Goal: Task Accomplishment & Management: Manage account settings

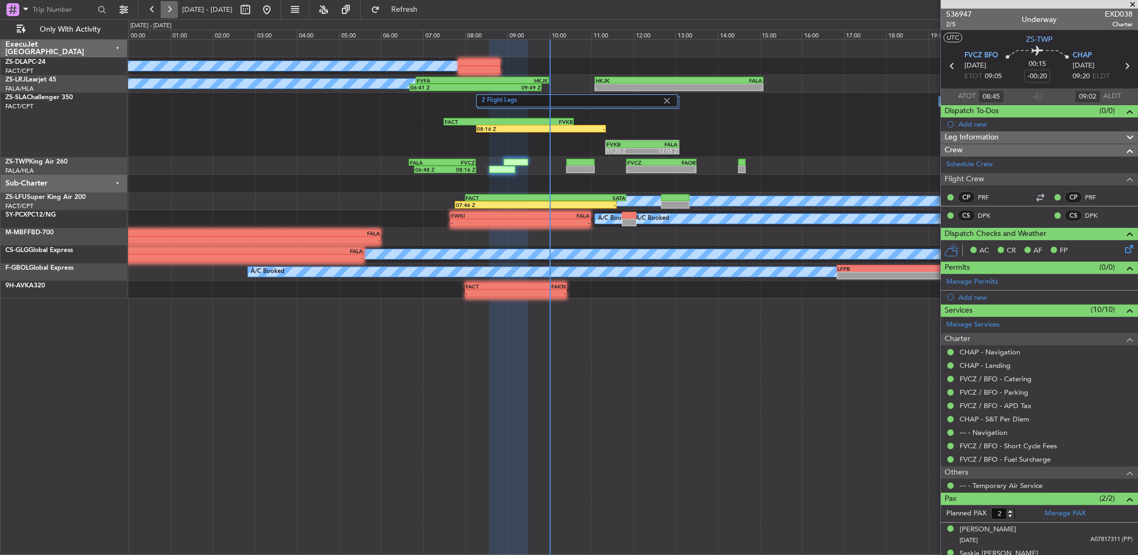
click at [162, 12] on button at bounding box center [169, 9] width 17 height 17
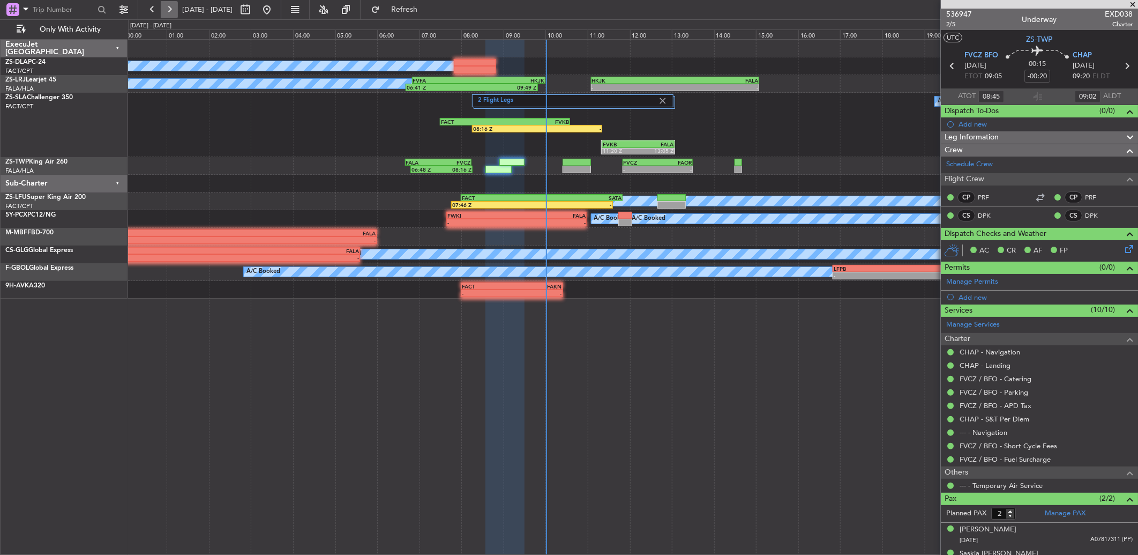
click at [162, 14] on button at bounding box center [169, 9] width 17 height 17
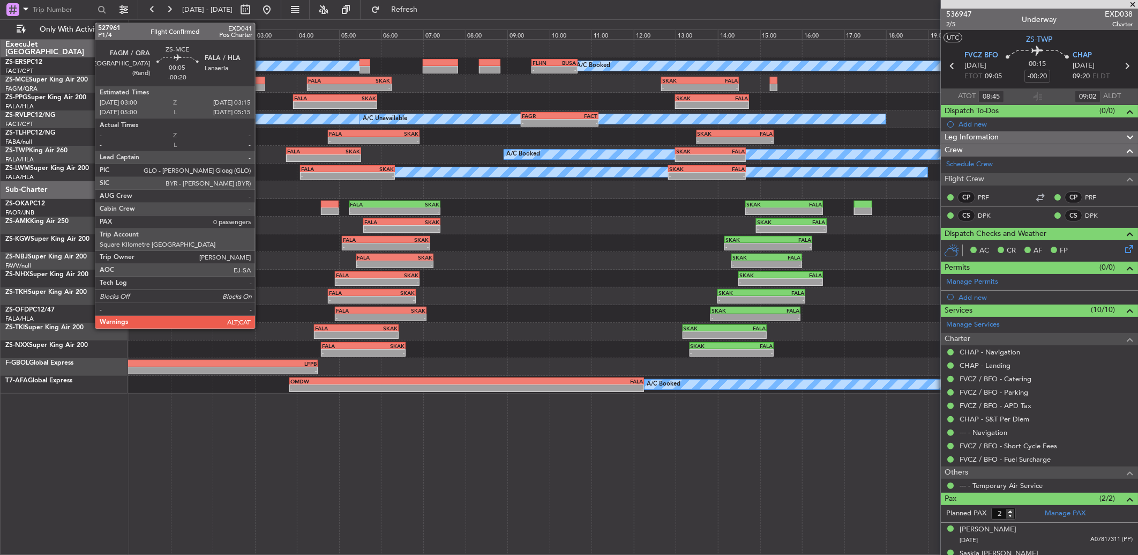
click at [259, 79] on div at bounding box center [260, 81] width 11 height 8
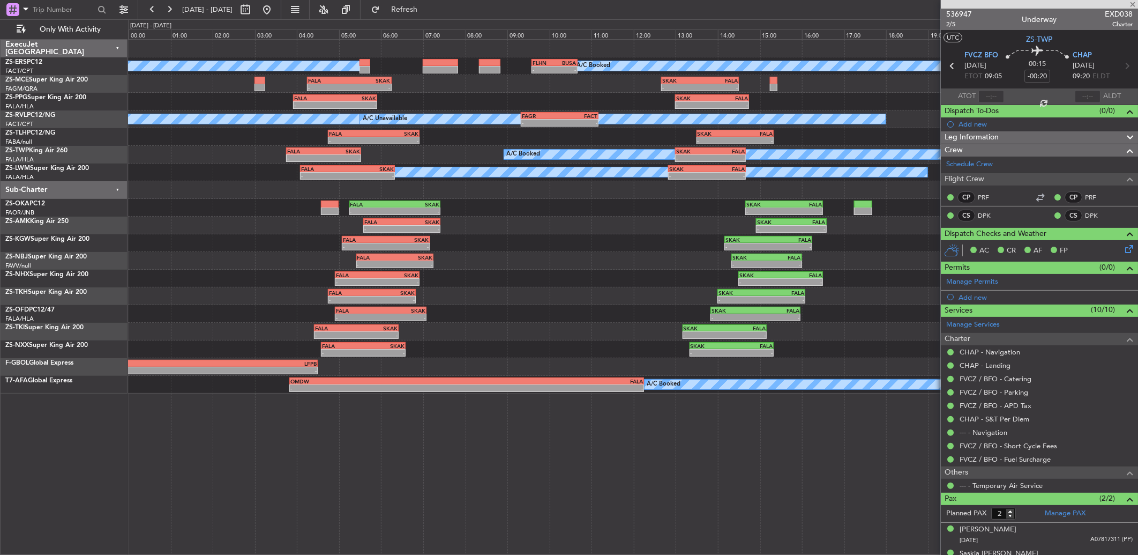
type input "0"
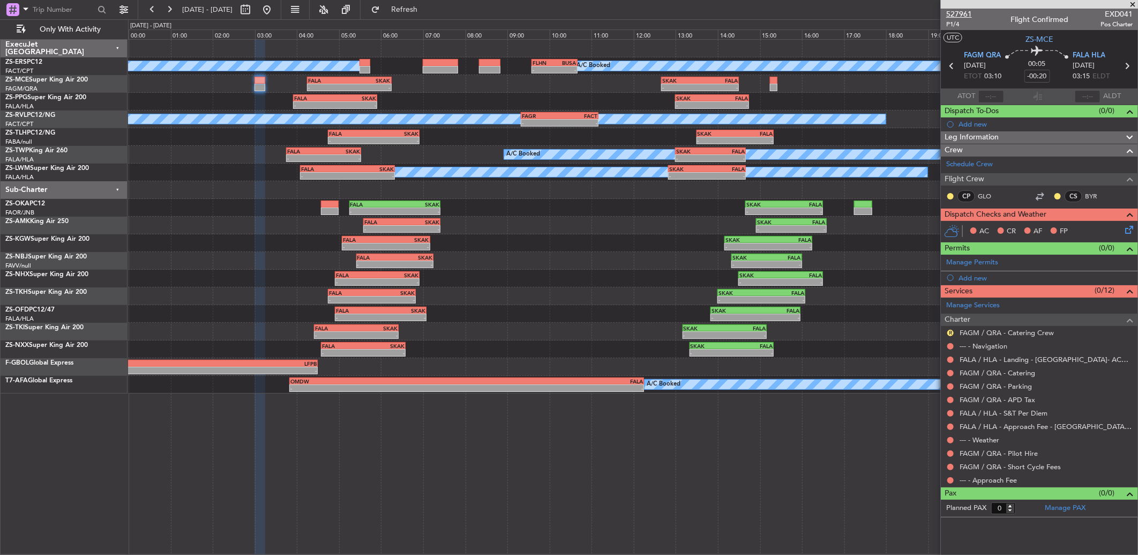
click at [952, 17] on span "527961" at bounding box center [960, 14] width 26 height 11
click at [282, 18] on body "[DATE] - [DATE] Refresh Quick Links Only With Activity A/C Booked A/C Booked - …" at bounding box center [569, 277] width 1138 height 555
click at [254, 13] on button at bounding box center [245, 9] width 17 height 17
select select "9"
select select "2025"
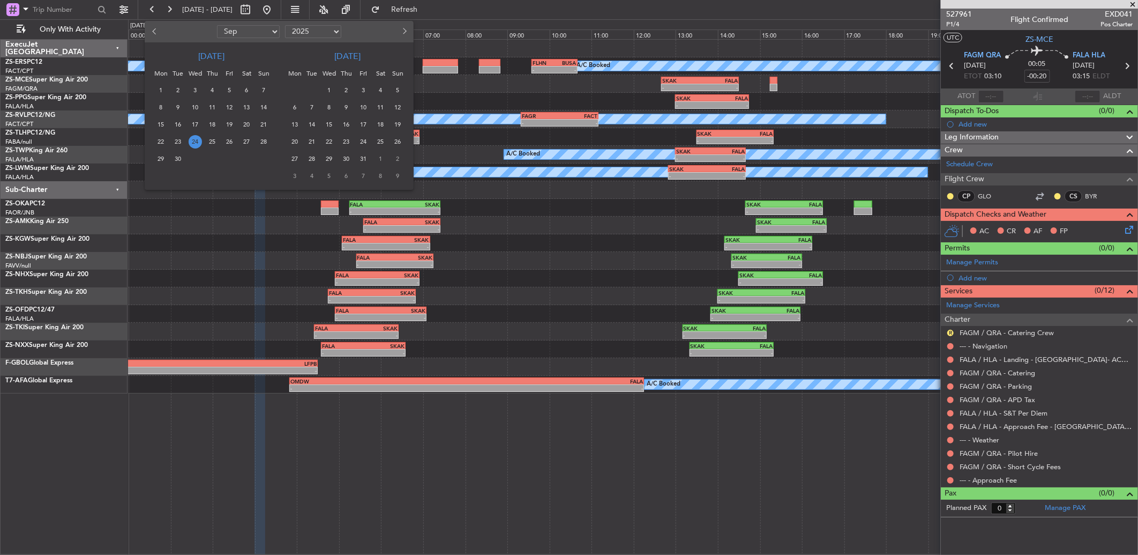
click at [156, 33] on span "Previous month" at bounding box center [155, 31] width 6 height 6
select select "7"
click at [177, 107] on span "8" at bounding box center [178, 107] width 13 height 13
click at [506, 96] on div at bounding box center [569, 277] width 1138 height 555
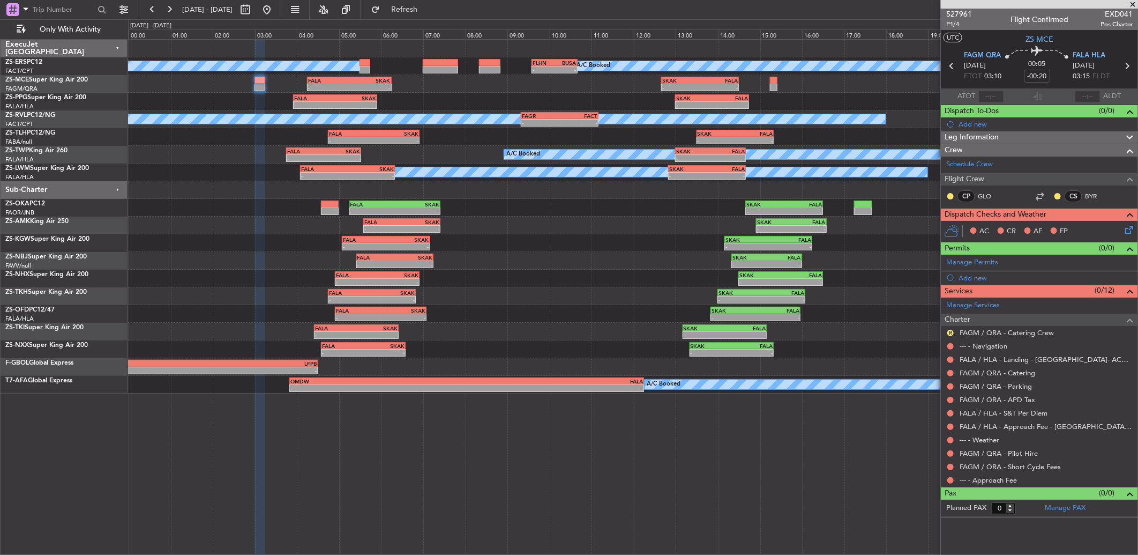
click at [1129, 228] on icon at bounding box center [1127, 228] width 9 height 9
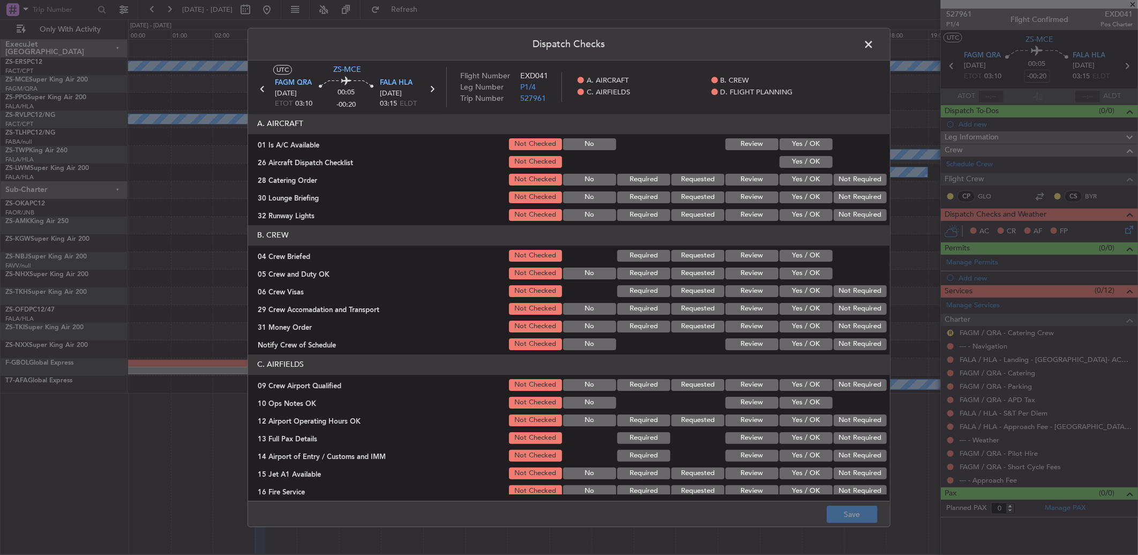
click at [789, 175] on button "Yes / OK" at bounding box center [806, 180] width 53 height 12
click at [874, 42] on span at bounding box center [874, 46] width 0 height 21
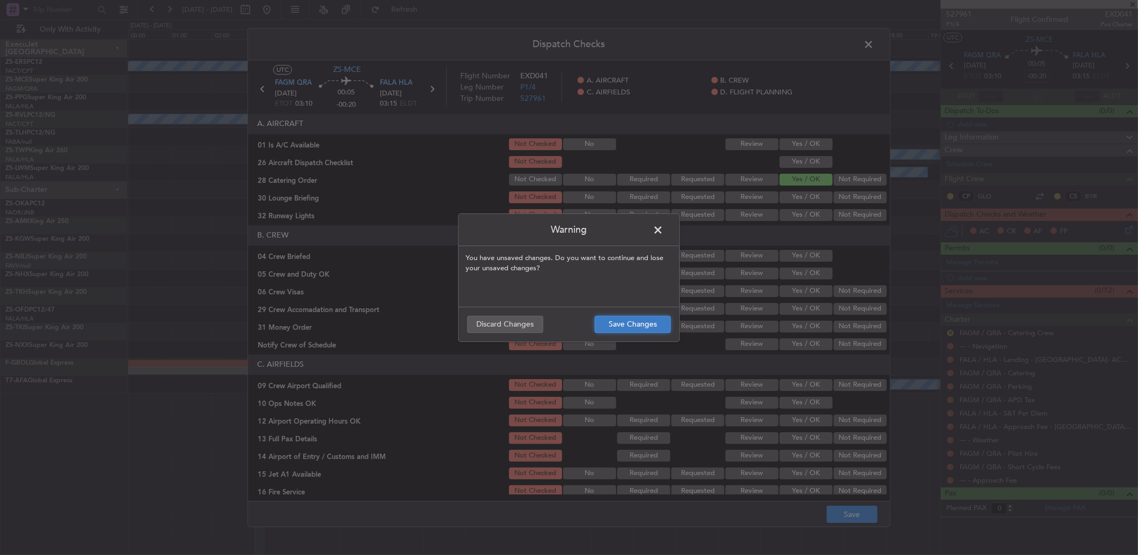
click at [647, 325] on button "Save Changes" at bounding box center [633, 324] width 76 height 17
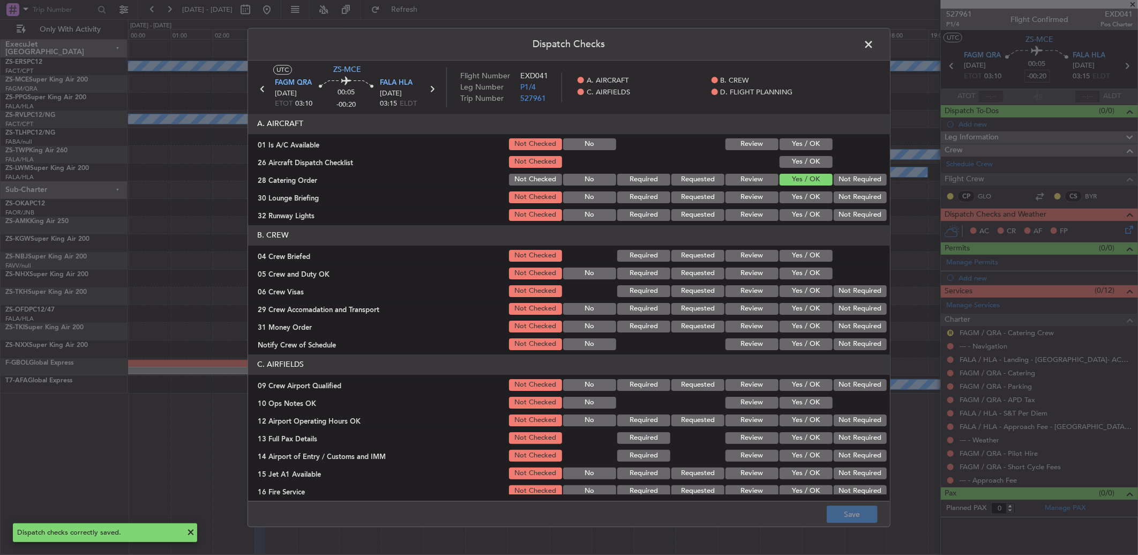
click at [874, 41] on span at bounding box center [874, 46] width 0 height 21
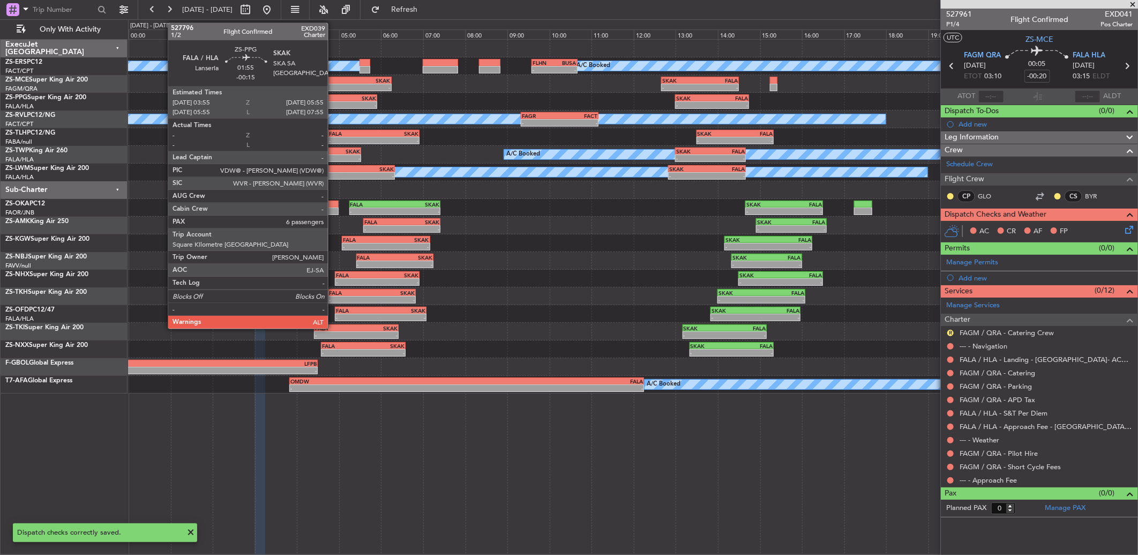
click at [333, 105] on div "-" at bounding box center [314, 105] width 41 height 6
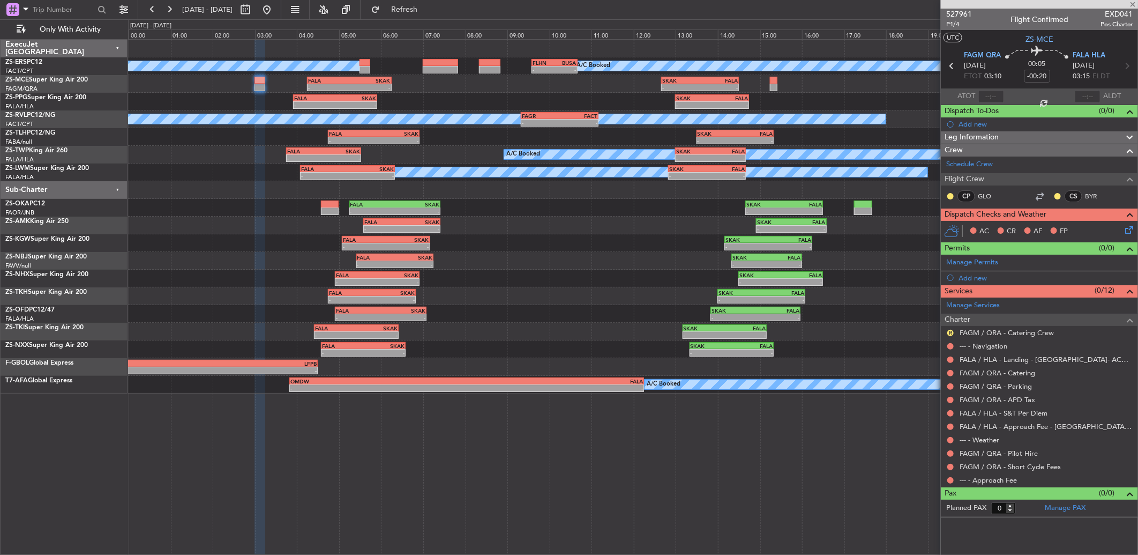
type input "-00:15"
type input "6"
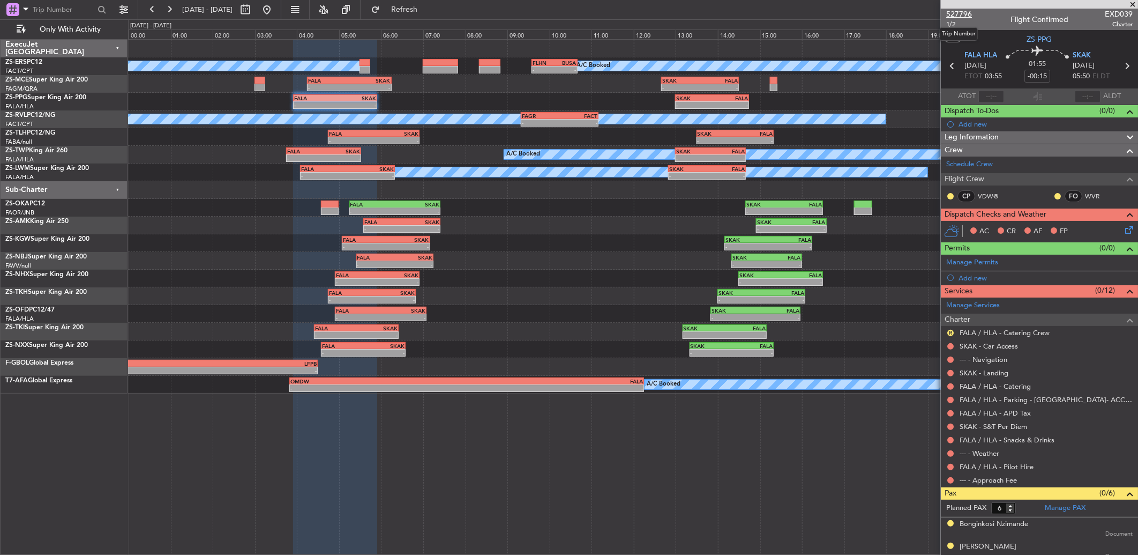
click at [965, 9] on span "527796" at bounding box center [960, 14] width 26 height 11
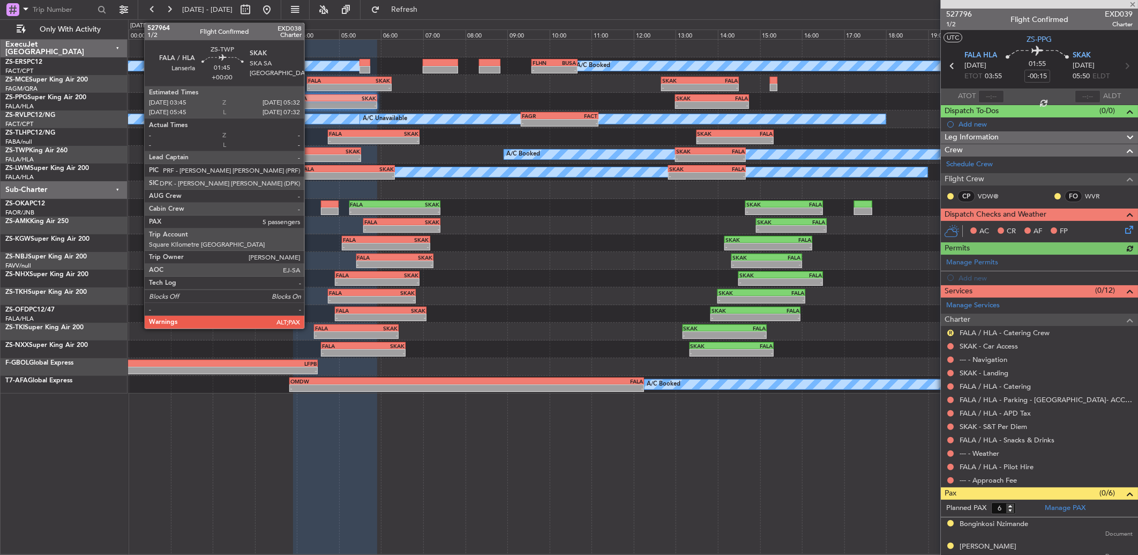
click at [310, 154] on div "A/C Booked - - FALA 03:45 Z SKAK 05:32 Z - - SKAK 13:00 Z FALA 14:40 Z" at bounding box center [633, 155] width 1010 height 18
click at [309, 154] on div "- -" at bounding box center [324, 158] width 76 height 8
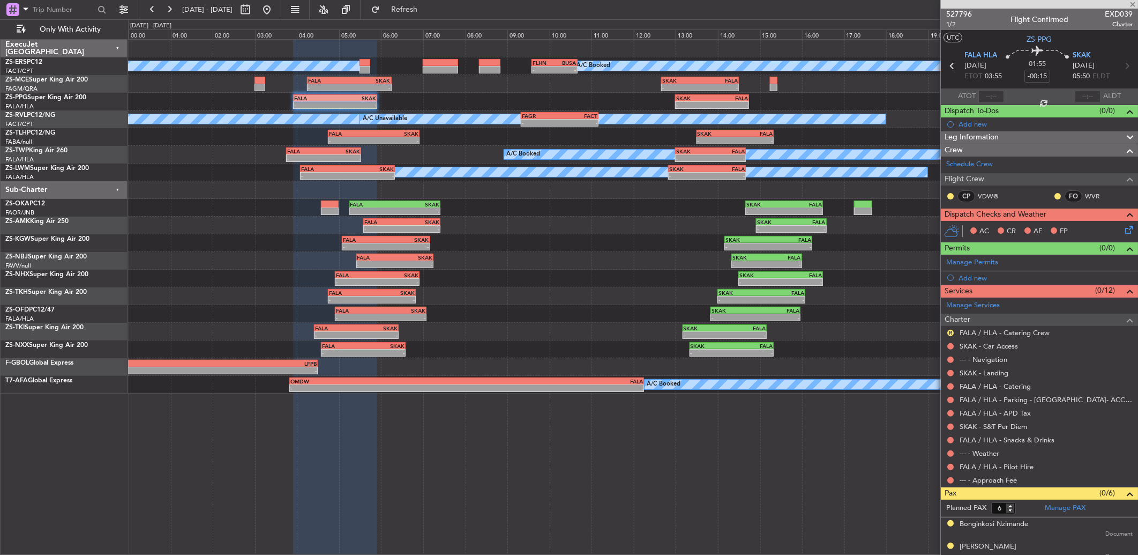
type input "5"
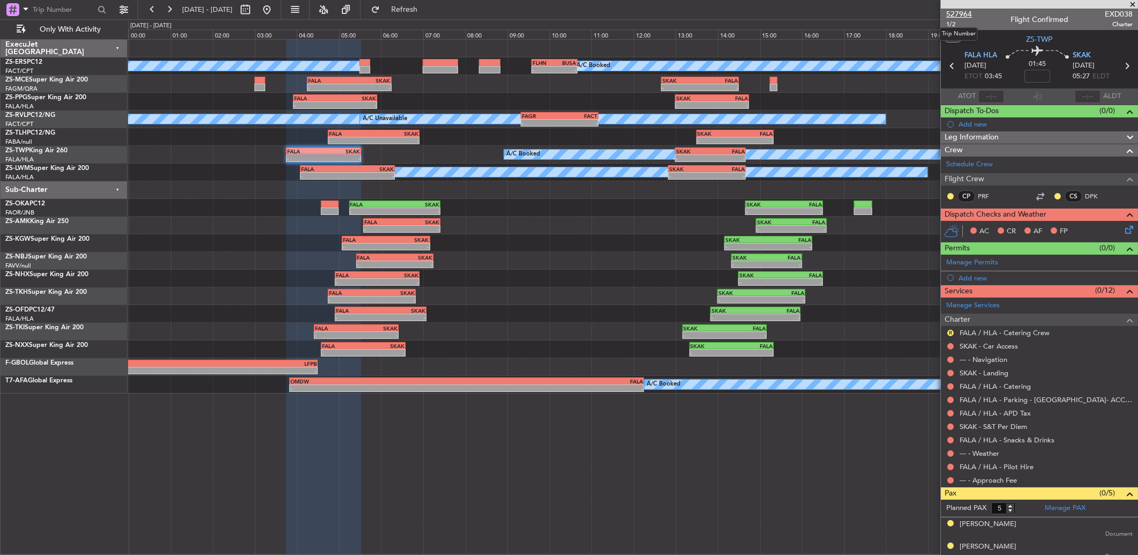
click at [955, 12] on span "527964" at bounding box center [960, 14] width 26 height 11
click at [1123, 230] on icon at bounding box center [1127, 228] width 9 height 9
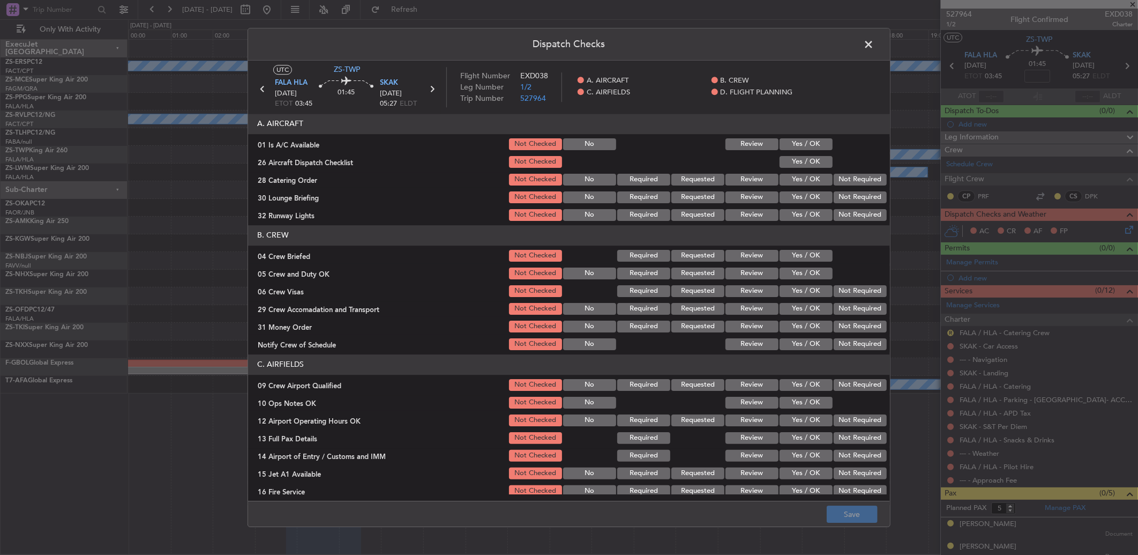
click at [797, 183] on button "Yes / OK" at bounding box center [806, 180] width 53 height 12
click at [861, 520] on button "Save" at bounding box center [852, 513] width 51 height 17
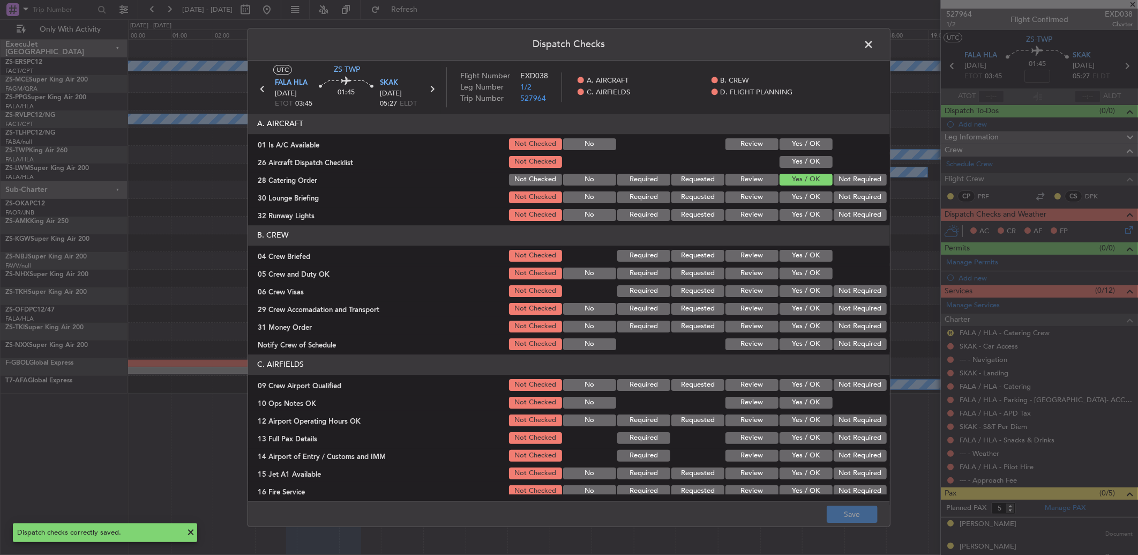
click at [874, 43] on span at bounding box center [874, 46] width 0 height 21
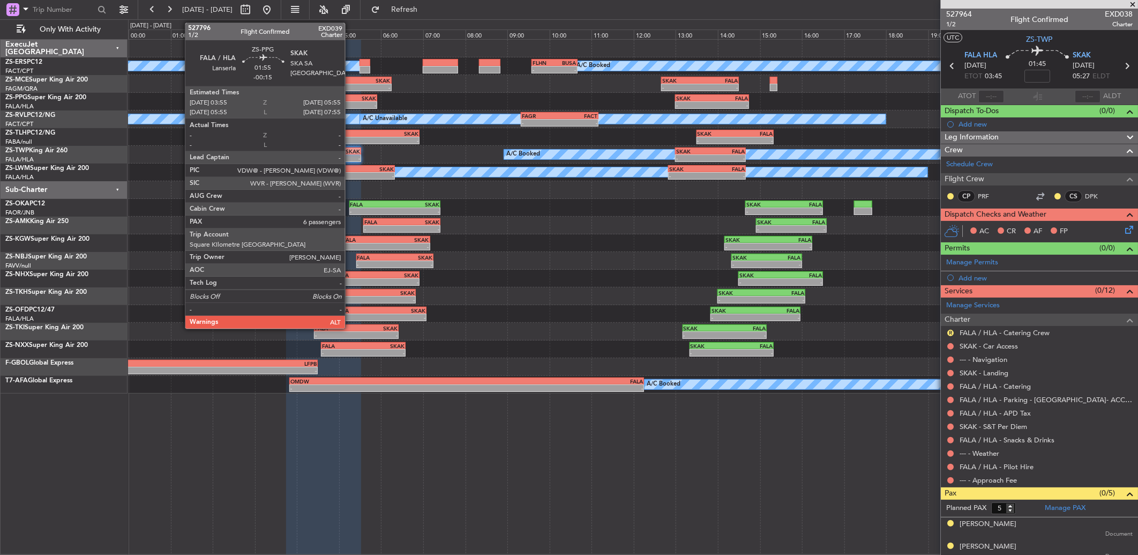
click at [351, 102] on div "-" at bounding box center [356, 105] width 41 height 6
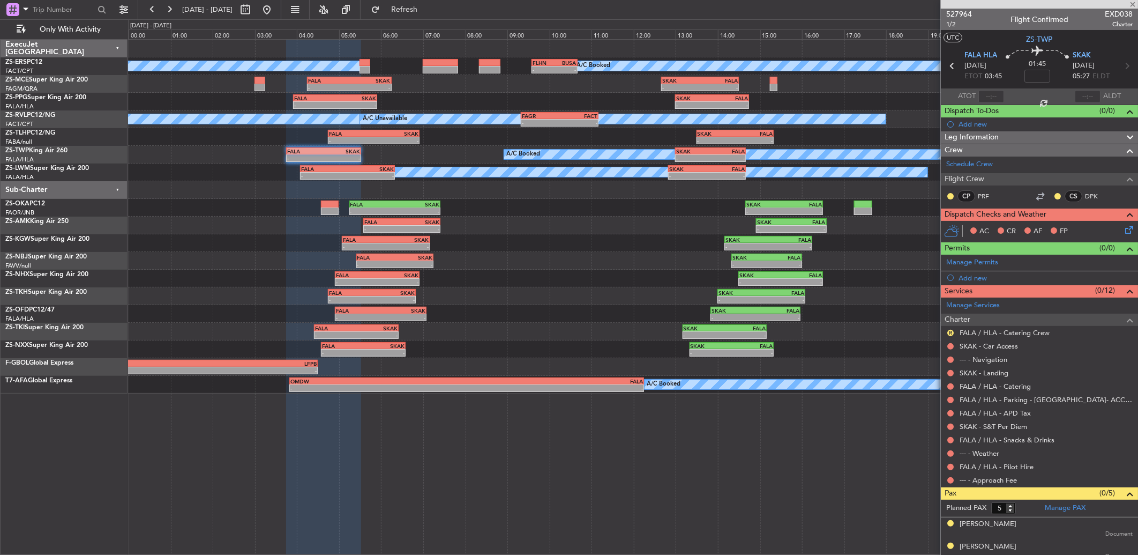
type input "-00:15"
type input "6"
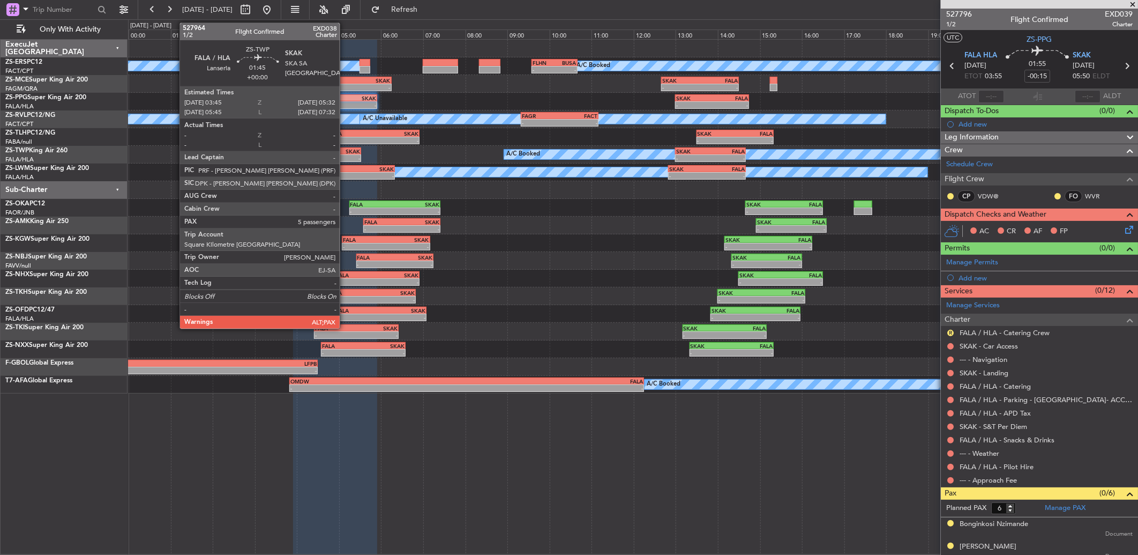
click at [345, 155] on div "-" at bounding box center [342, 158] width 36 height 6
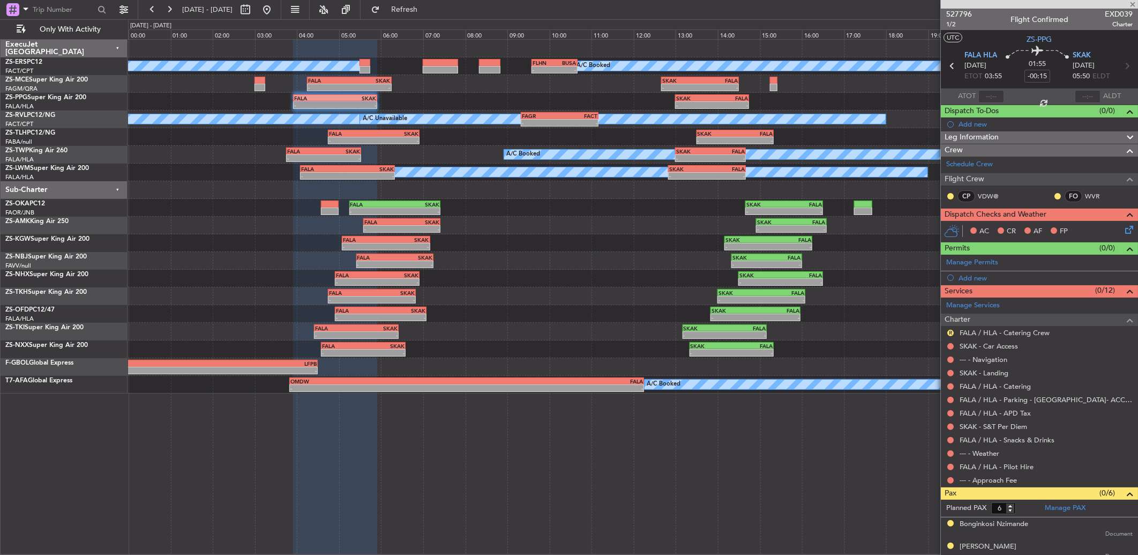
type input "5"
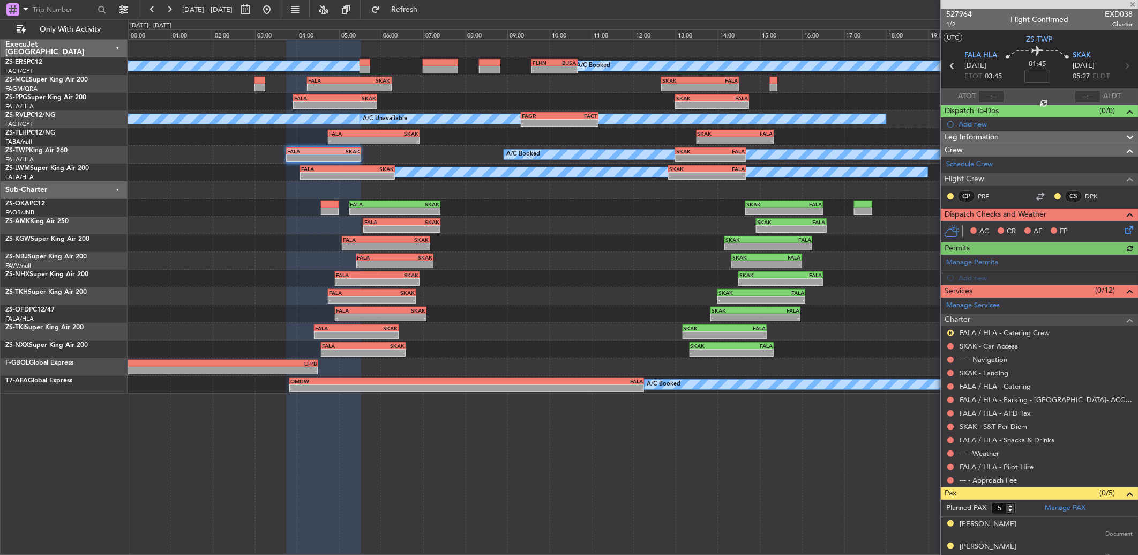
click at [1123, 230] on icon at bounding box center [1127, 228] width 9 height 9
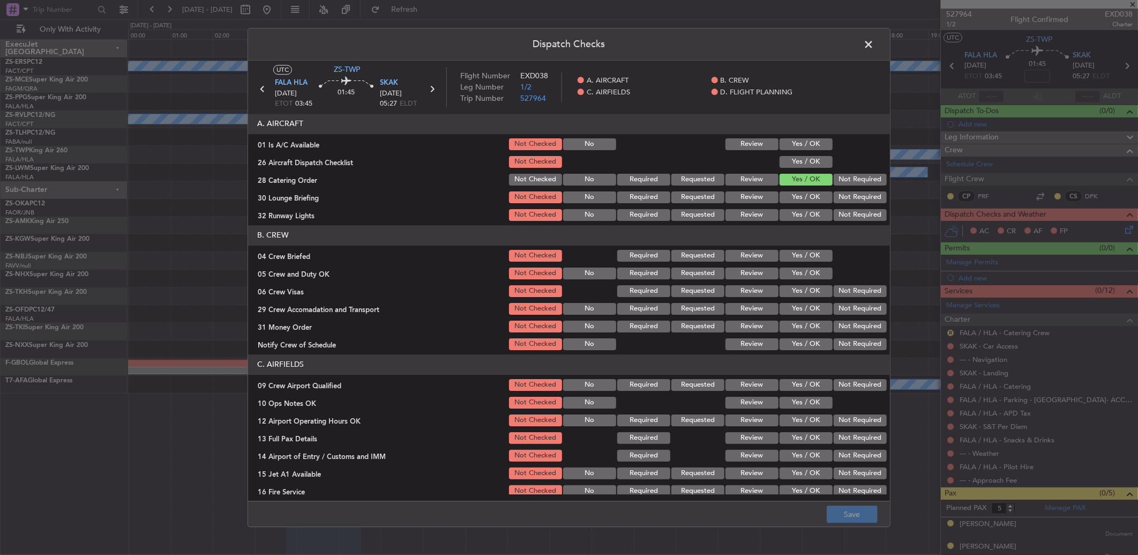
click at [874, 50] on span at bounding box center [874, 46] width 0 height 21
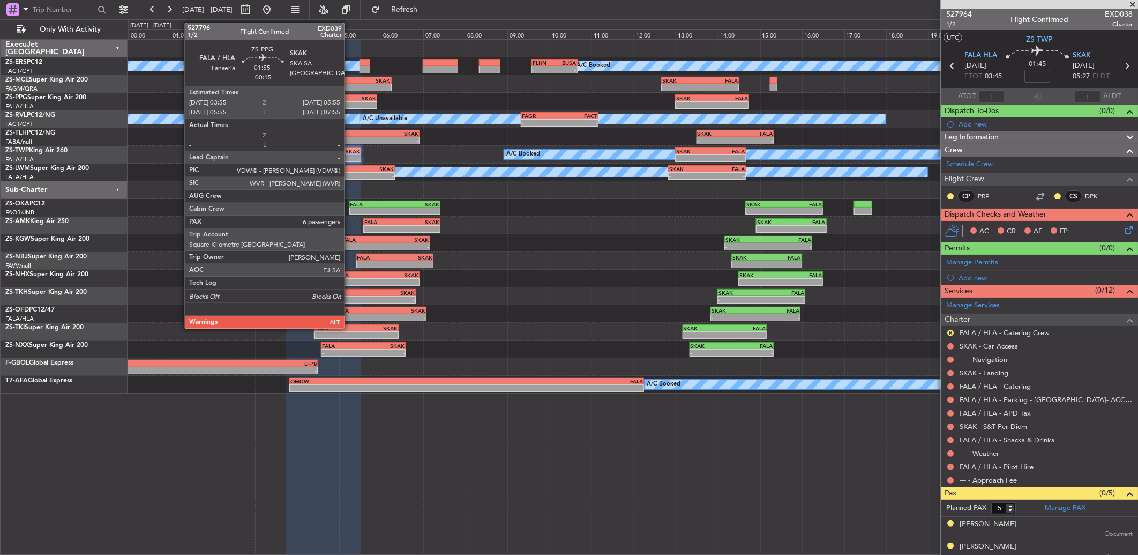
click at [350, 102] on div "-" at bounding box center [356, 105] width 41 height 6
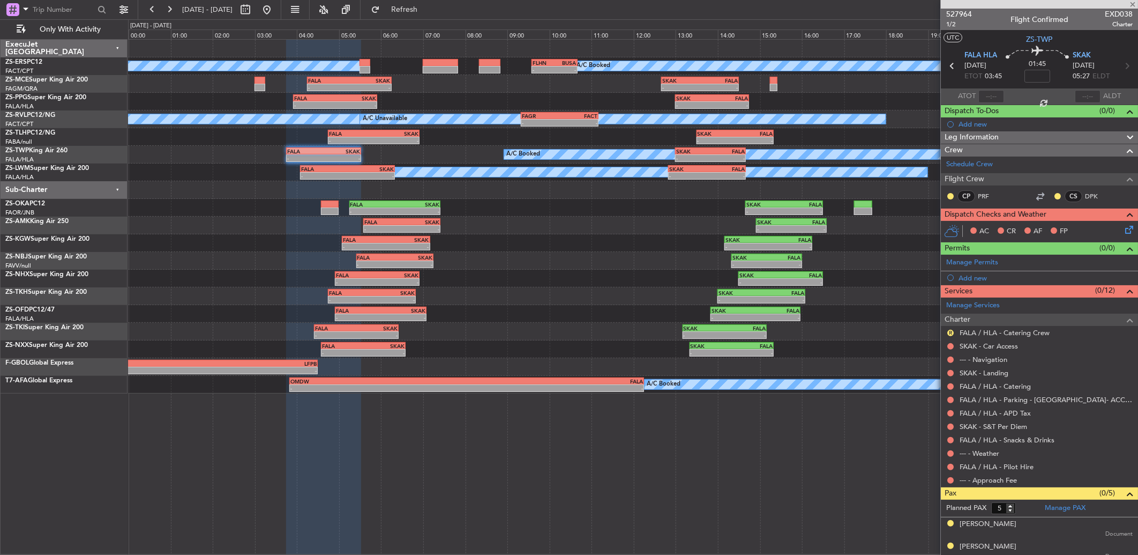
type input "-00:15"
type input "6"
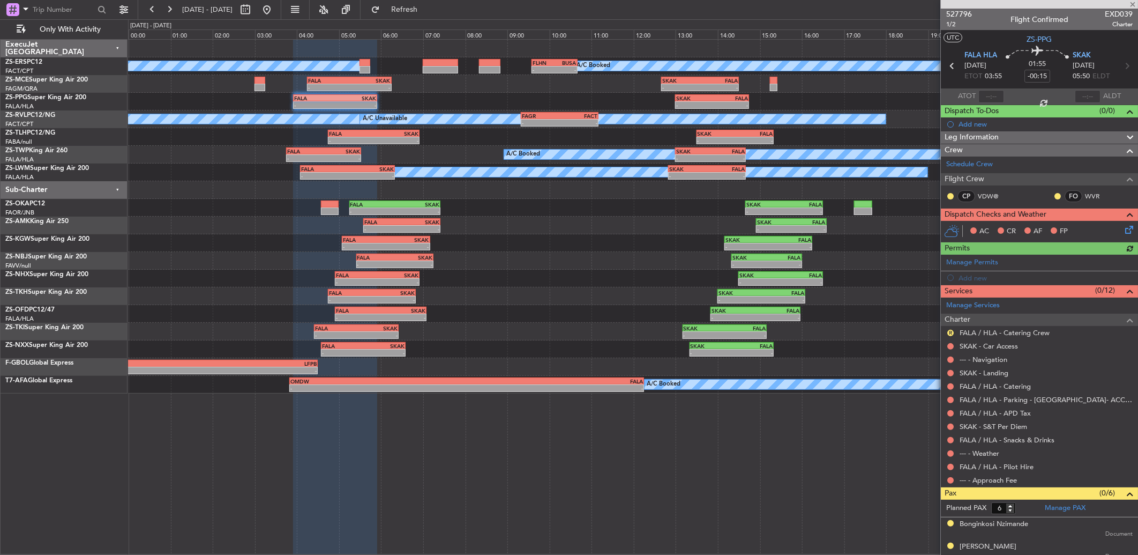
click at [1123, 227] on icon at bounding box center [1127, 228] width 9 height 9
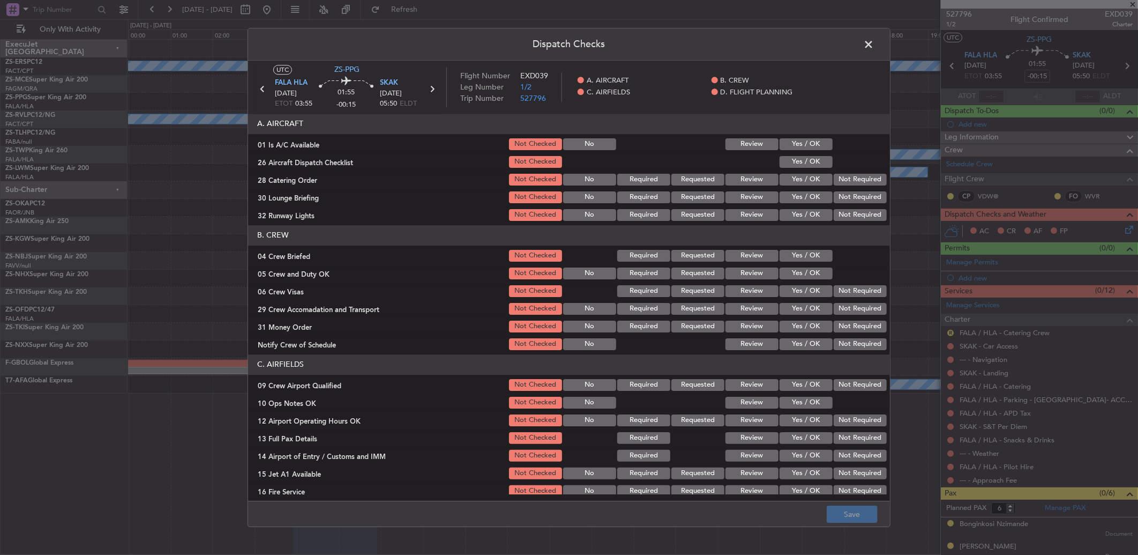
drag, startPoint x: 802, startPoint y: 181, endPoint x: 816, endPoint y: 207, distance: 30.0
click at [802, 181] on button "Yes / OK" at bounding box center [806, 180] width 53 height 12
click at [850, 511] on button "Save" at bounding box center [852, 513] width 51 height 17
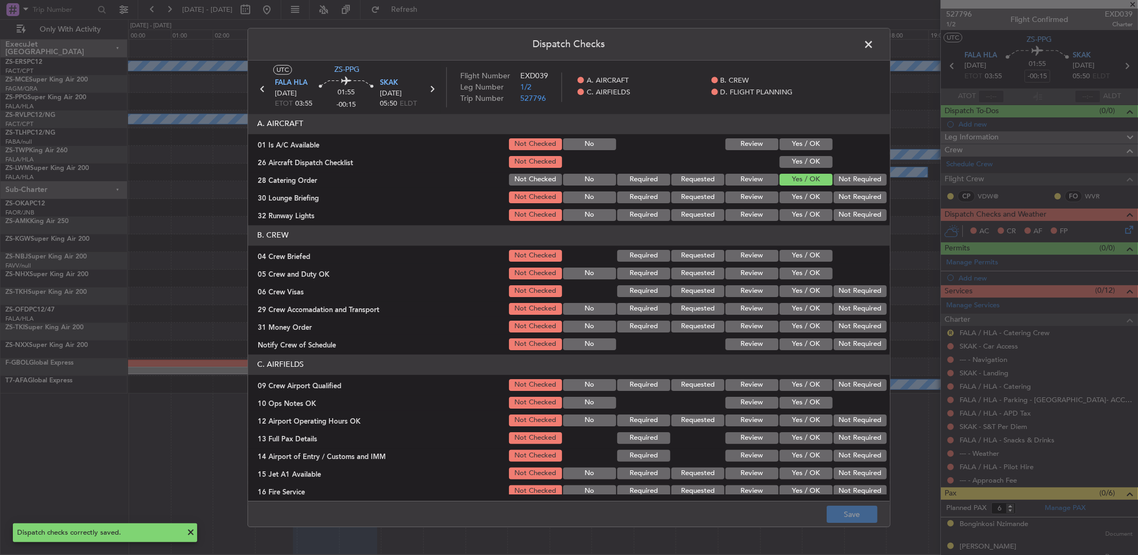
click at [874, 39] on span at bounding box center [874, 46] width 0 height 21
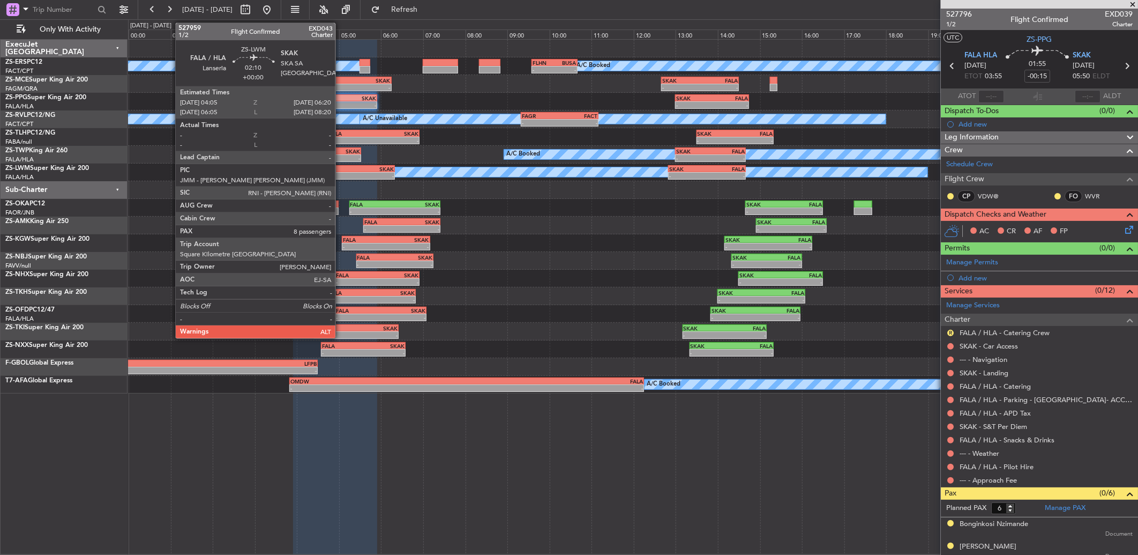
click at [341, 168] on div "FALA" at bounding box center [324, 169] width 47 height 6
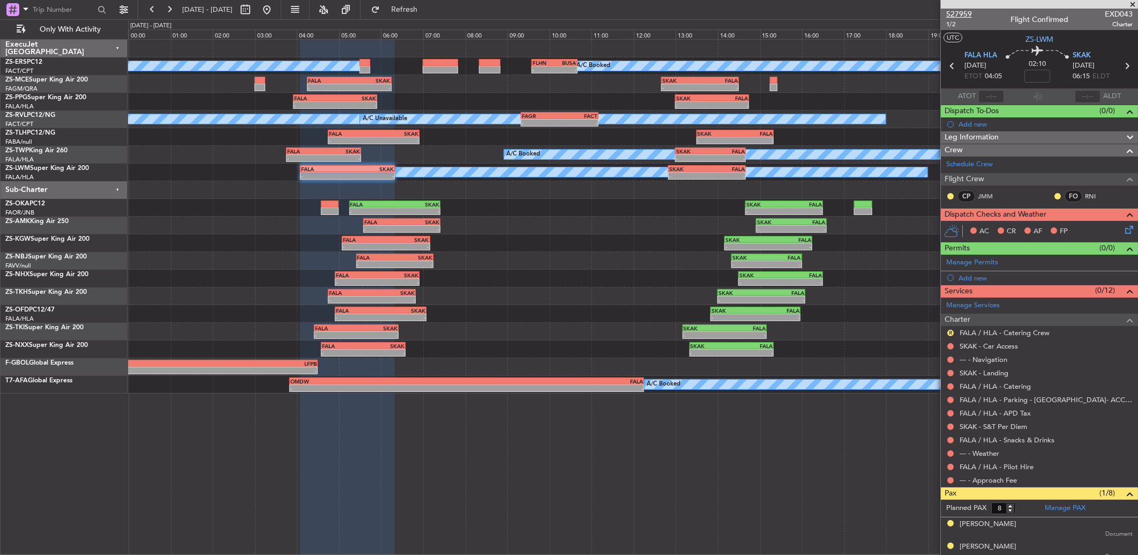
click at [951, 13] on span "527959" at bounding box center [960, 14] width 26 height 11
click at [1123, 228] on icon at bounding box center [1127, 228] width 9 height 9
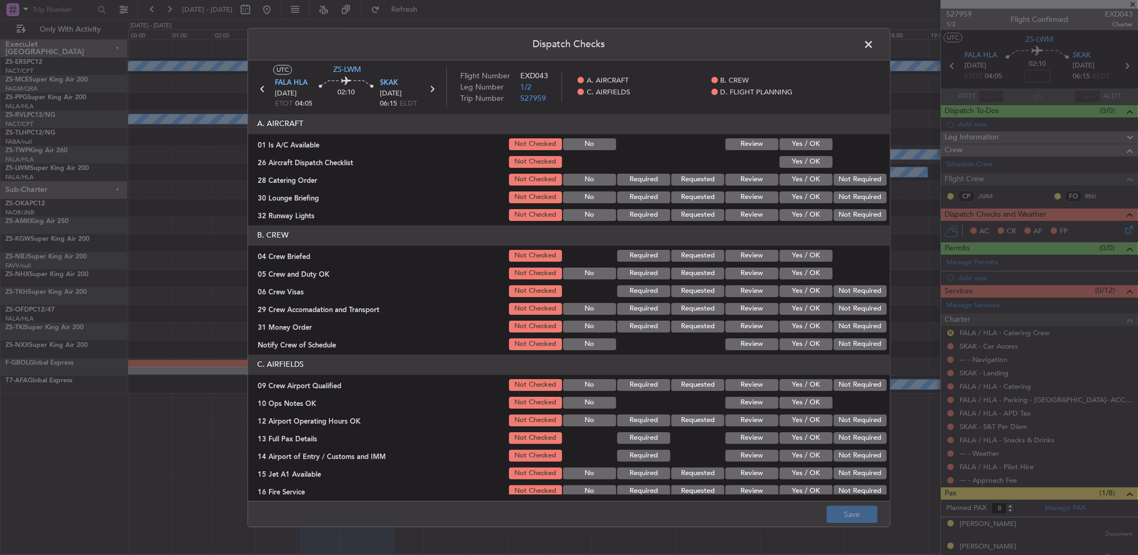
click at [796, 177] on button "Yes / OK" at bounding box center [806, 180] width 53 height 12
click at [853, 511] on button "Save" at bounding box center [852, 513] width 51 height 17
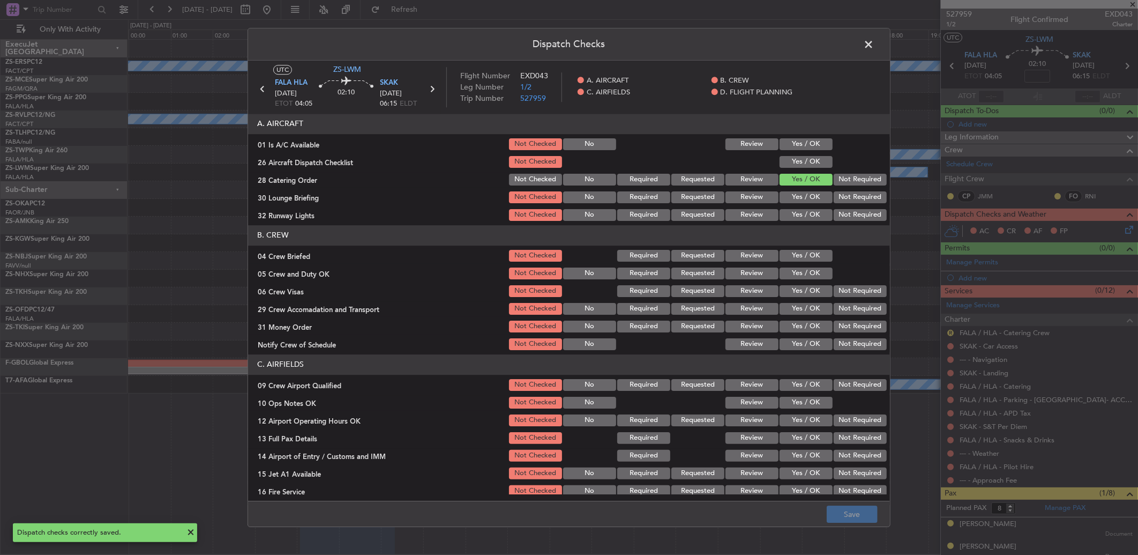
click at [874, 36] on span at bounding box center [874, 46] width 0 height 21
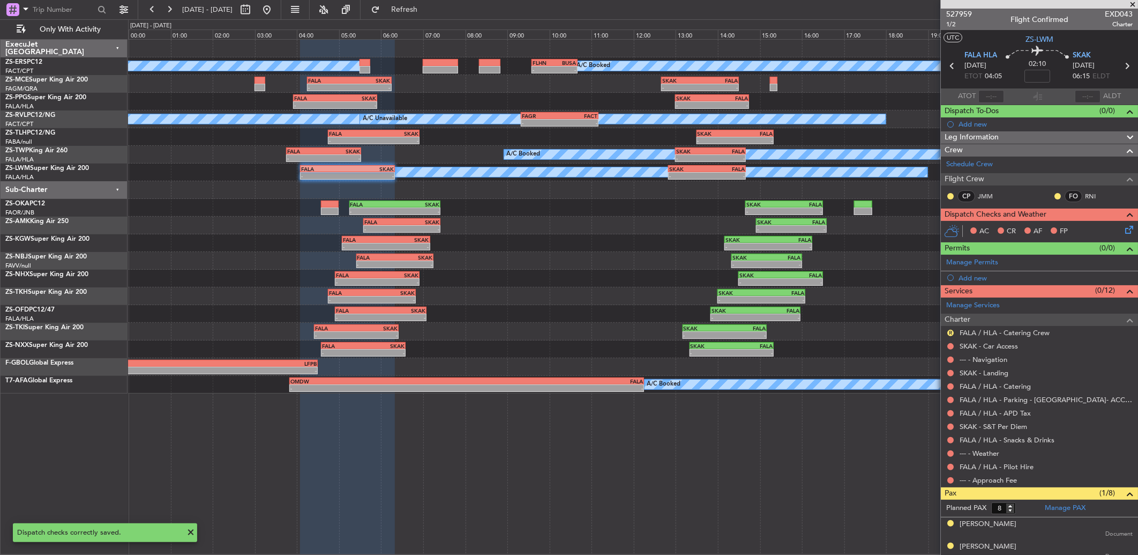
drag, startPoint x: 1134, startPoint y: 3, endPoint x: 1127, endPoint y: 4, distance: 7.5
click at [1134, 4] on span at bounding box center [1133, 5] width 11 height 10
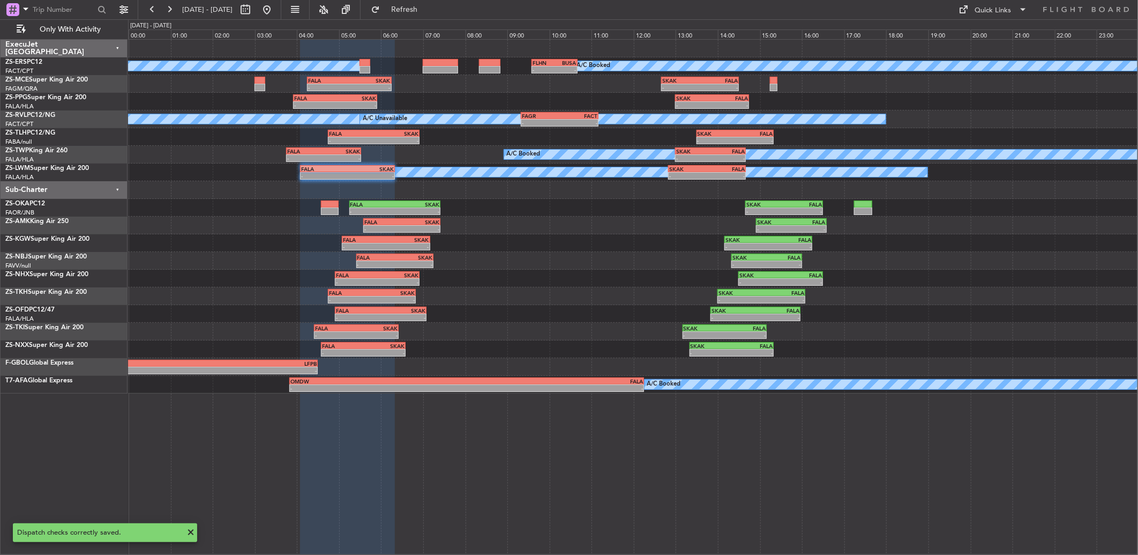
type input "0"
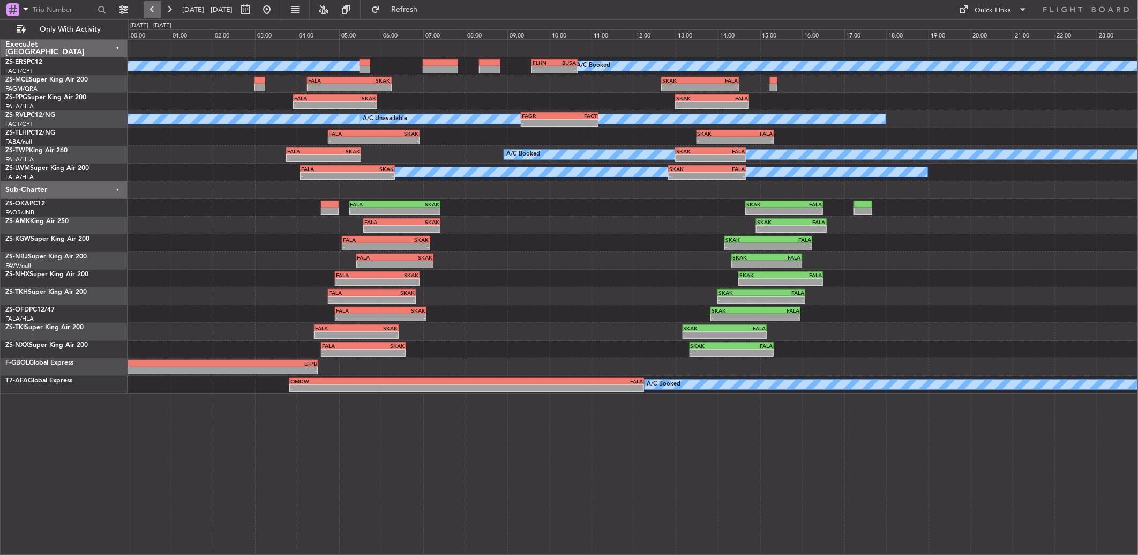
click at [154, 5] on button at bounding box center [152, 9] width 17 height 17
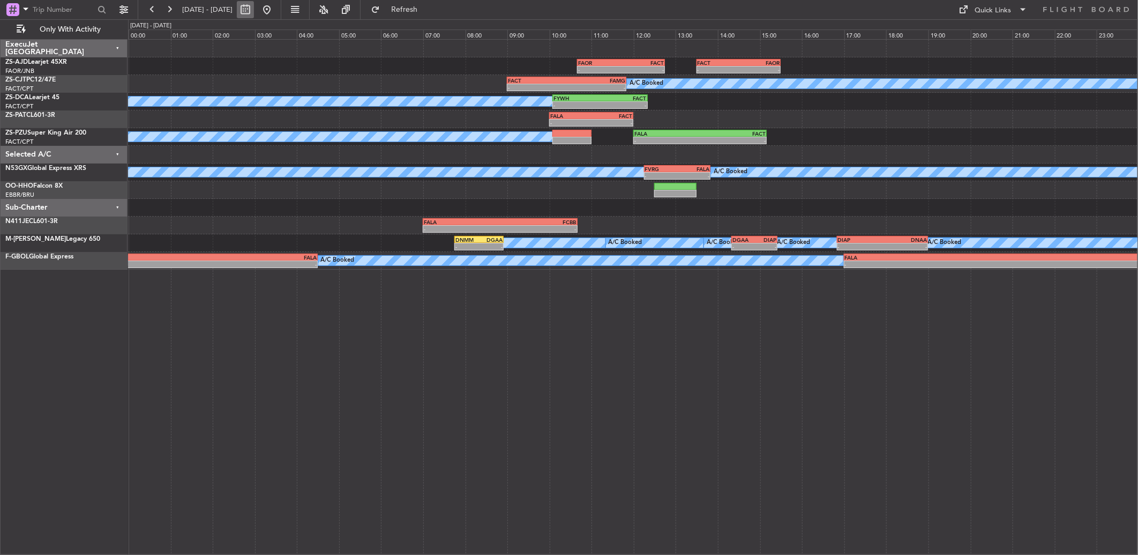
click at [254, 7] on button at bounding box center [245, 9] width 17 height 17
select select "9"
select select "2025"
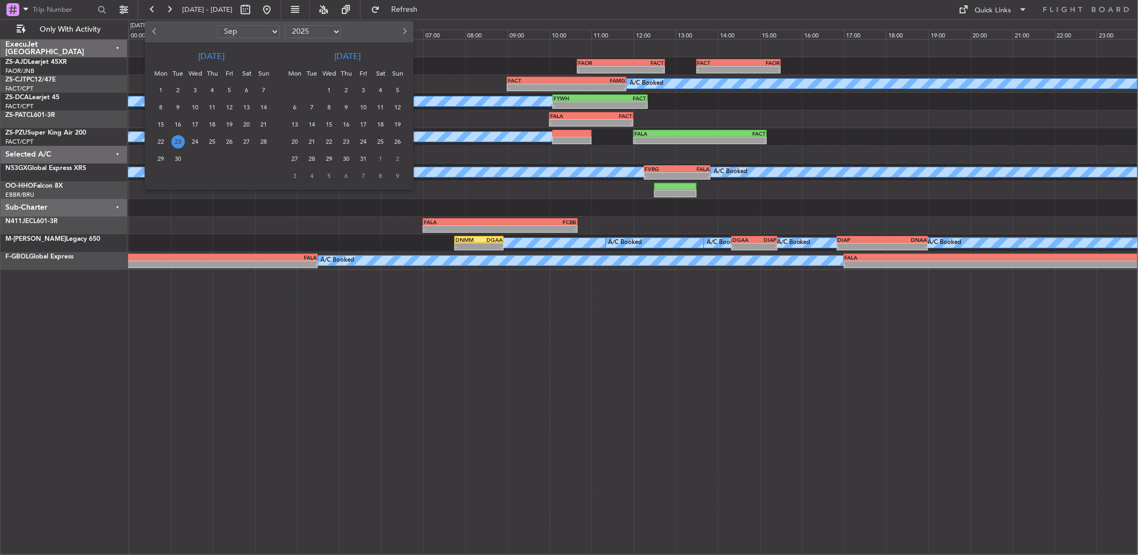
click at [162, 138] on span "22" at bounding box center [160, 141] width 13 height 13
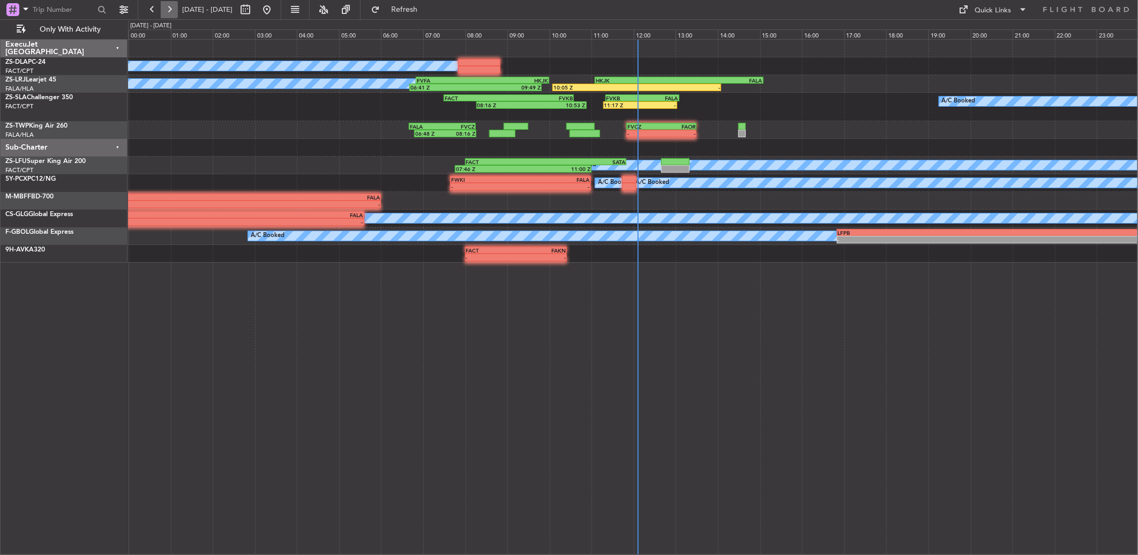
click at [172, 10] on button at bounding box center [169, 9] width 17 height 17
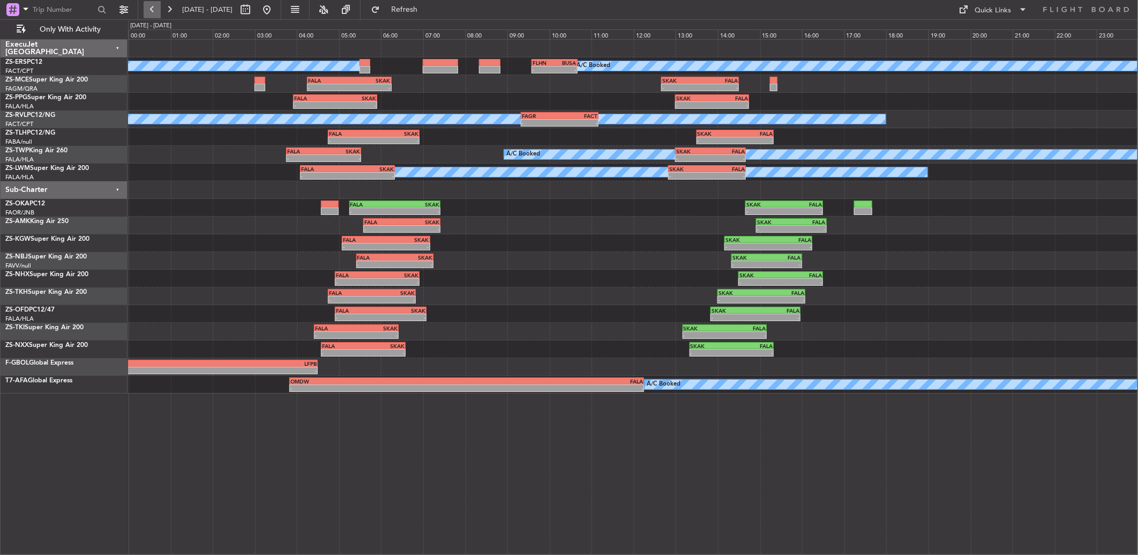
click at [154, 14] on button at bounding box center [152, 9] width 17 height 17
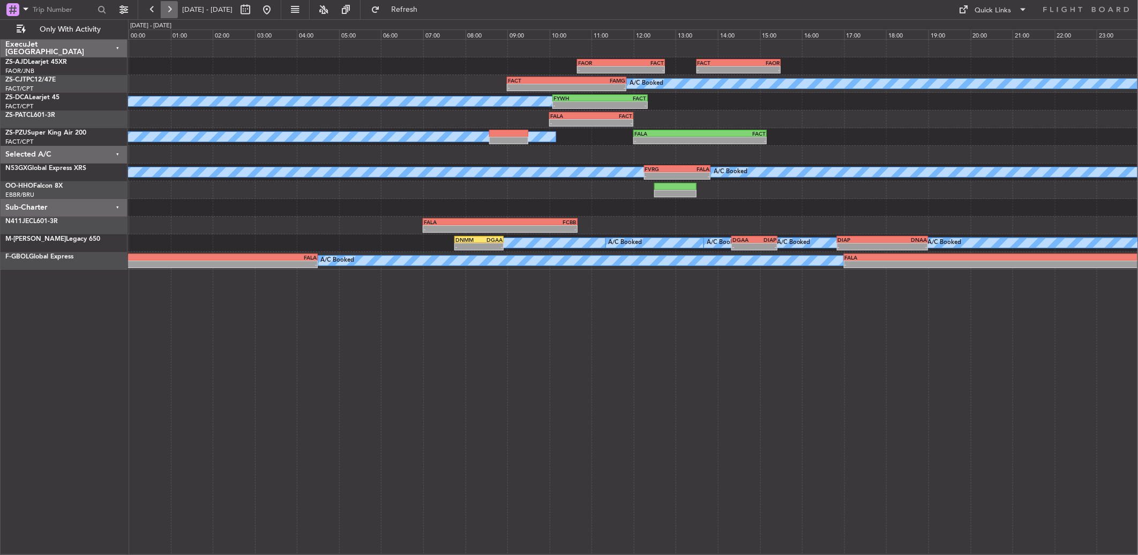
click at [161, 6] on div at bounding box center [161, 9] width 34 height 17
click at [157, 5] on button at bounding box center [152, 9] width 17 height 17
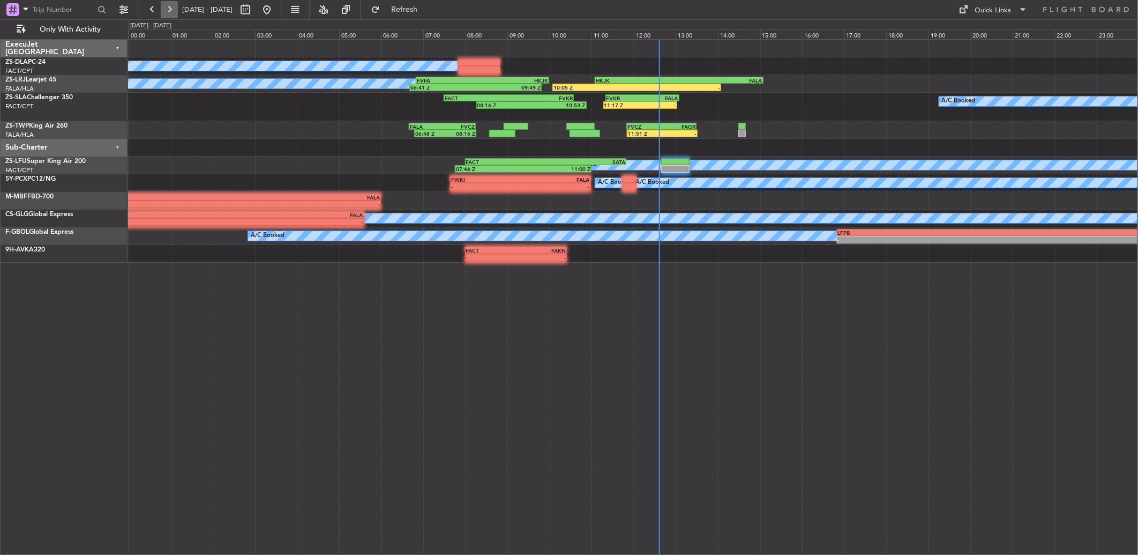
click at [163, 9] on button at bounding box center [169, 9] width 17 height 17
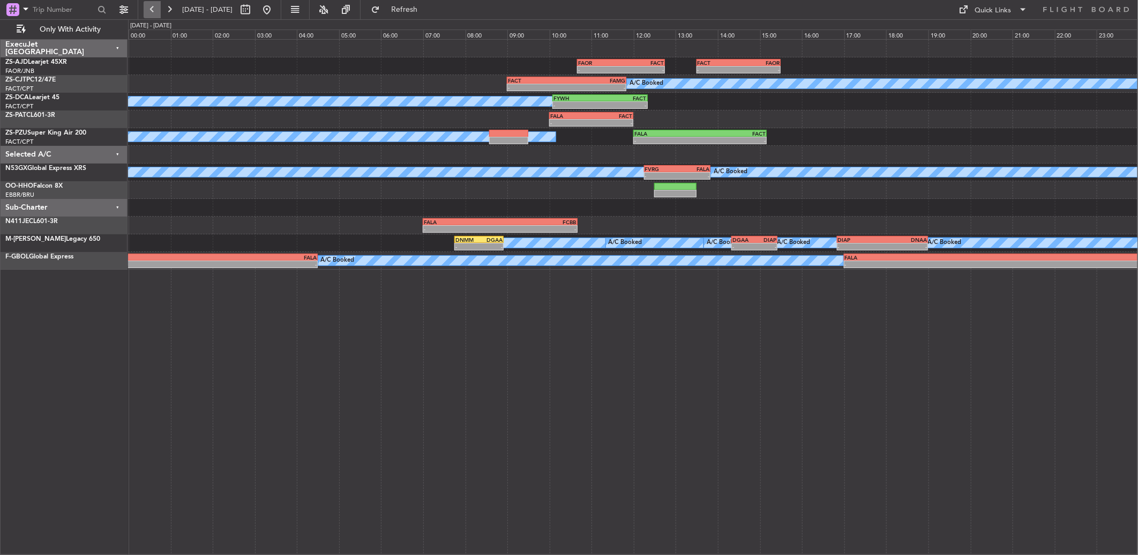
click at [159, 11] on button at bounding box center [152, 9] width 17 height 17
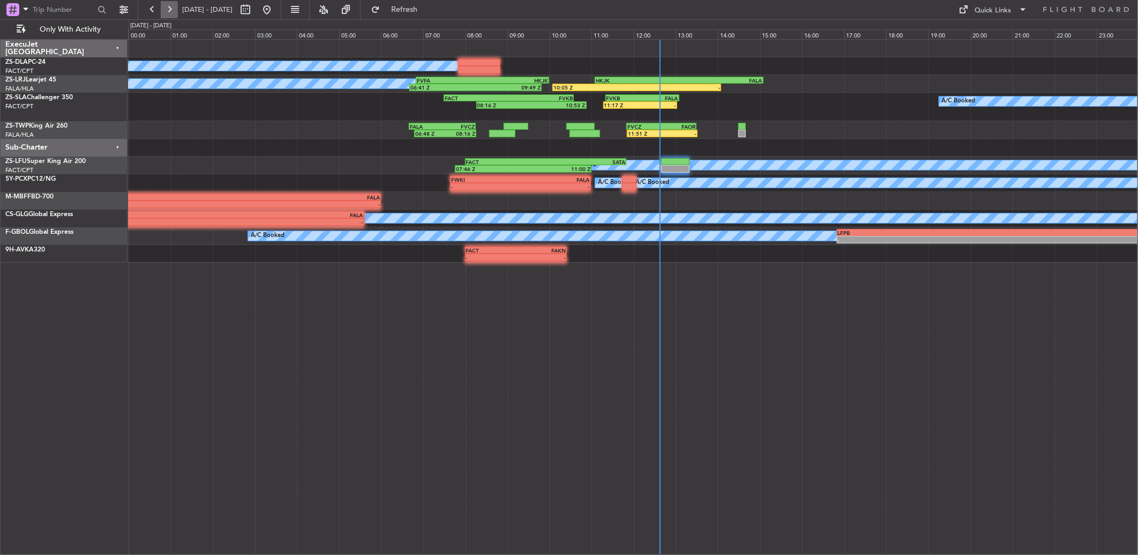
click at [167, 9] on button at bounding box center [169, 9] width 17 height 17
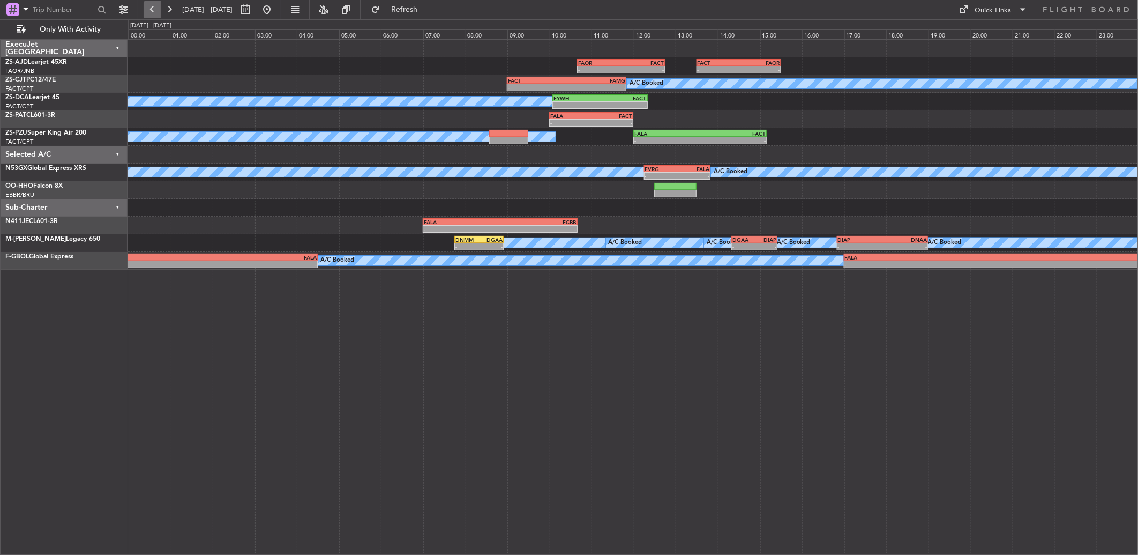
click at [154, 5] on button at bounding box center [152, 9] width 17 height 17
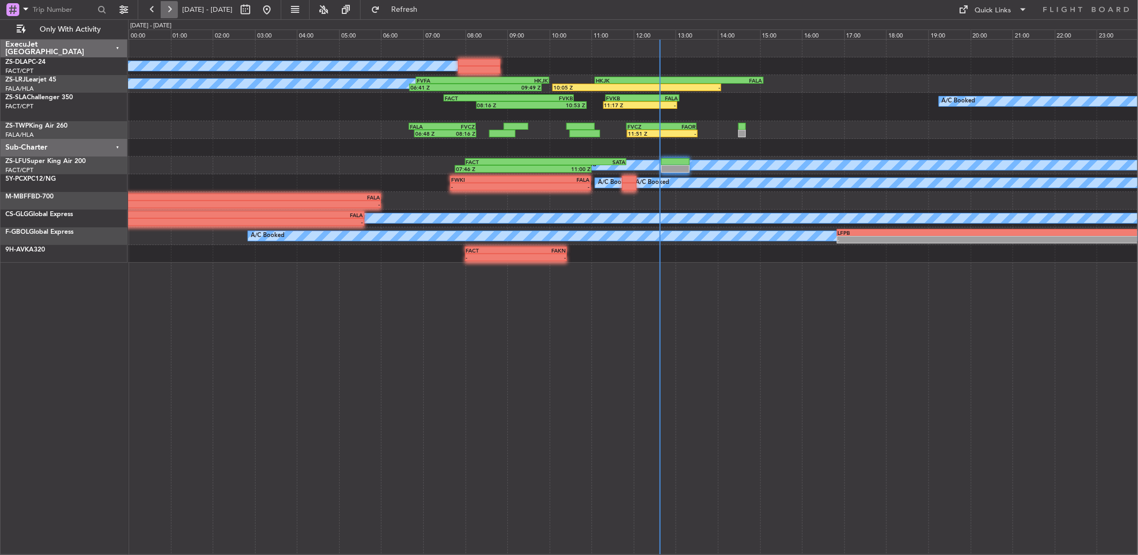
click at [165, 8] on button at bounding box center [169, 9] width 17 height 17
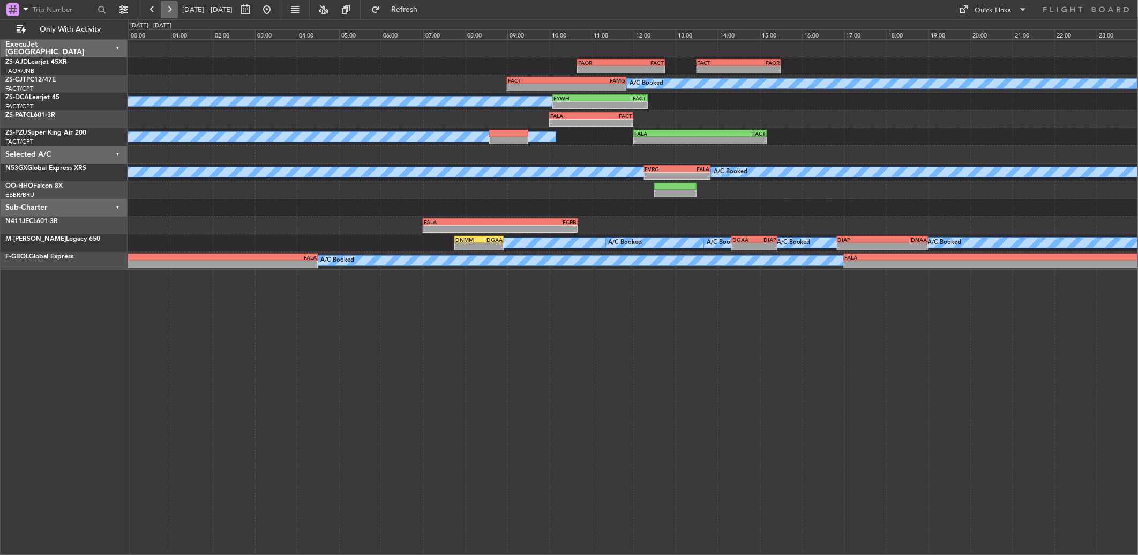
click at [169, 7] on button at bounding box center [169, 9] width 17 height 17
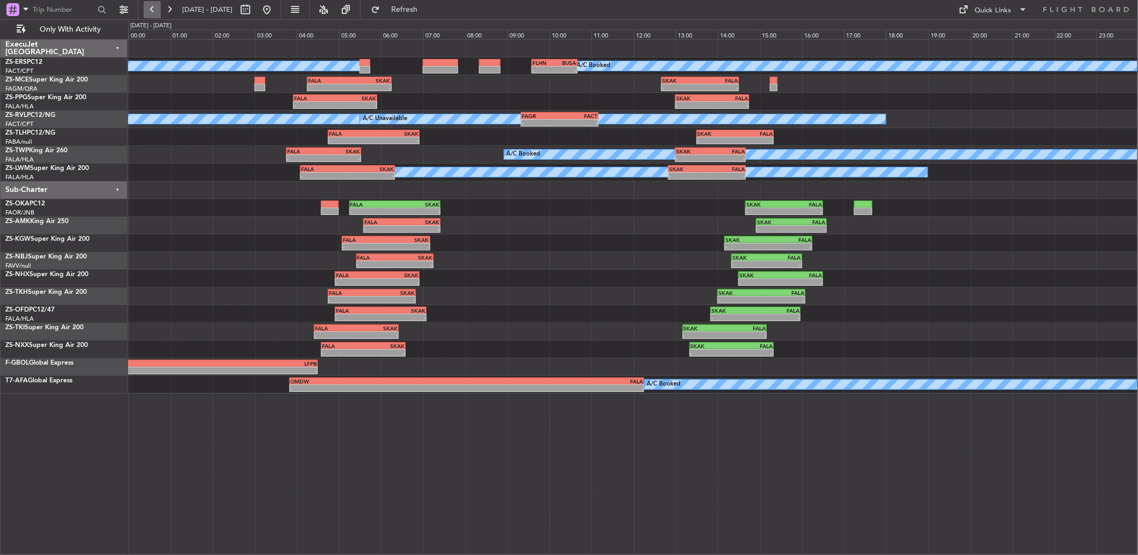
click at [157, 7] on button at bounding box center [152, 9] width 17 height 17
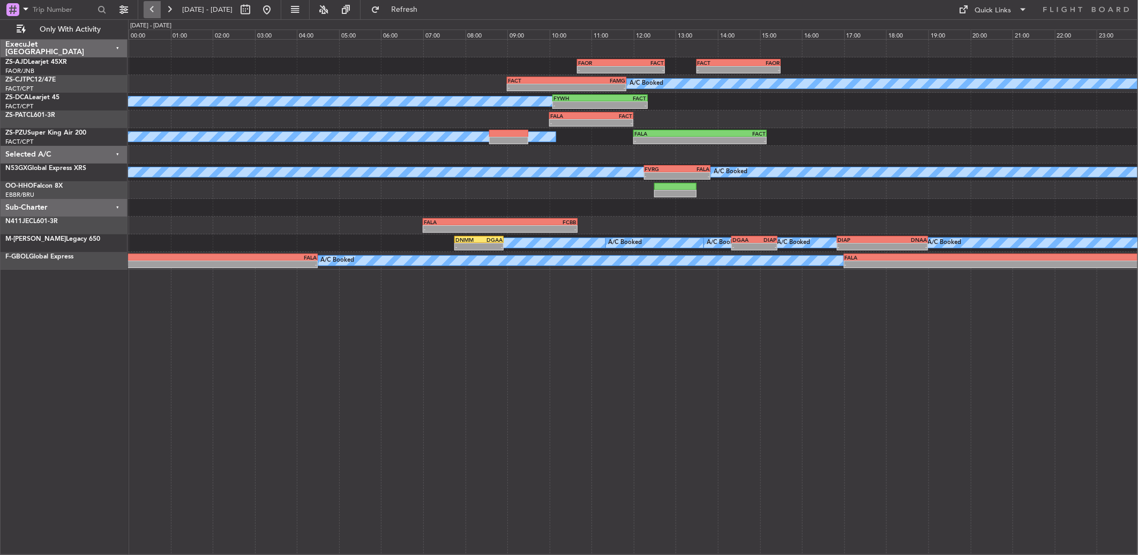
click at [152, 13] on button at bounding box center [152, 9] width 17 height 17
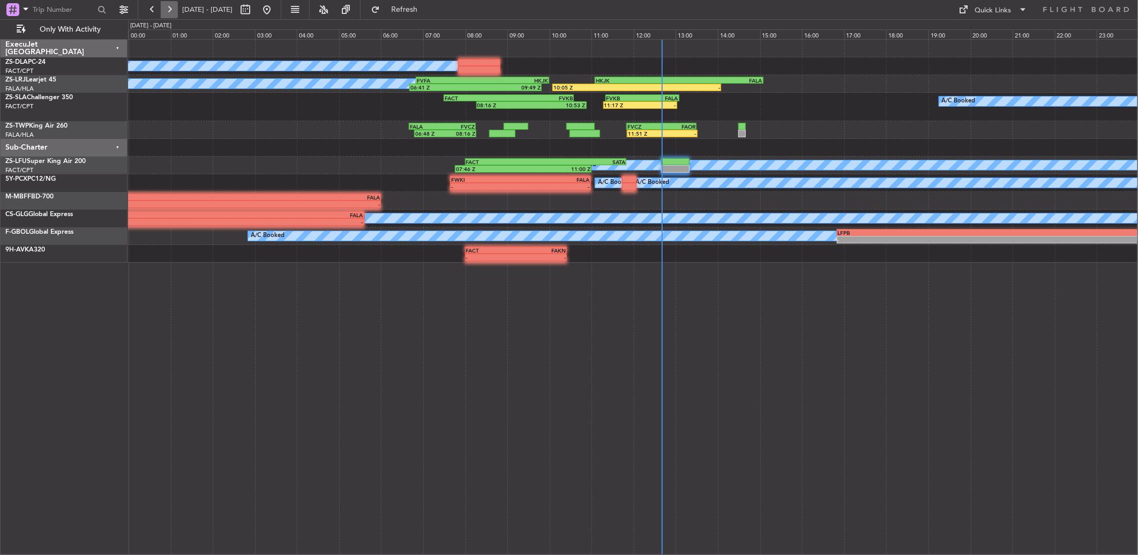
click at [173, 12] on button at bounding box center [169, 9] width 17 height 17
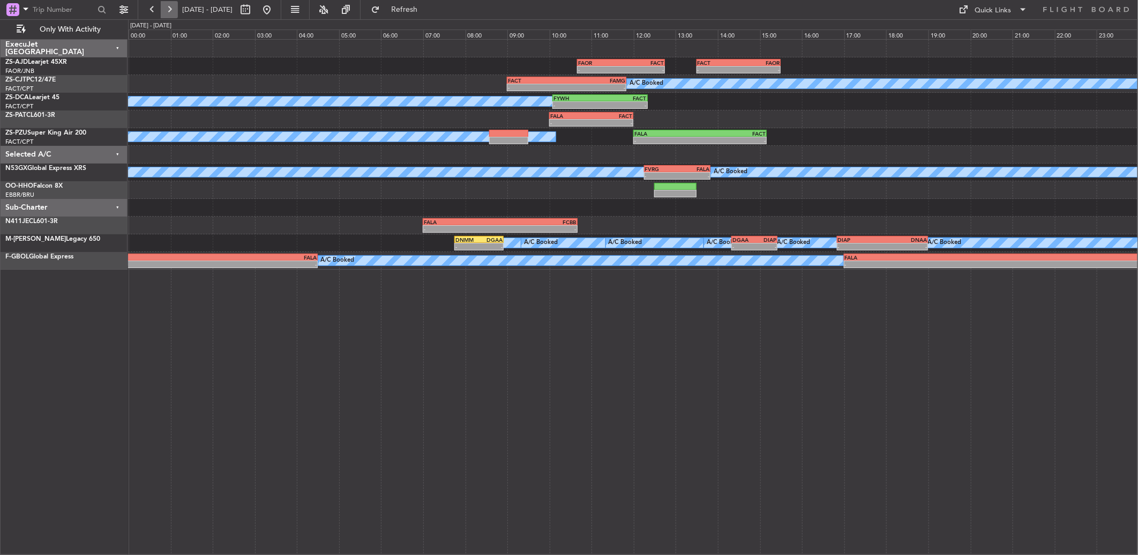
click at [169, 11] on button at bounding box center [169, 9] width 17 height 17
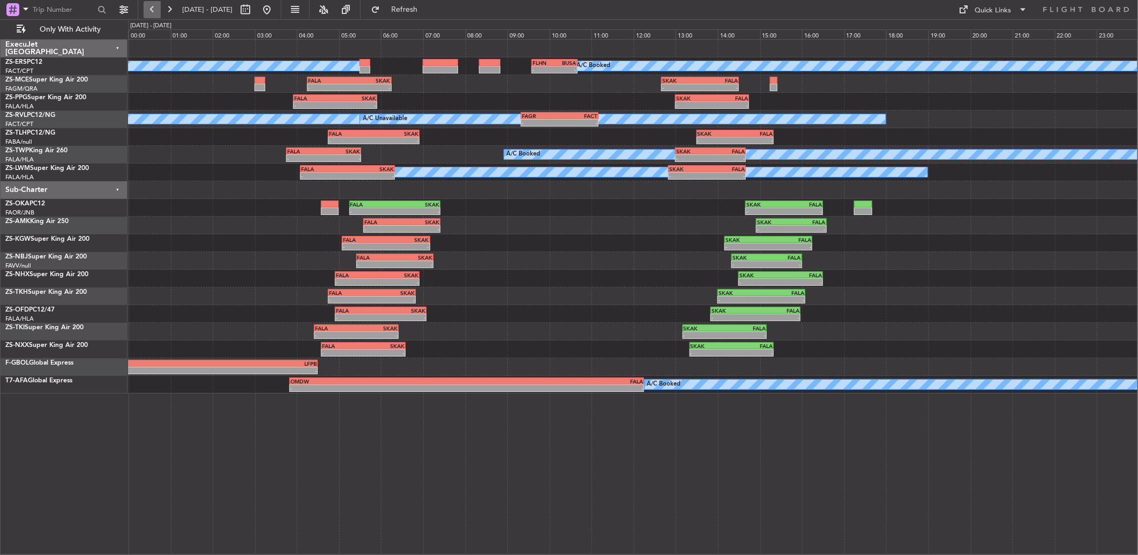
click at [147, 11] on button at bounding box center [152, 9] width 17 height 17
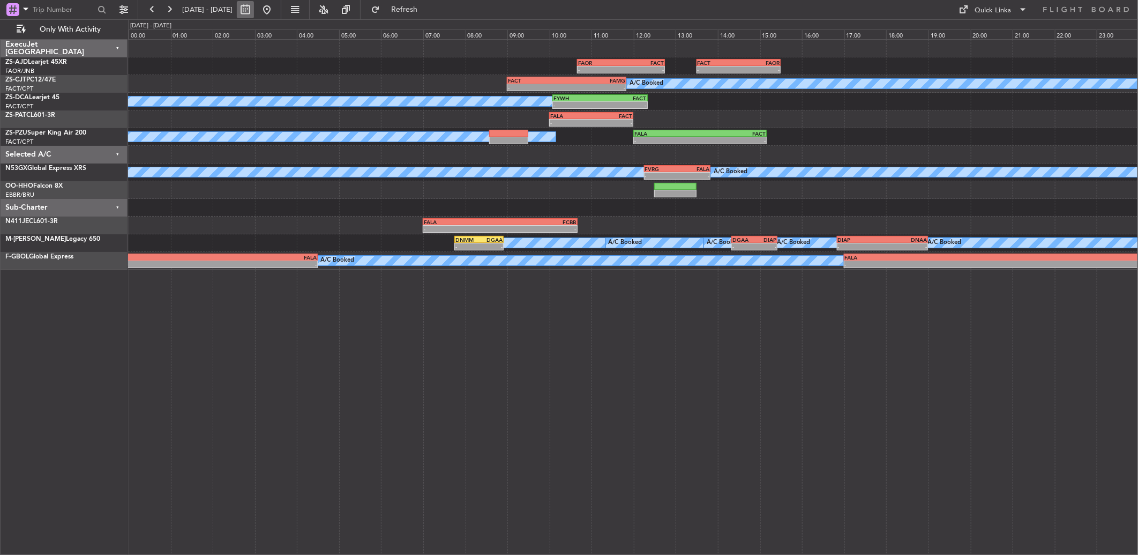
click at [254, 10] on button at bounding box center [245, 9] width 17 height 17
select select "9"
select select "2025"
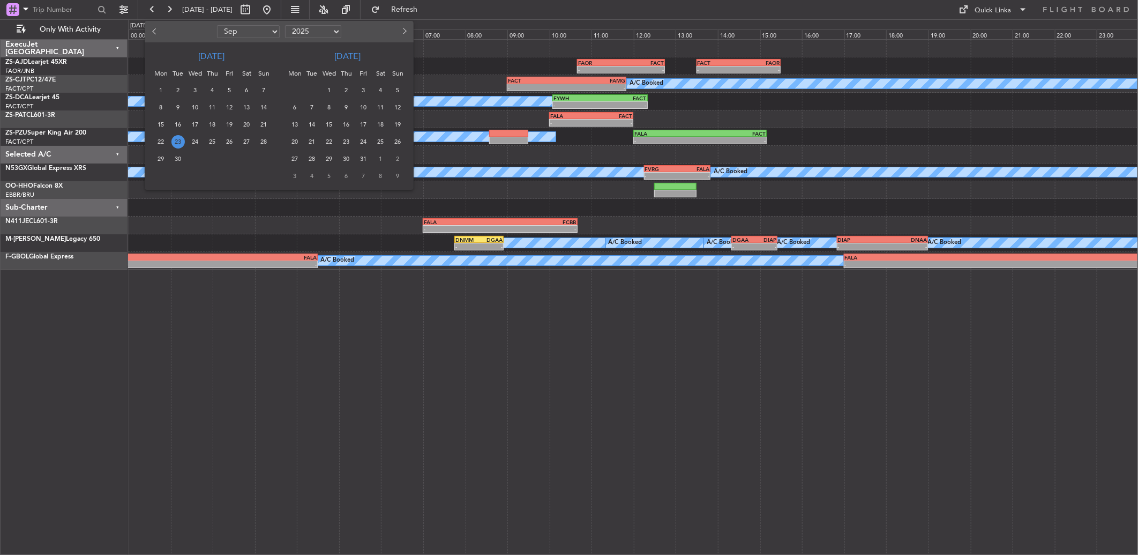
click at [158, 29] on button "Previous month" at bounding box center [155, 31] width 12 height 17
select select "7"
click at [228, 136] on span "25" at bounding box center [229, 141] width 13 height 13
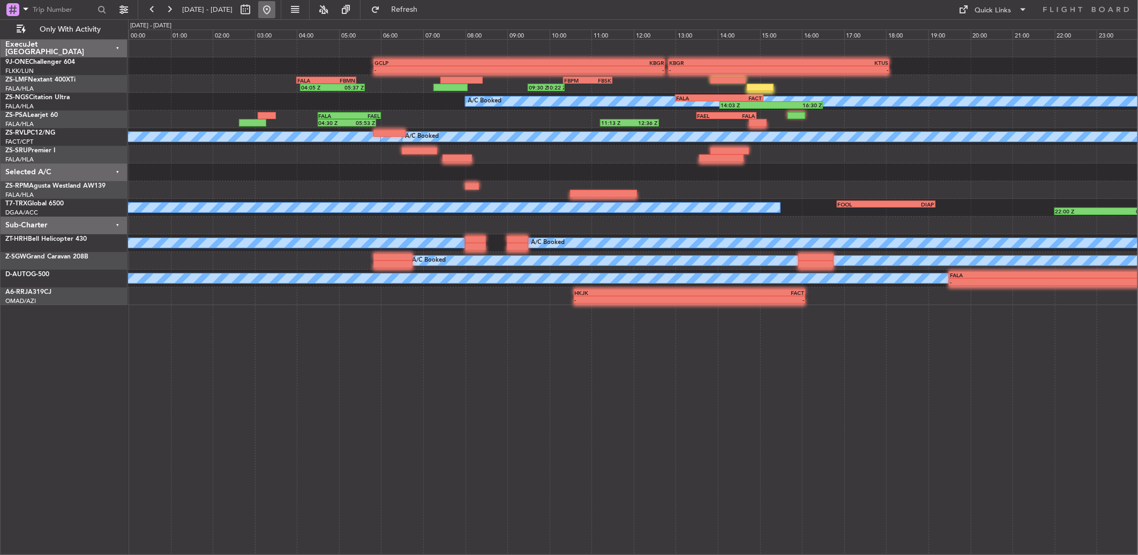
click at [275, 9] on button at bounding box center [266, 9] width 17 height 17
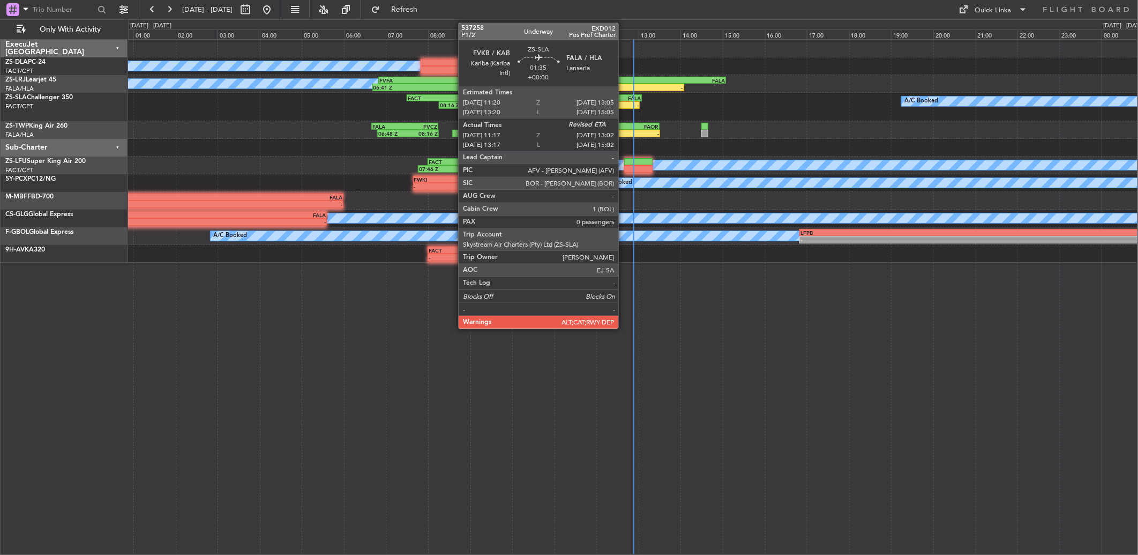
click at [624, 104] on div "-" at bounding box center [621, 105] width 36 height 6
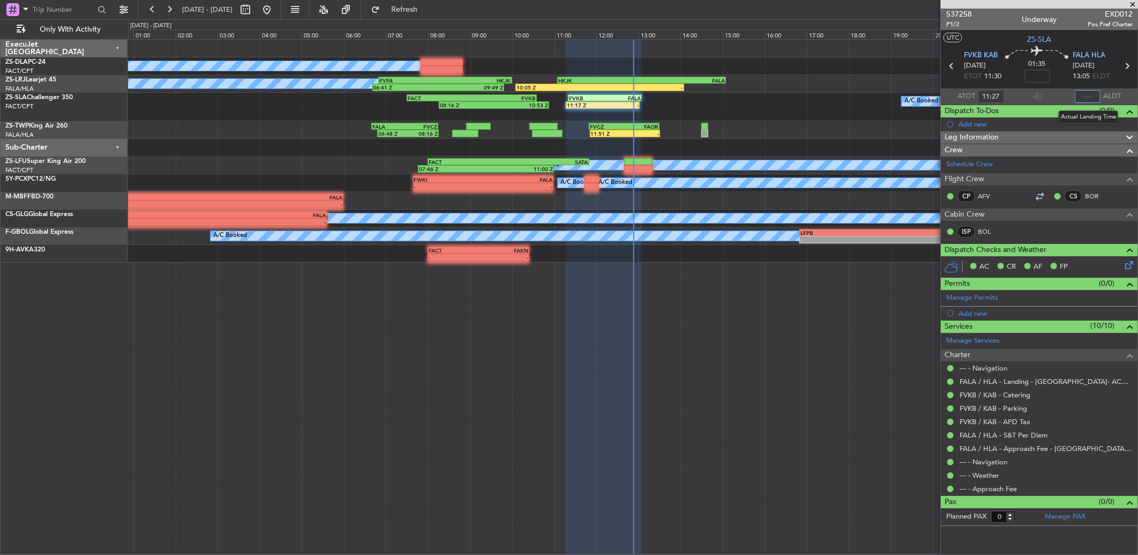
click at [1088, 95] on input "text" at bounding box center [1088, 96] width 26 height 13
type input "12:50"
click at [78, 12] on input "text" at bounding box center [64, 10] width 62 height 16
click at [254, 11] on button at bounding box center [245, 9] width 17 height 17
select select "9"
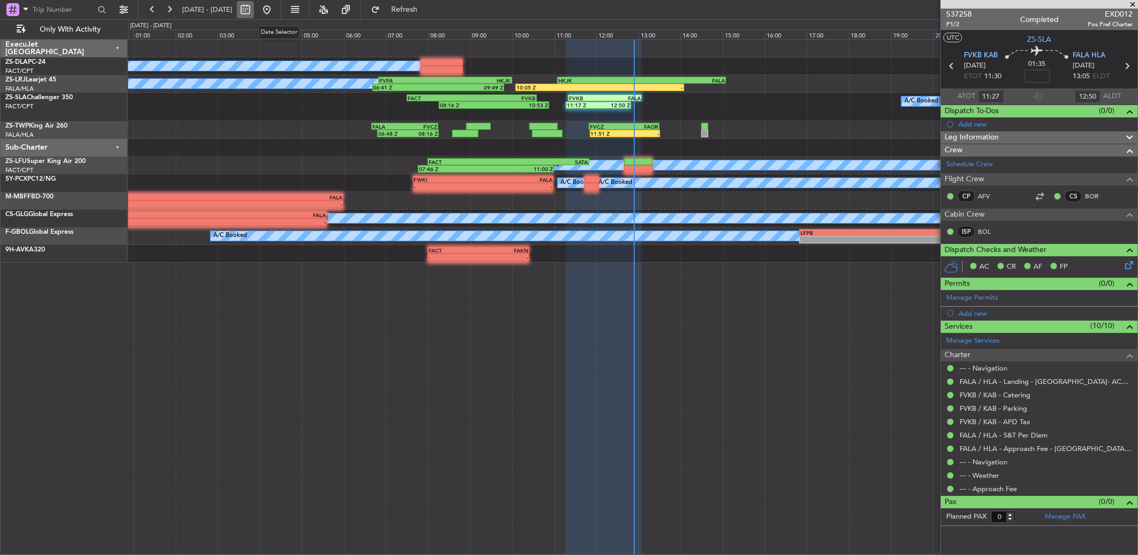
select select "2025"
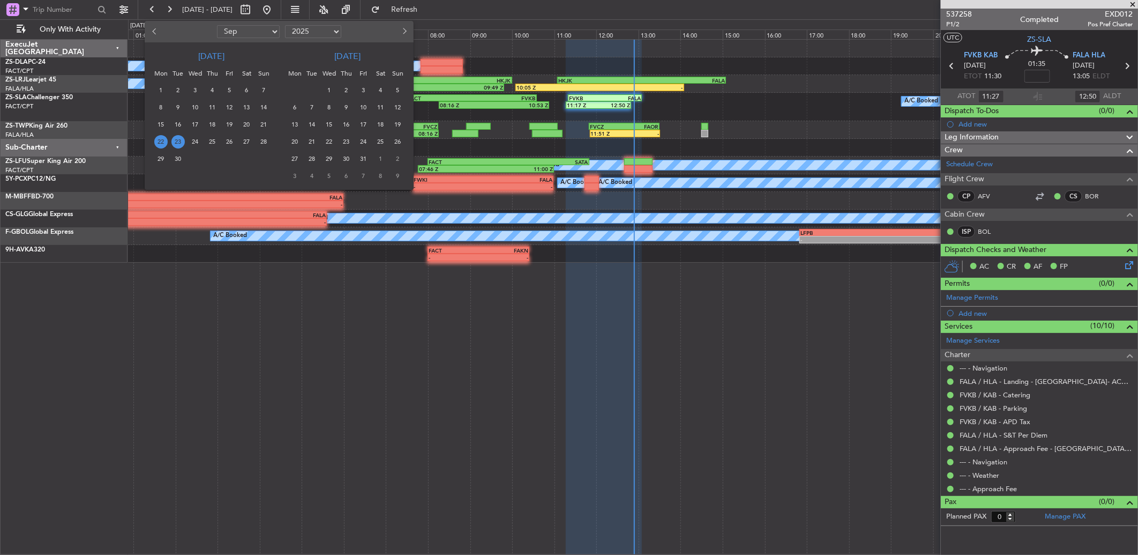
click at [153, 30] on span "Previous month" at bounding box center [155, 31] width 6 height 6
select select "8"
drag, startPoint x: 207, startPoint y: 122, endPoint x: 220, endPoint y: 125, distance: 12.6
click at [209, 122] on span "14" at bounding box center [212, 124] width 13 height 13
click at [210, 126] on span "14" at bounding box center [212, 124] width 13 height 13
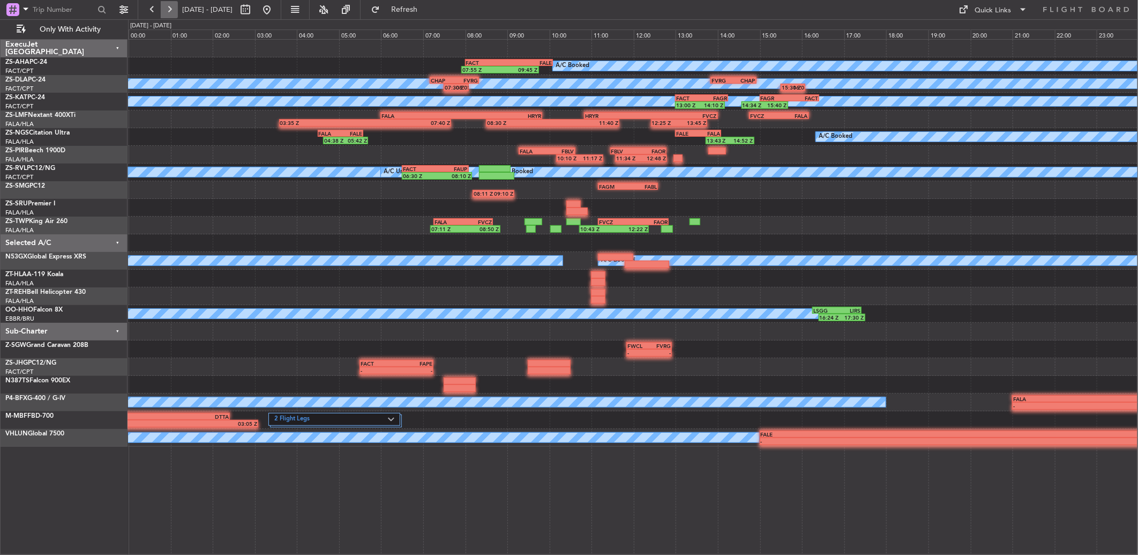
click at [169, 9] on button at bounding box center [169, 9] width 17 height 17
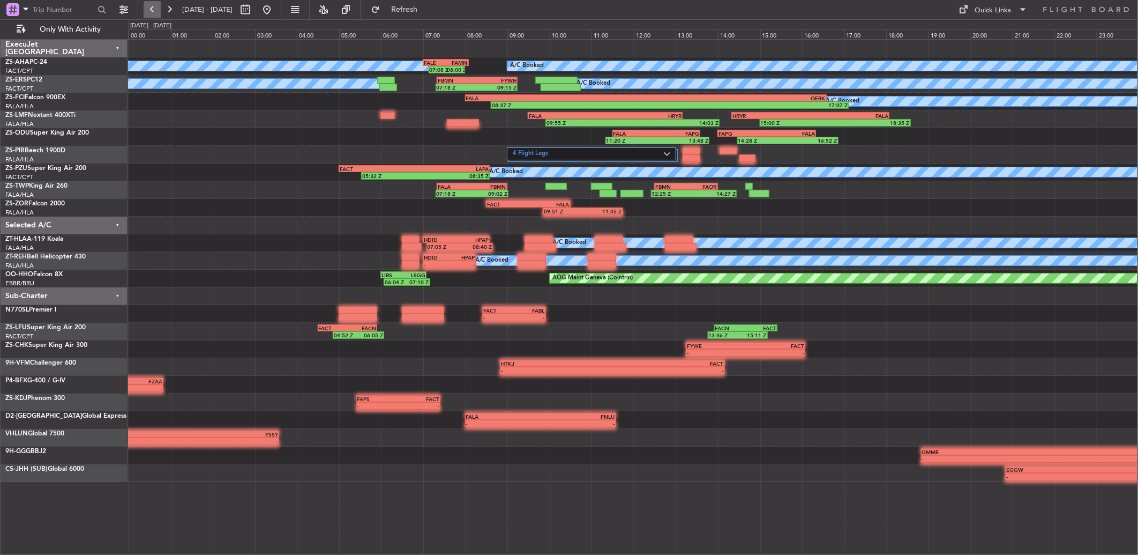
click at [147, 10] on button at bounding box center [152, 9] width 17 height 17
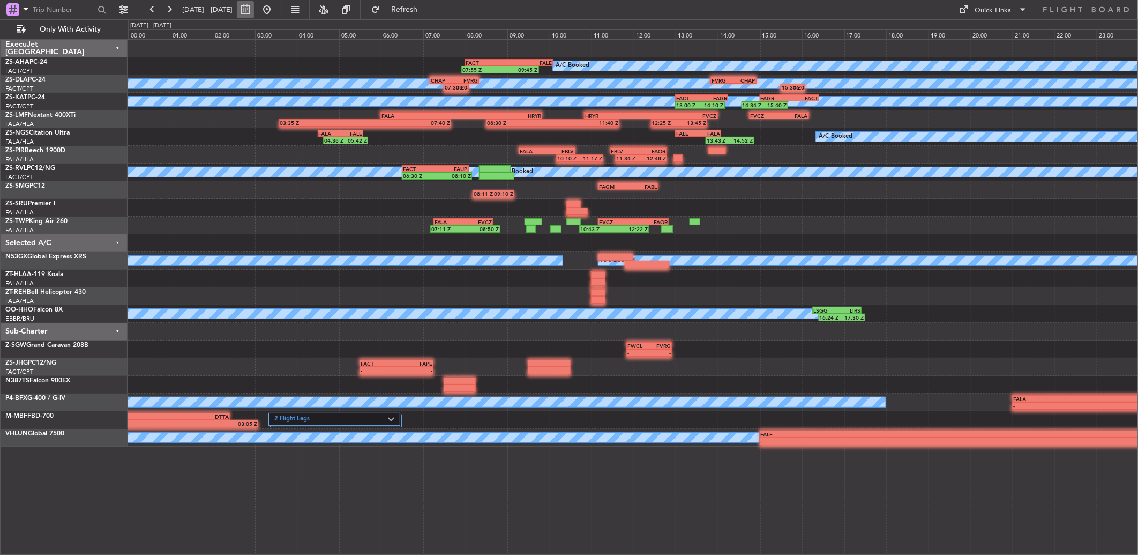
click at [254, 10] on button at bounding box center [245, 9] width 17 height 17
select select "8"
select select "2025"
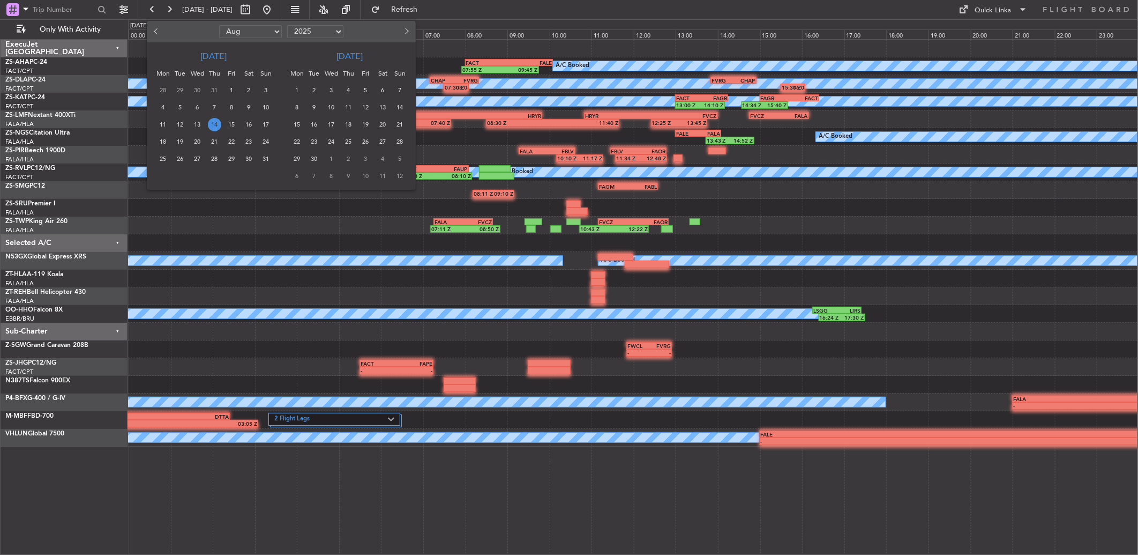
click at [399, 122] on span "21" at bounding box center [399, 124] width 13 height 13
click at [397, 123] on span "21" at bounding box center [399, 124] width 13 height 13
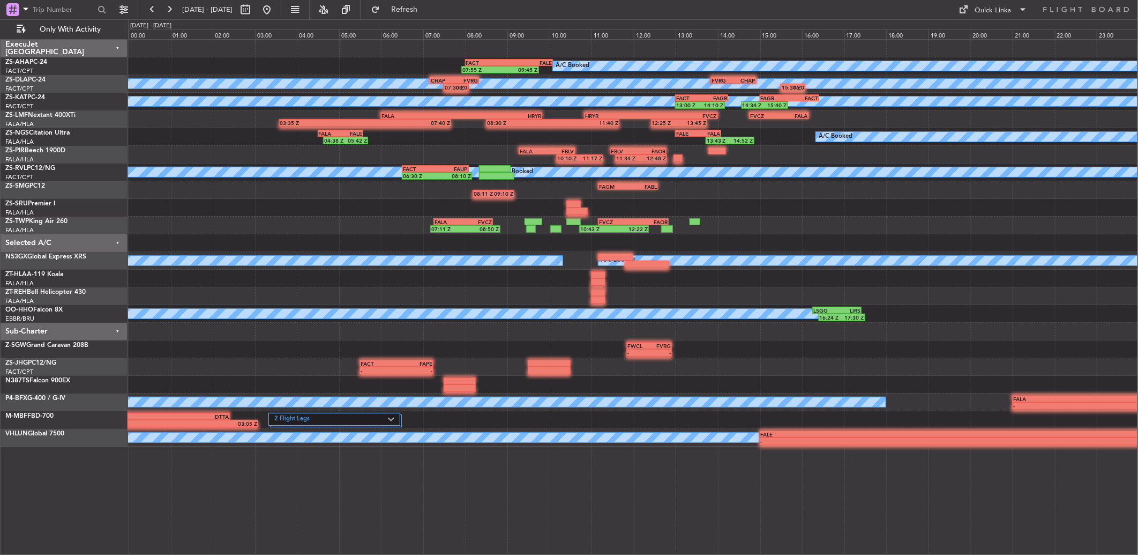
select select "9"
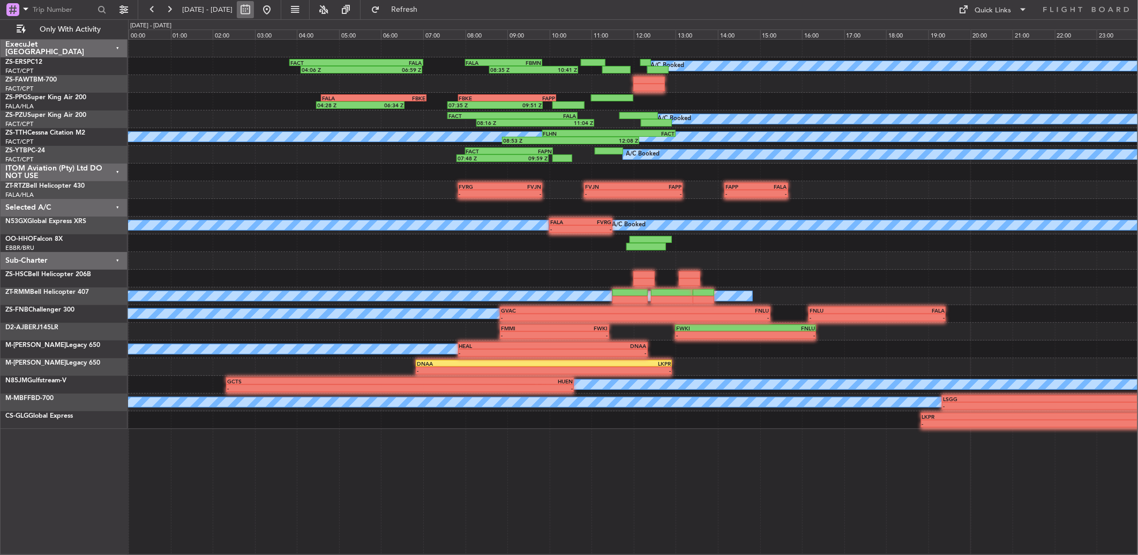
click at [254, 9] on button at bounding box center [245, 9] width 17 height 17
select select "9"
select select "2025"
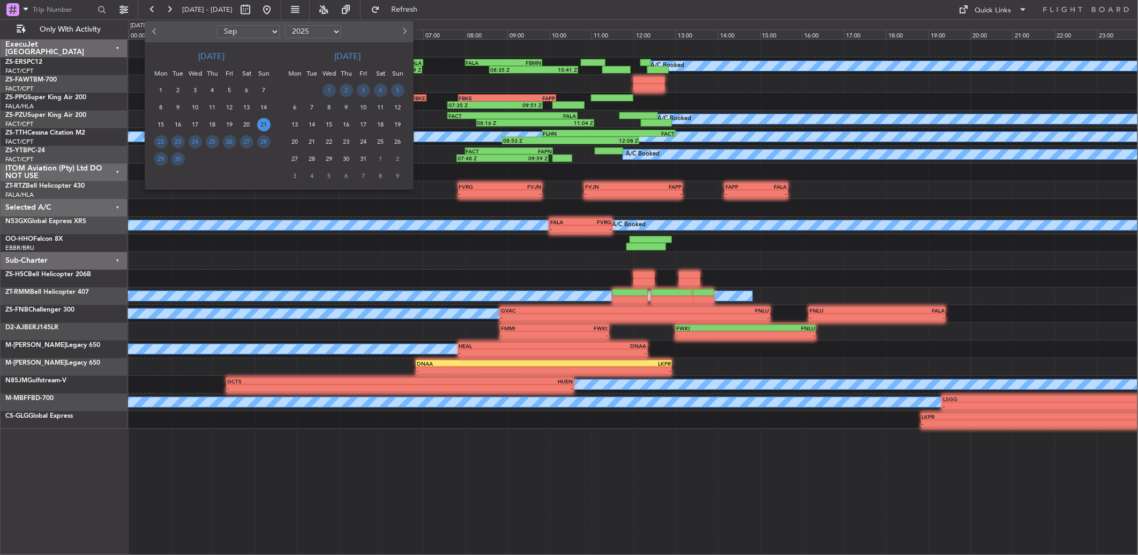
click at [187, 122] on div "17" at bounding box center [195, 124] width 17 height 17
click at [183, 122] on span "16" at bounding box center [178, 124] width 13 height 13
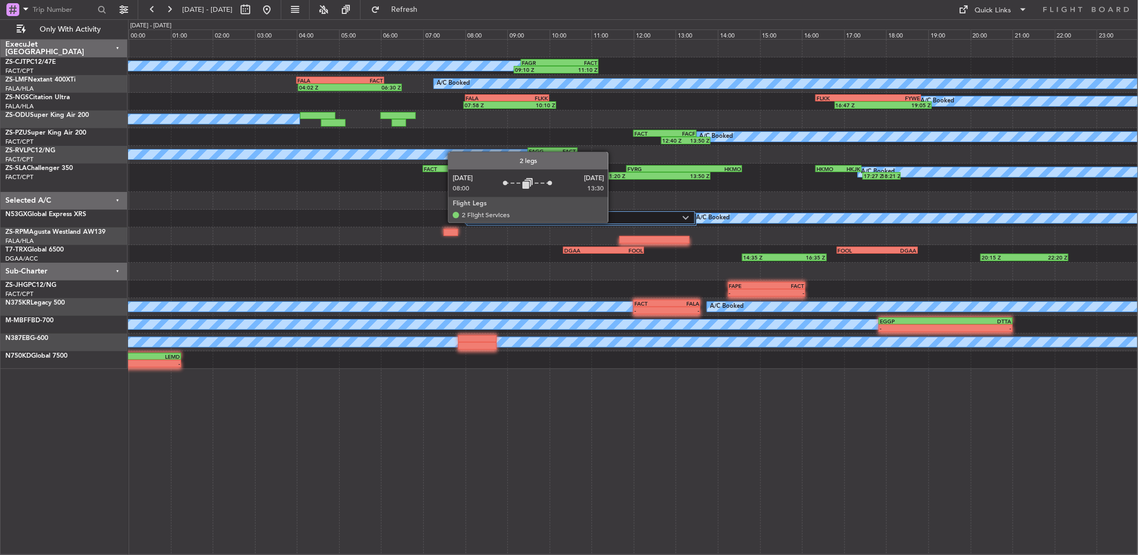
click at [614, 222] on div "2 Flight Legs" at bounding box center [580, 217] width 230 height 13
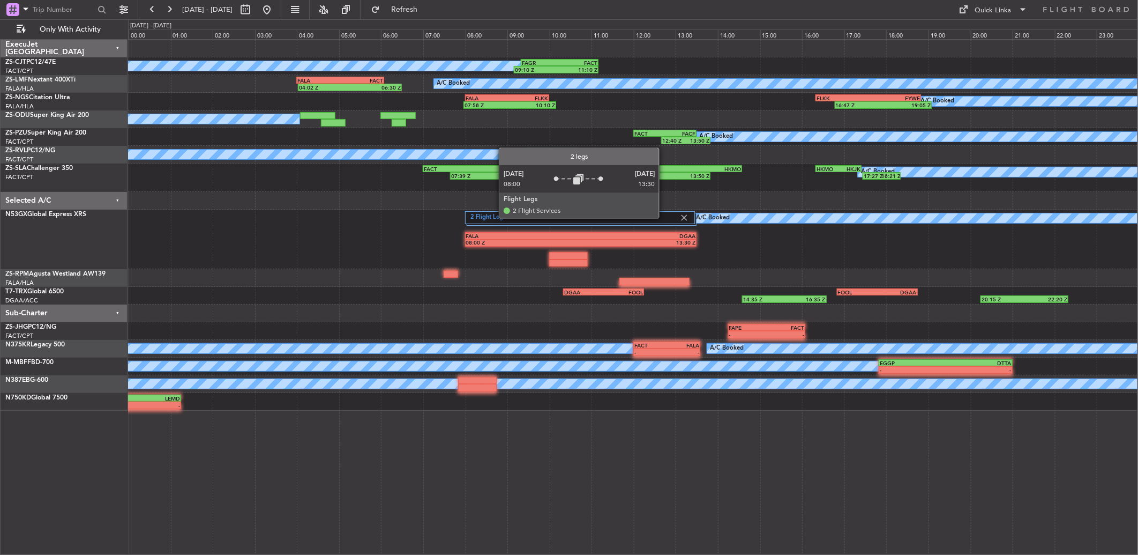
click at [665, 218] on label "2 Flight Legs" at bounding box center [575, 217] width 209 height 9
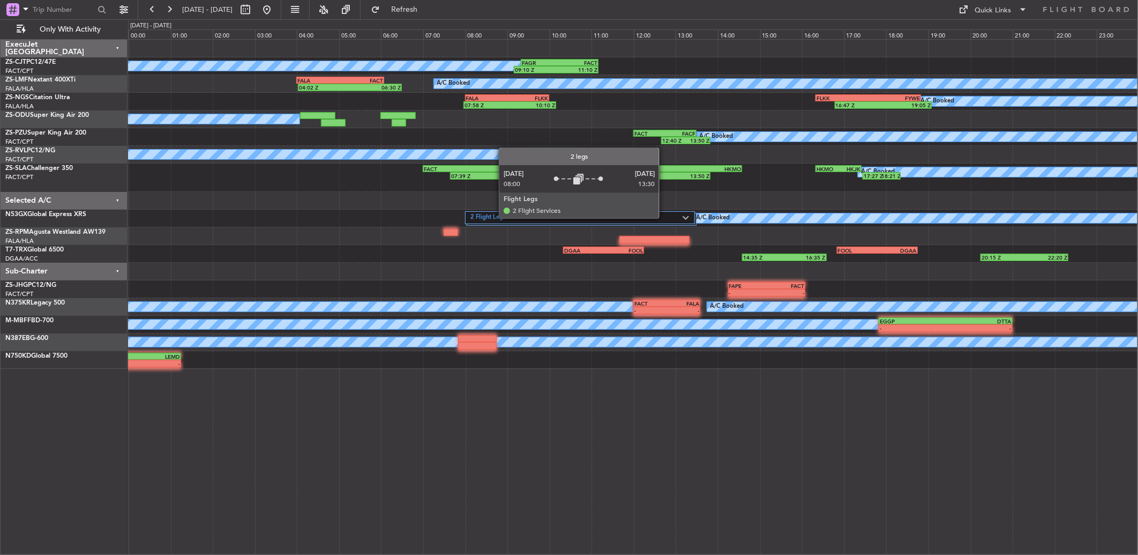
click at [665, 218] on label "2 Flight Legs" at bounding box center [577, 217] width 212 height 9
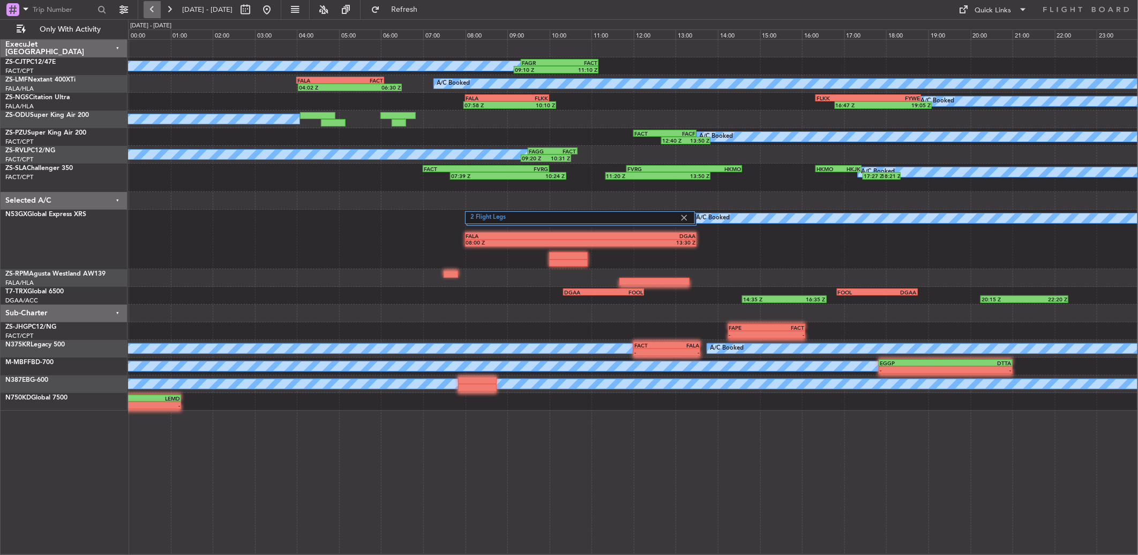
click at [145, 7] on button at bounding box center [152, 9] width 17 height 17
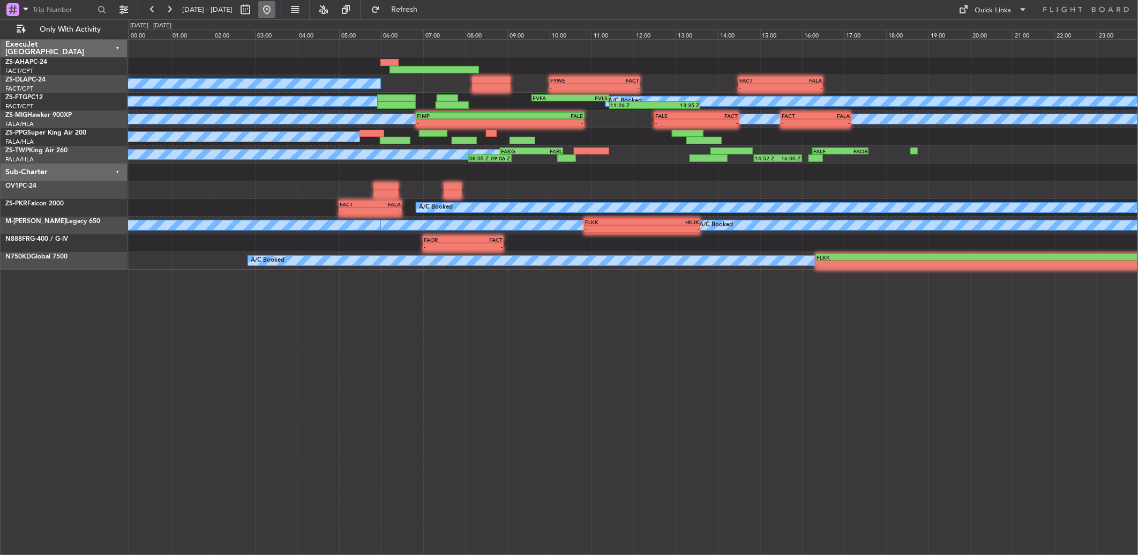
click at [275, 13] on button at bounding box center [266, 9] width 17 height 17
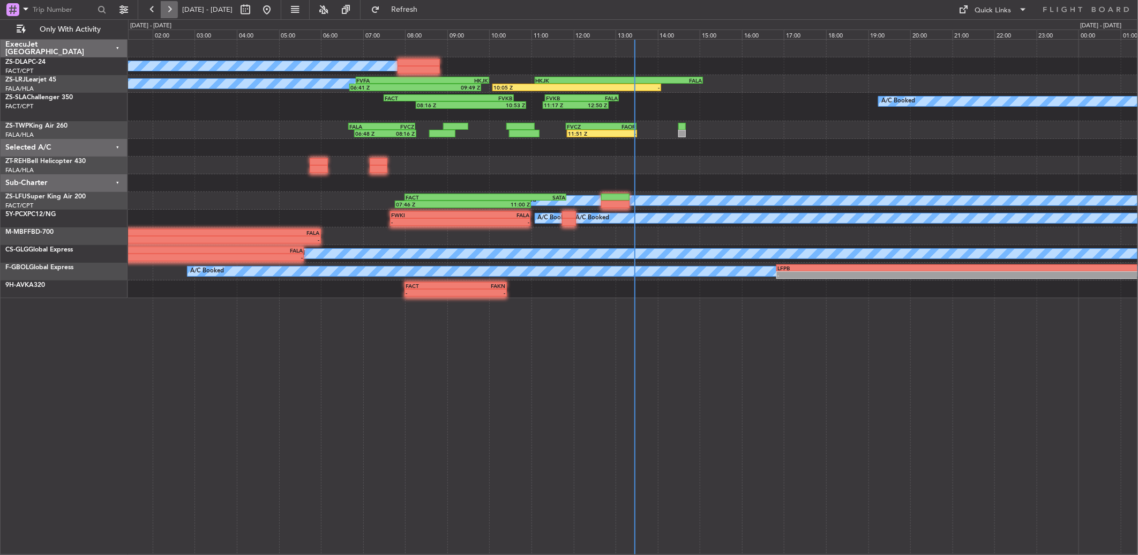
click at [176, 3] on button at bounding box center [169, 9] width 17 height 17
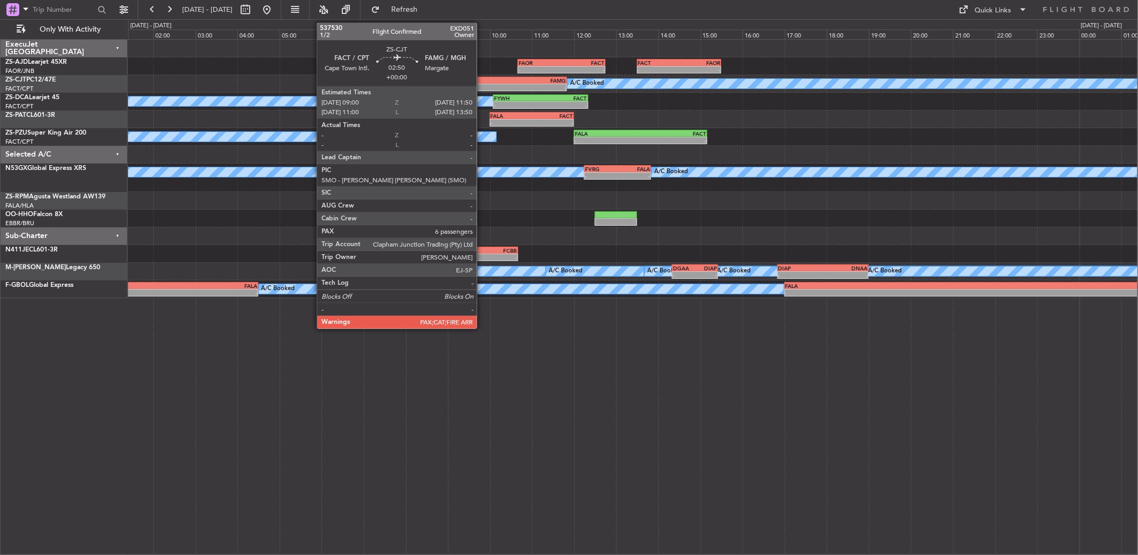
click at [482, 77] on div "FACT 09:00 Z FAMG 11:50 Z" at bounding box center [508, 81] width 120 height 8
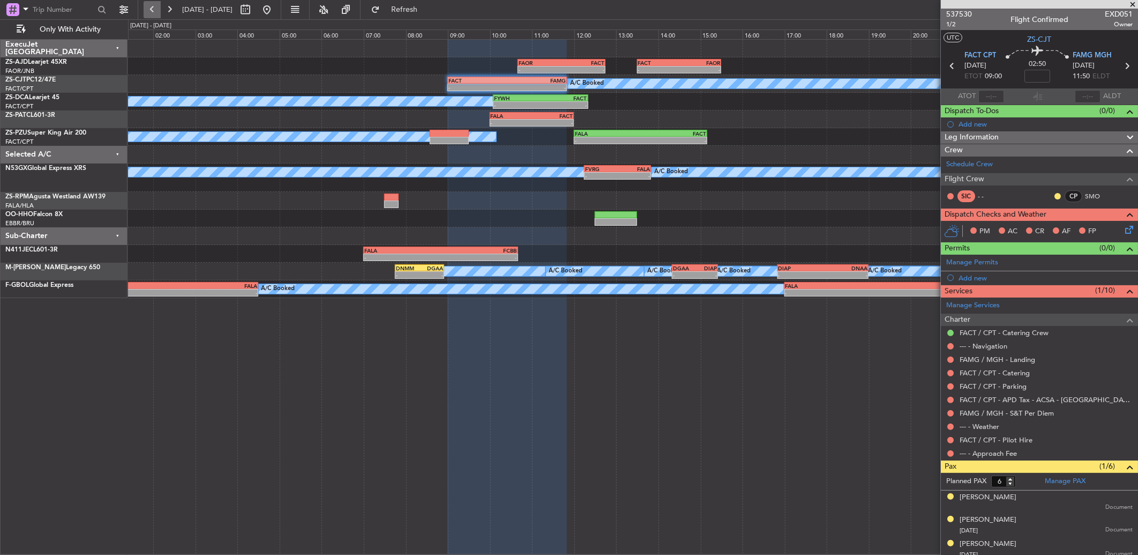
click at [153, 7] on button at bounding box center [152, 9] width 17 height 17
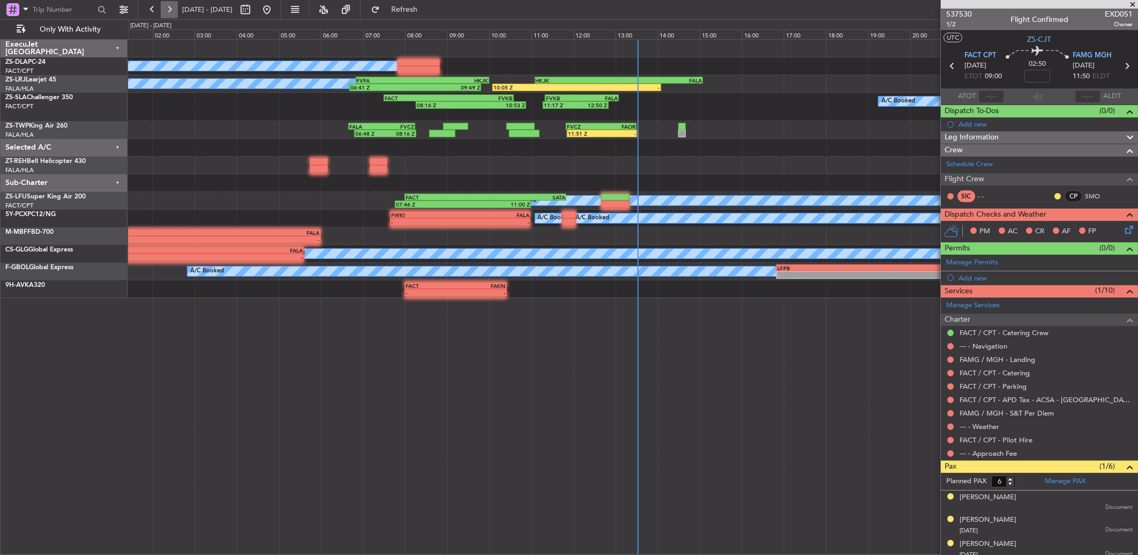
click at [172, 8] on button at bounding box center [169, 9] width 17 height 17
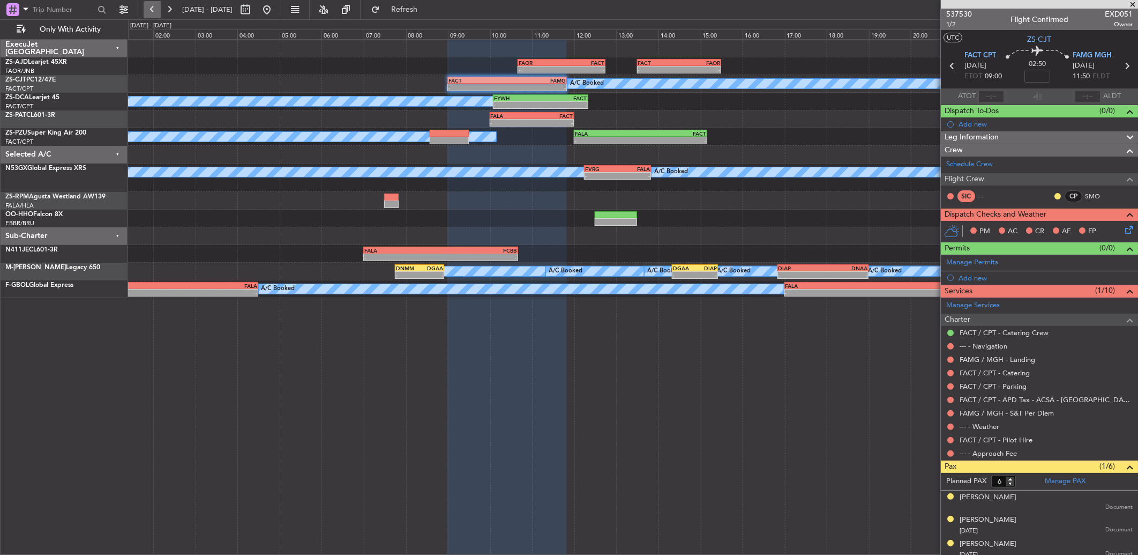
click at [154, 11] on button at bounding box center [152, 9] width 17 height 17
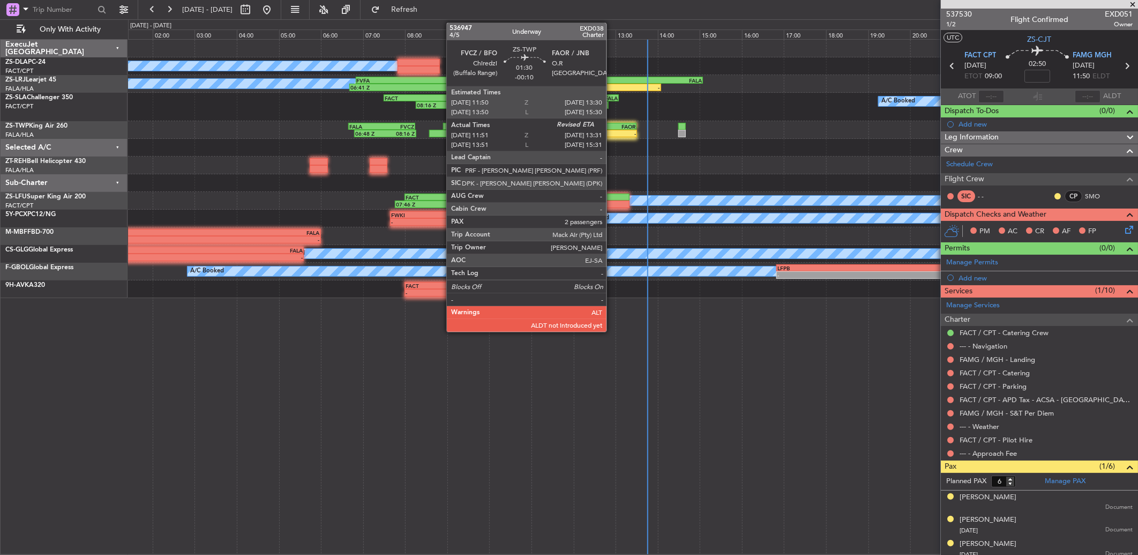
click at [612, 133] on div "-" at bounding box center [619, 133] width 34 height 6
type input "-00:10"
type input "12:01"
type input "2"
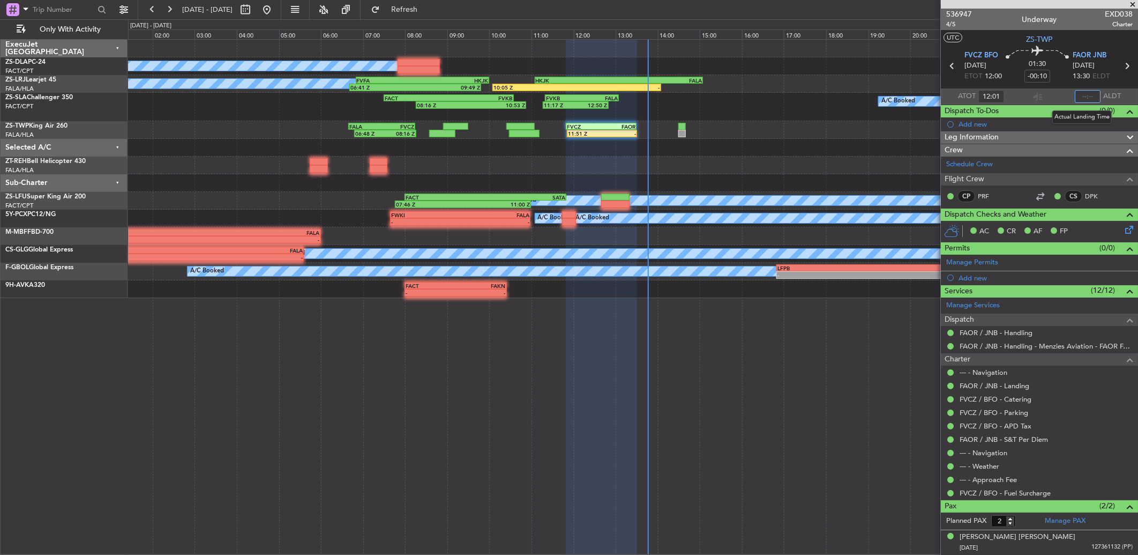
click at [1084, 95] on input "text" at bounding box center [1088, 96] width 26 height 13
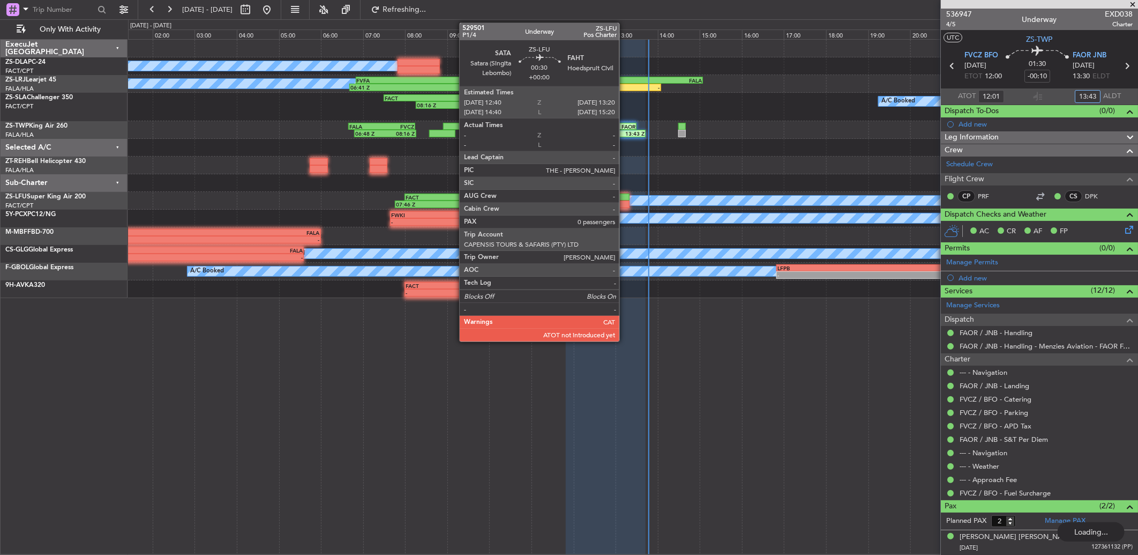
type input "13:43"
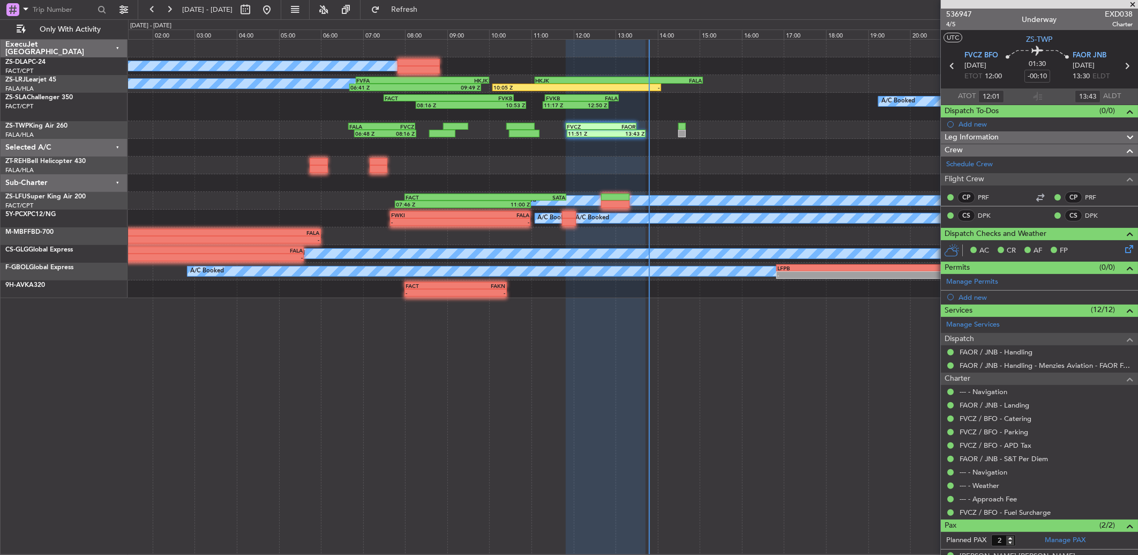
drag, startPoint x: 172, startPoint y: 11, endPoint x: 124, endPoint y: 0, distance: 49.0
click at [172, 11] on button at bounding box center [169, 9] width 17 height 17
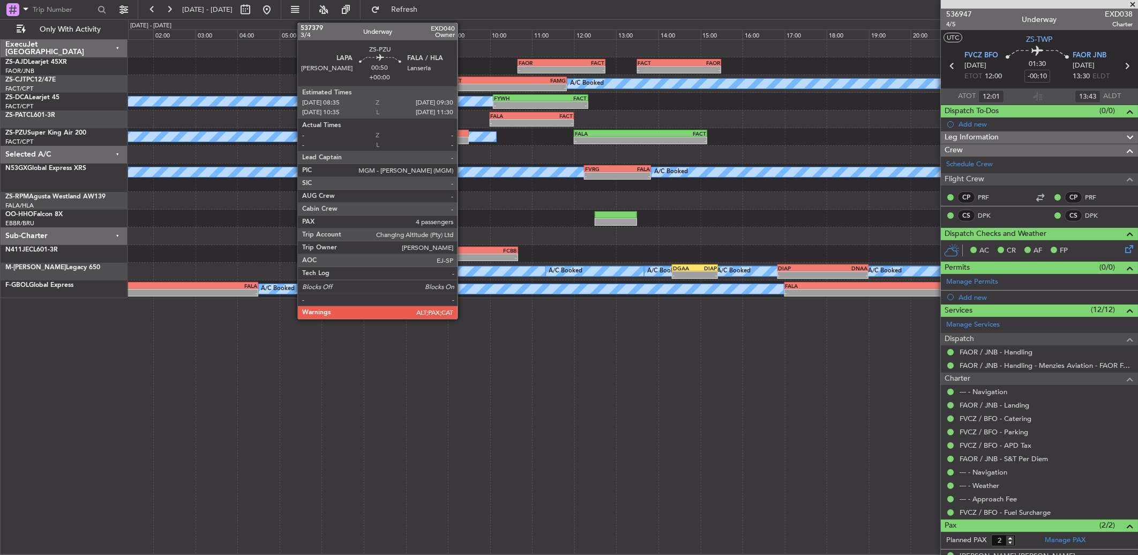
click at [463, 136] on div at bounding box center [449, 134] width 39 height 8
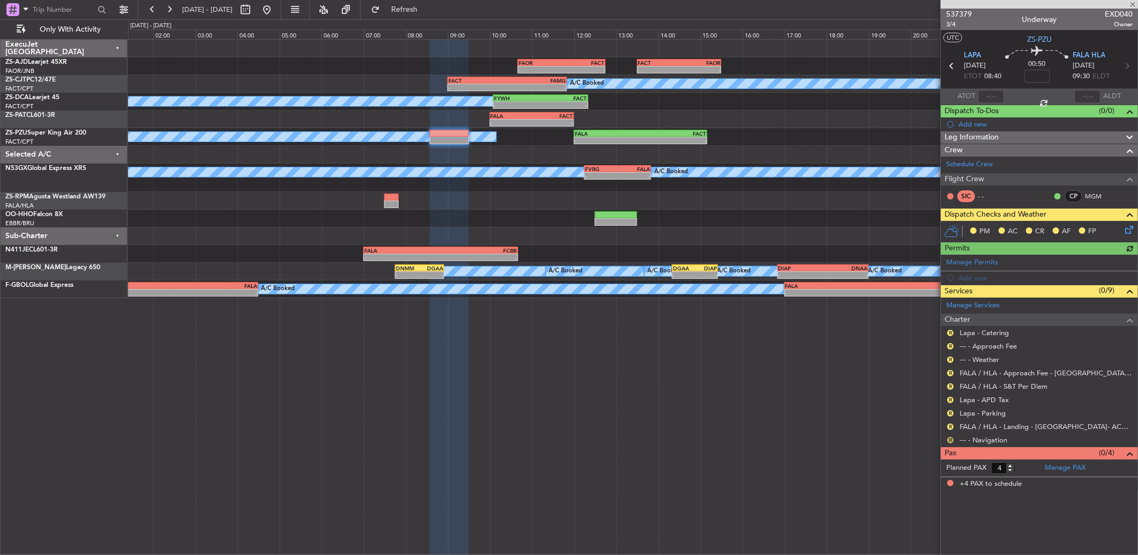
click at [953, 439] on button "R" at bounding box center [951, 440] width 6 height 6
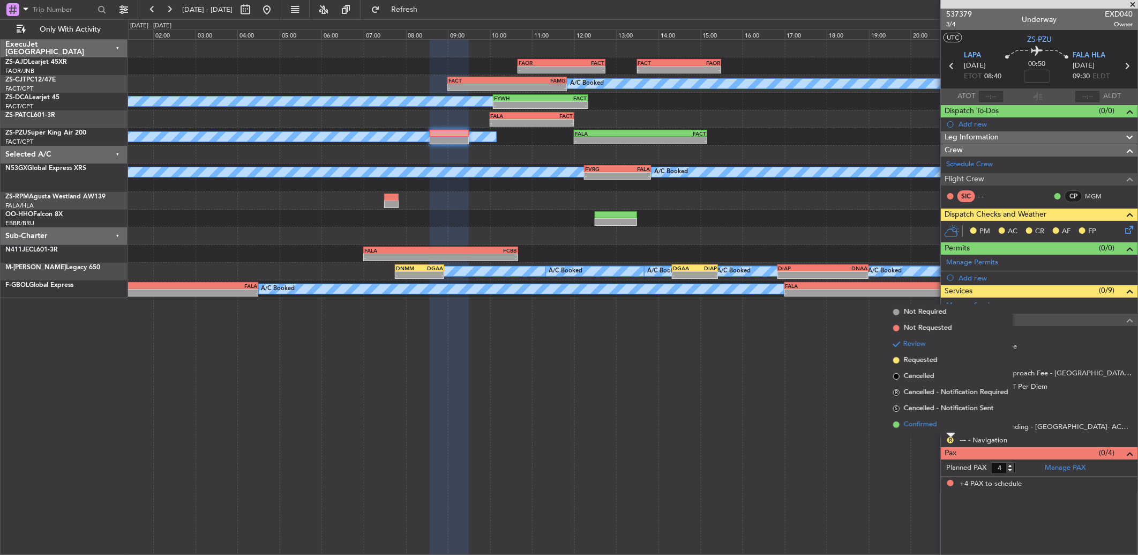
click at [951, 426] on li "Confirmed" at bounding box center [951, 424] width 124 height 16
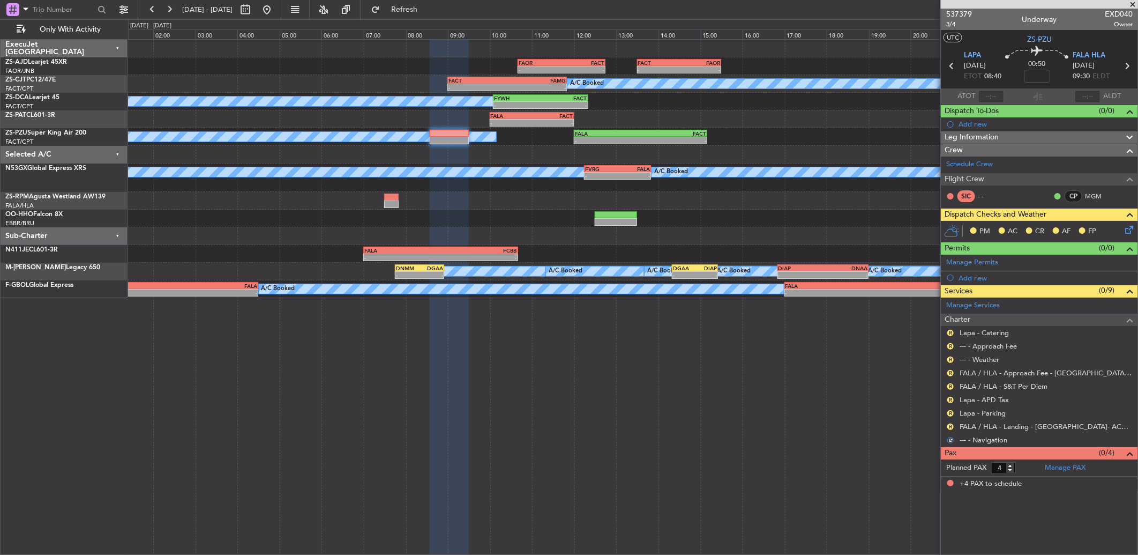
click at [951, 426] on button "R" at bounding box center [951, 426] width 6 height 6
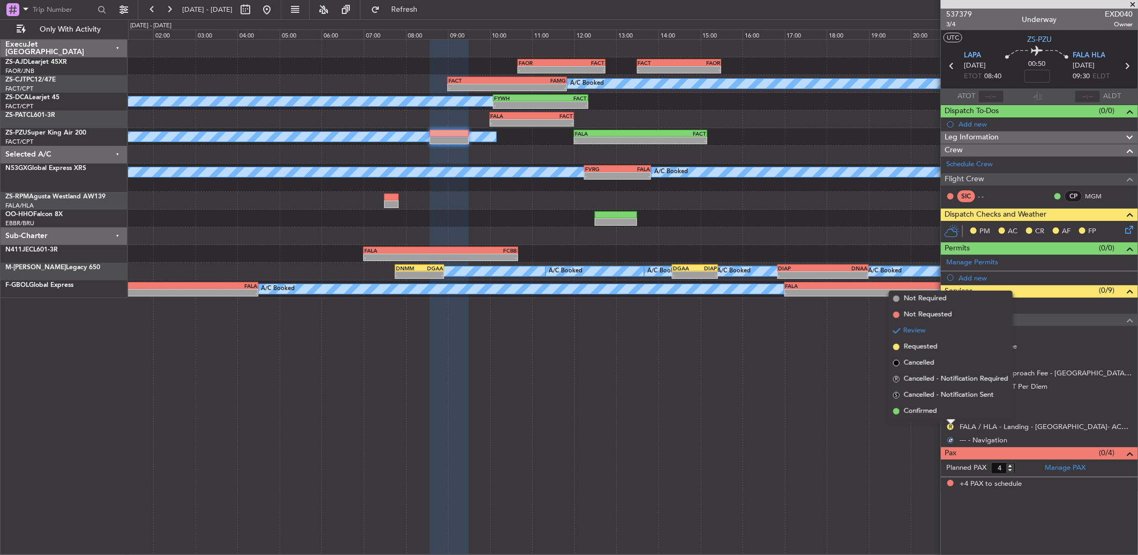
click at [955, 408] on li "Confirmed" at bounding box center [951, 411] width 124 height 16
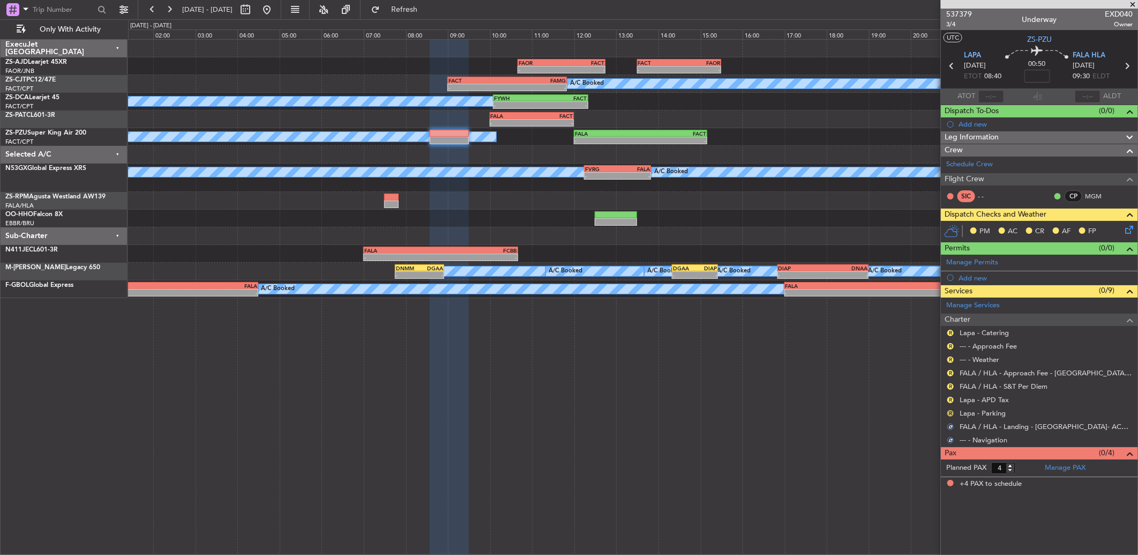
click at [950, 414] on button "R" at bounding box center [951, 413] width 6 height 6
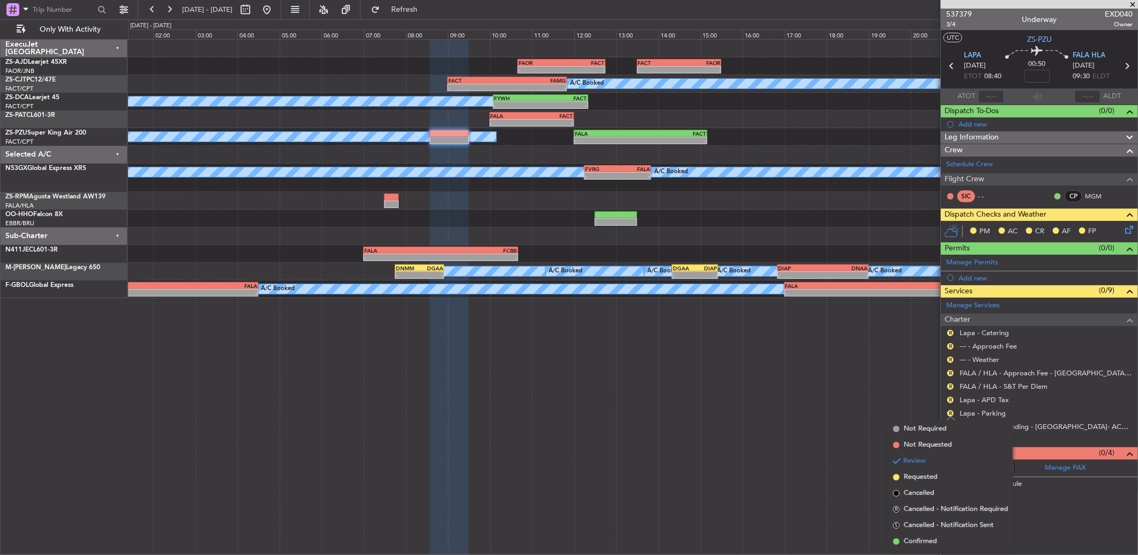
drag, startPoint x: 925, startPoint y: 537, endPoint x: 934, endPoint y: 488, distance: 49.1
click at [925, 531] on ul "Not Required Not Requested Review Requested Cancelled R Cancelled - Notificatio…" at bounding box center [951, 485] width 124 height 129
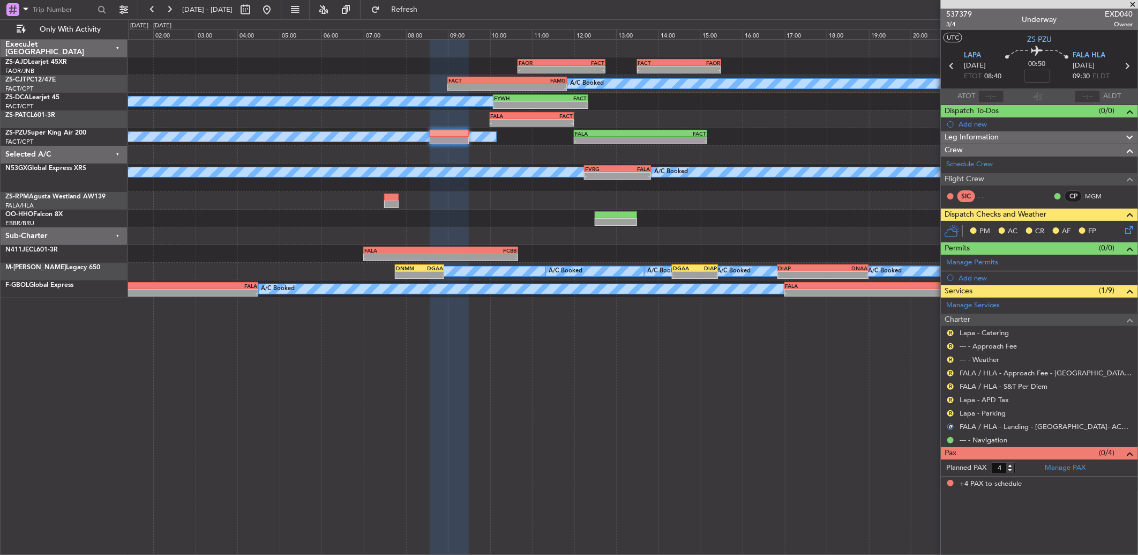
click at [947, 414] on div "R" at bounding box center [951, 413] width 9 height 9
click at [954, 411] on mat-tooltip-component "Lapa - APD Tax" at bounding box center [984, 418] width 61 height 28
click at [951, 411] on button "R" at bounding box center [951, 413] width 6 height 6
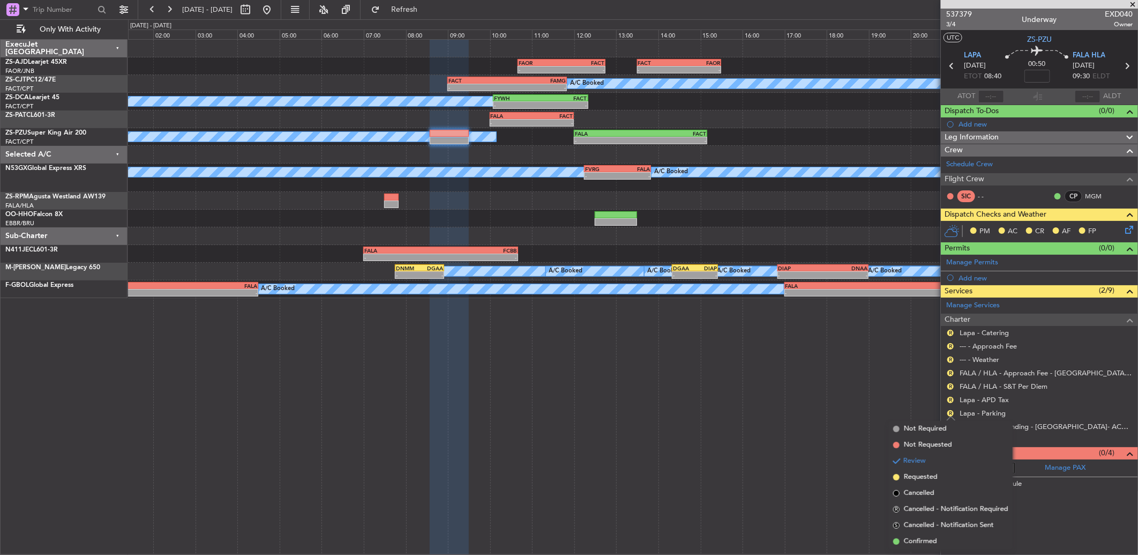
drag, startPoint x: 914, startPoint y: 538, endPoint x: 921, endPoint y: 515, distance: 23.9
click at [914, 537] on span "Confirmed" at bounding box center [920, 541] width 33 height 11
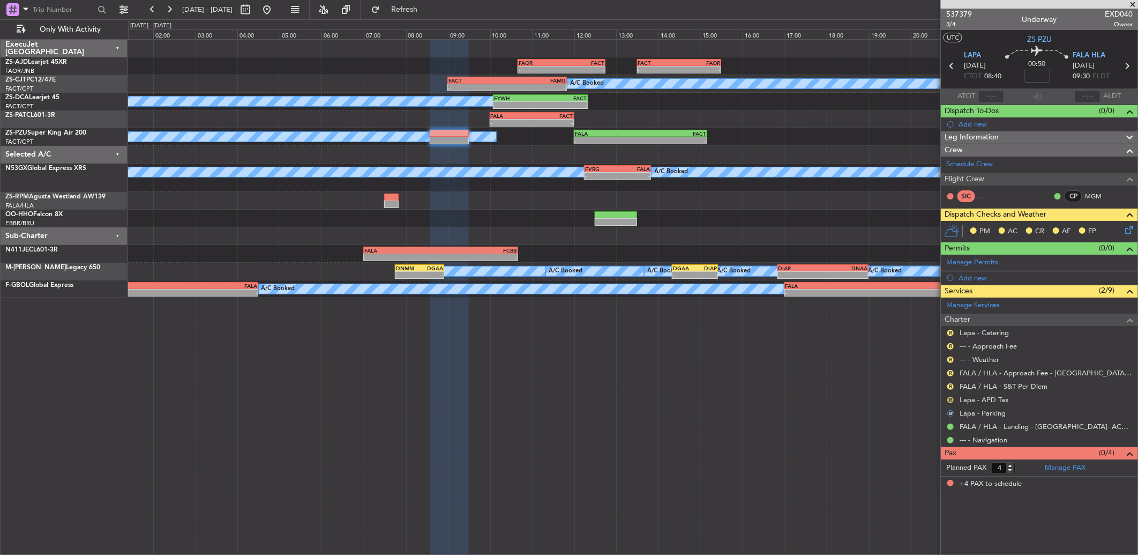
click at [952, 401] on button "R" at bounding box center [951, 400] width 6 height 6
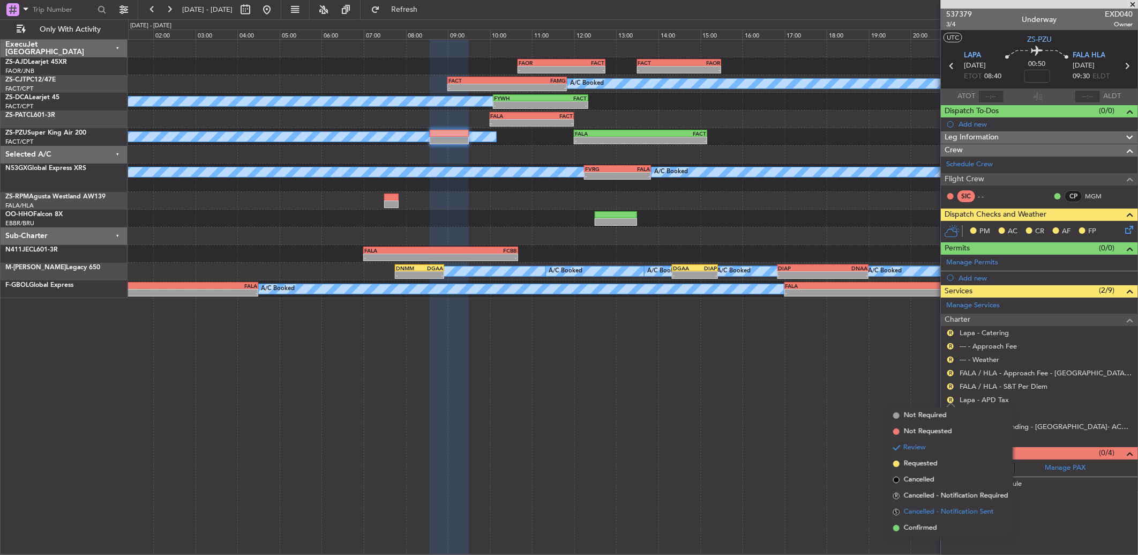
click at [918, 518] on ul "Not Required Not Requested Review Requested Cancelled R Cancelled - Notificatio…" at bounding box center [951, 471] width 124 height 129
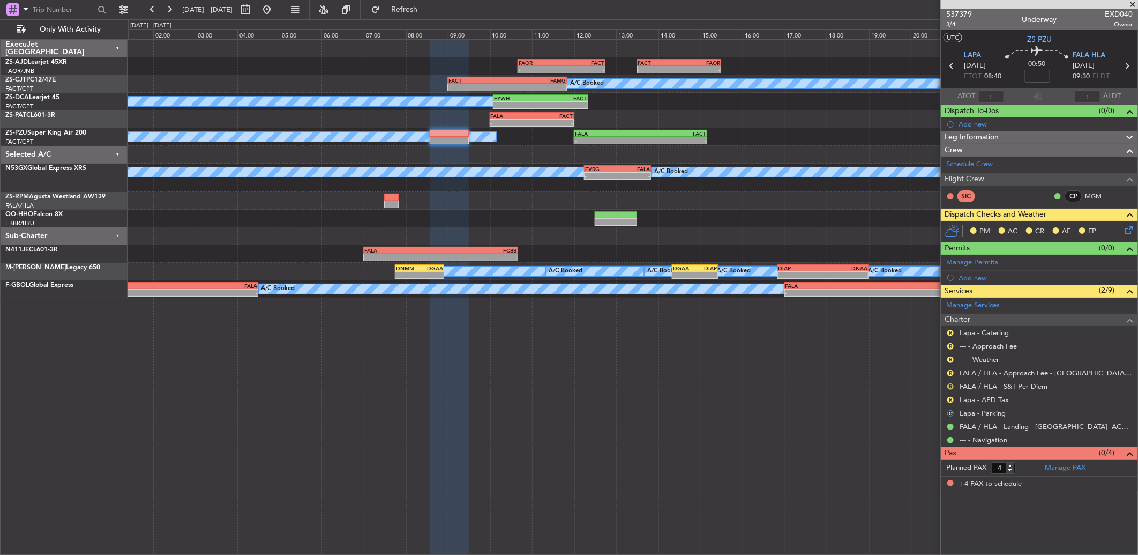
click at [948, 386] on button "R" at bounding box center [951, 386] width 6 height 6
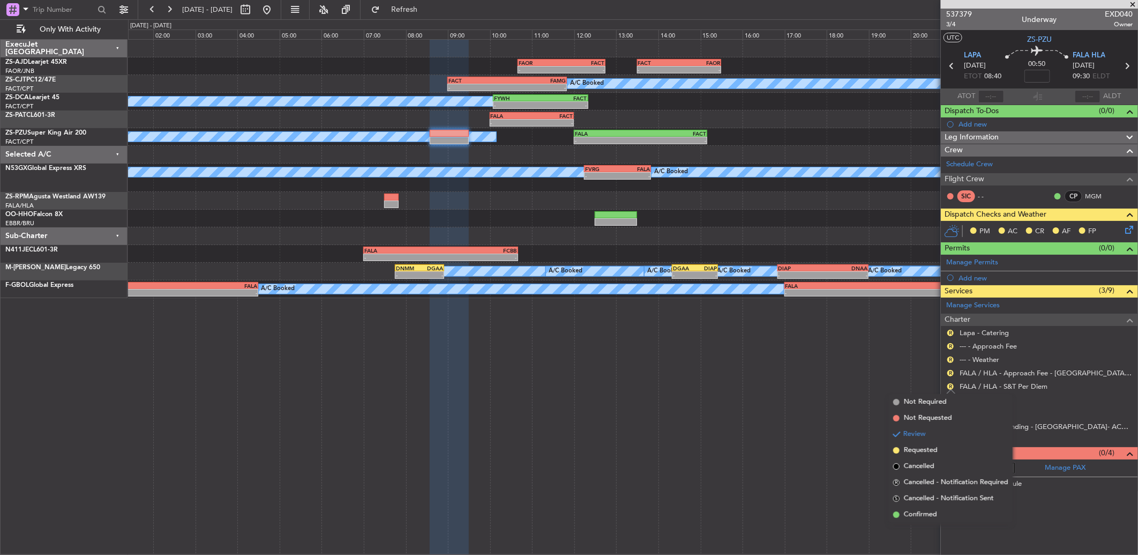
drag, startPoint x: 921, startPoint y: 513, endPoint x: 941, endPoint y: 448, distance: 67.8
click at [920, 512] on span "Confirmed" at bounding box center [920, 514] width 33 height 11
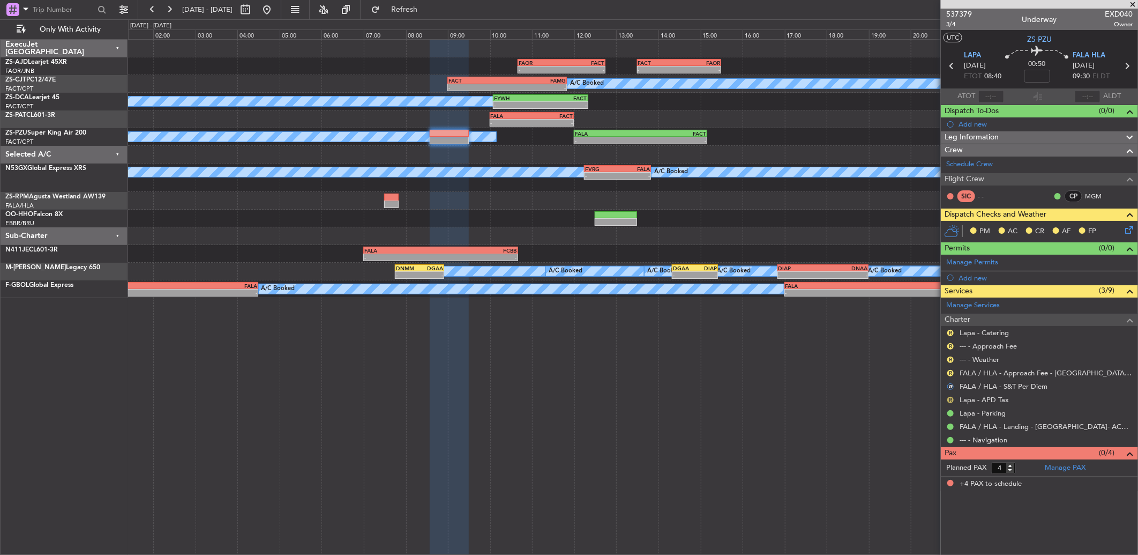
click at [949, 401] on button "R" at bounding box center [951, 400] width 6 height 6
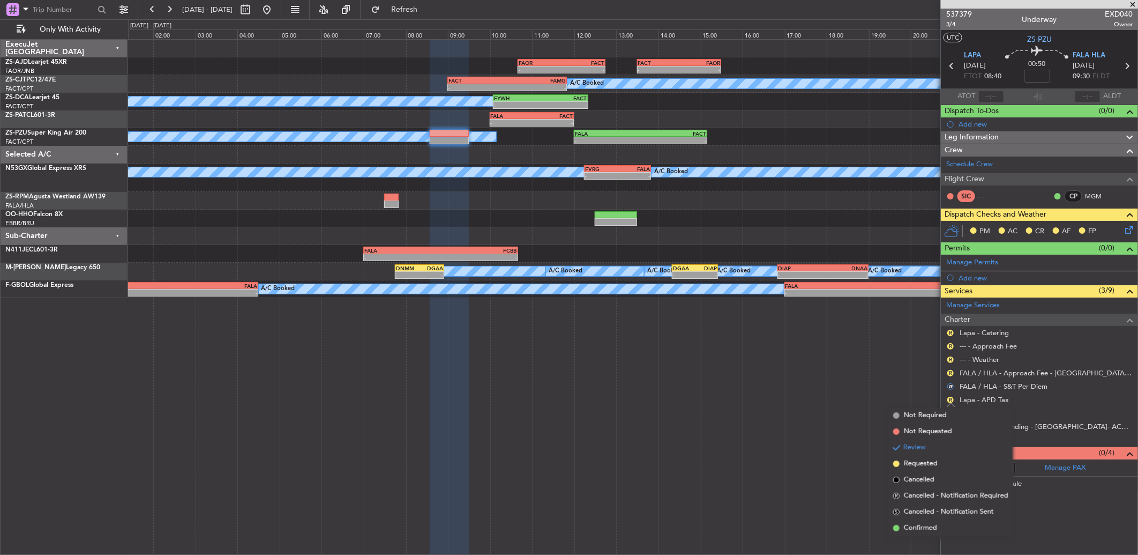
click at [920, 524] on span "Confirmed" at bounding box center [920, 528] width 33 height 11
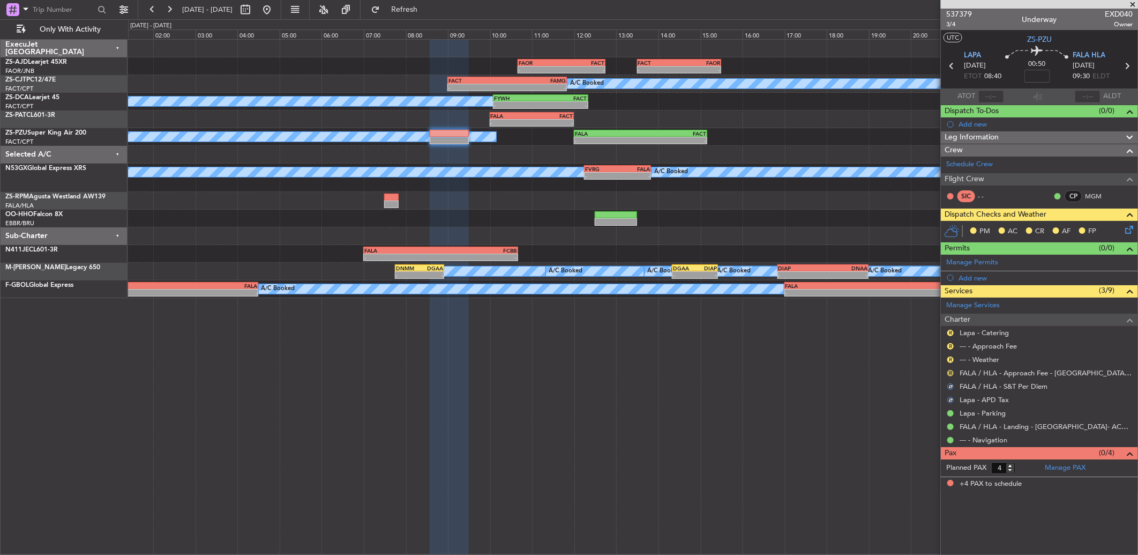
click at [951, 374] on button "R" at bounding box center [951, 373] width 6 height 6
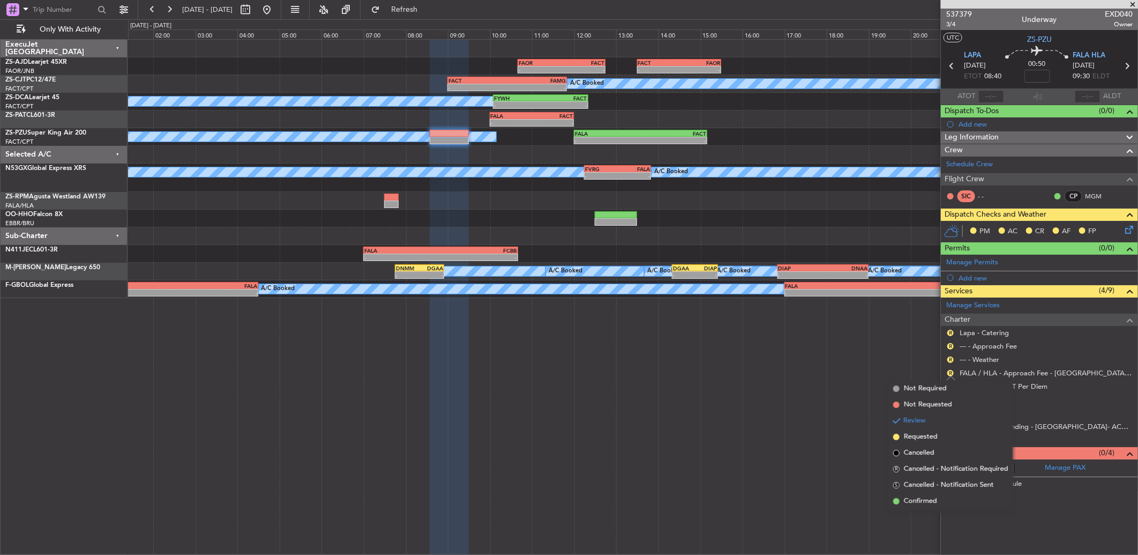
click at [934, 499] on span "Confirmed" at bounding box center [920, 501] width 33 height 11
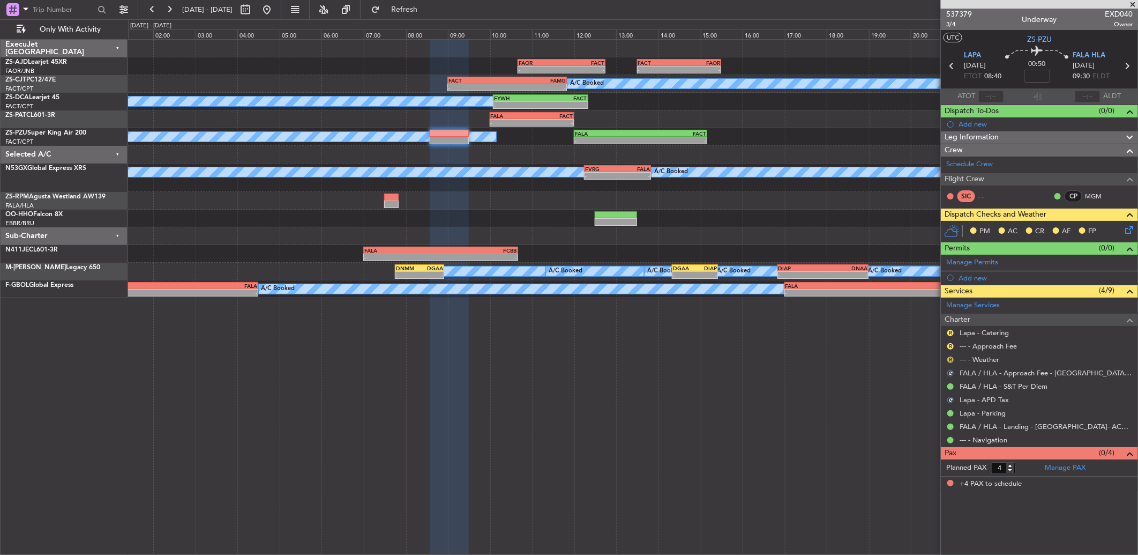
click at [948, 361] on button "R" at bounding box center [951, 359] width 6 height 6
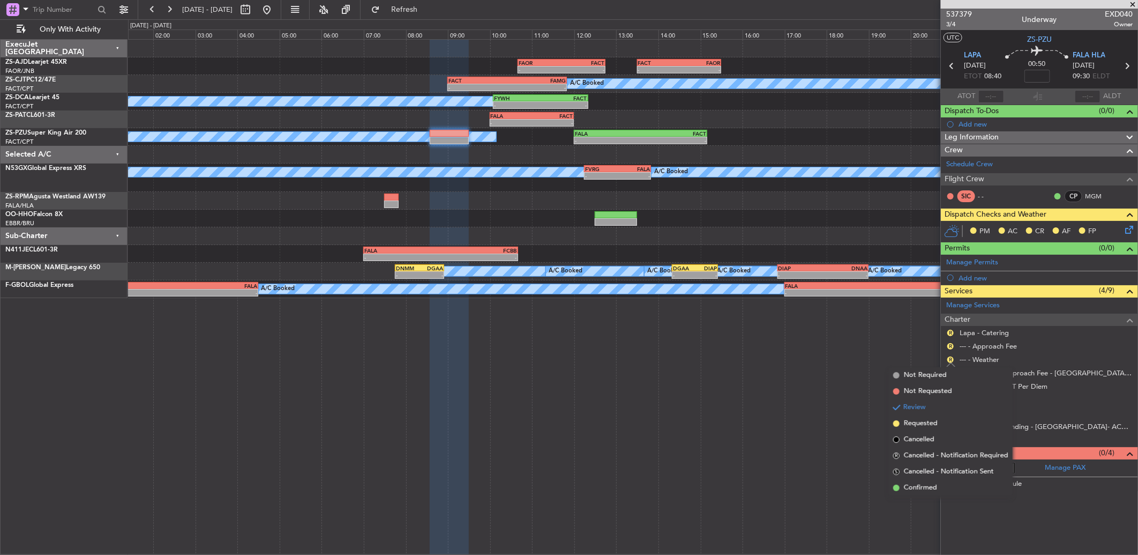
click at [934, 485] on span "Confirmed" at bounding box center [920, 487] width 33 height 11
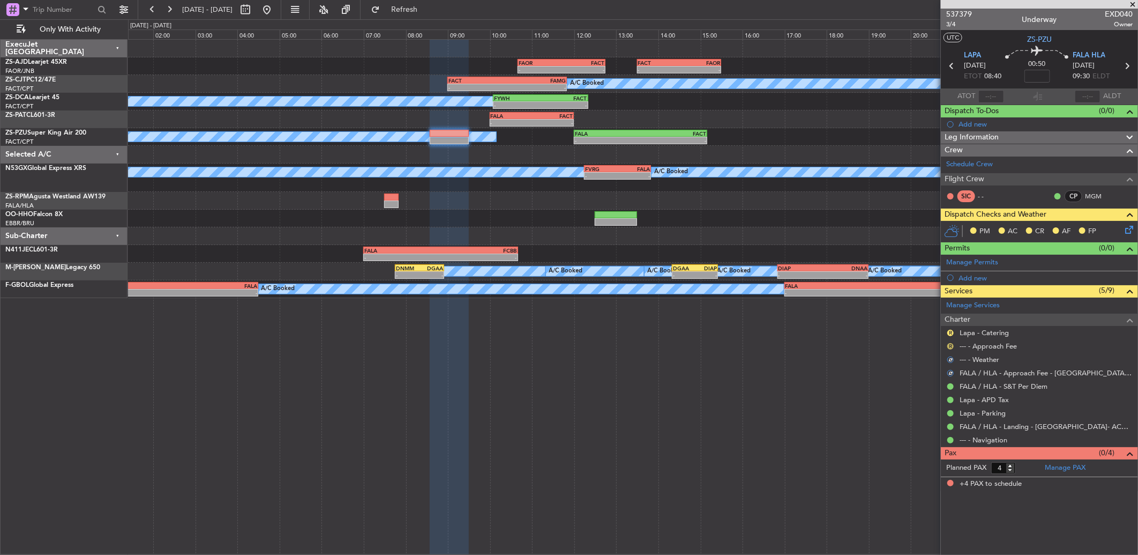
click at [949, 347] on button "R" at bounding box center [951, 346] width 6 height 6
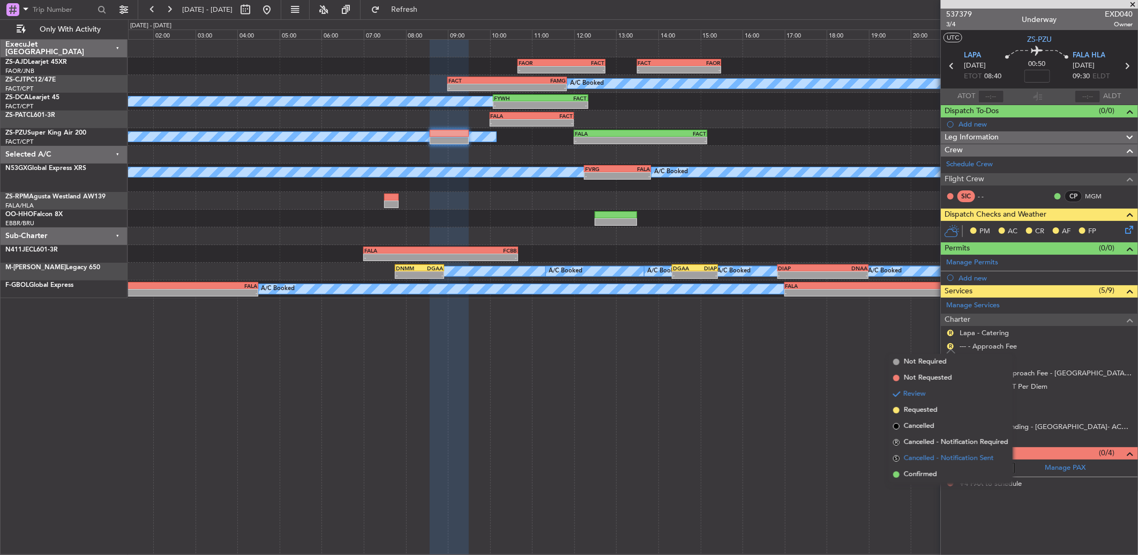
click at [927, 463] on span "Cancelled - Notification Sent" at bounding box center [949, 458] width 90 height 11
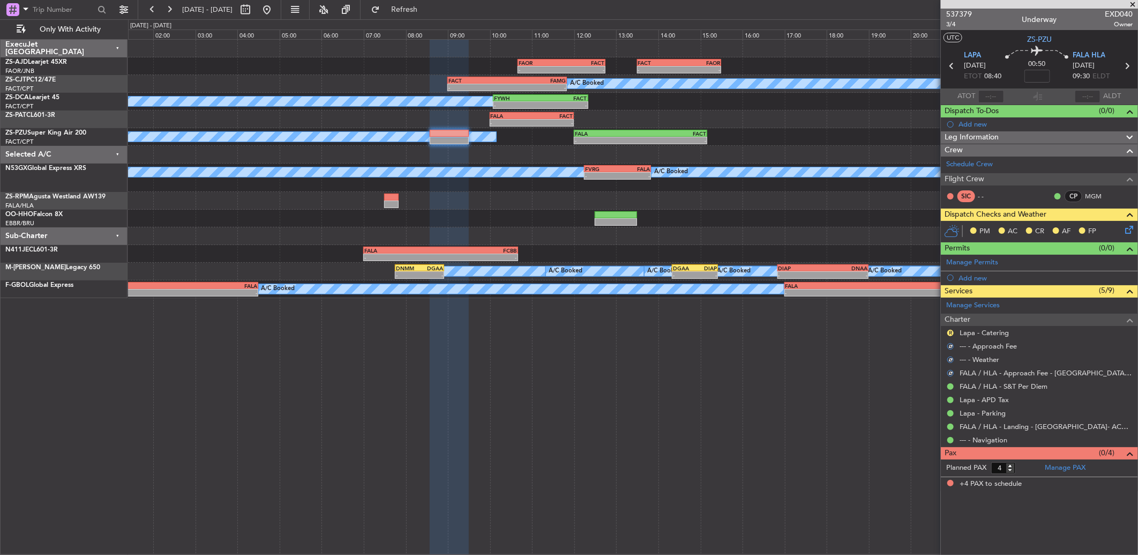
click at [947, 330] on nimbus-traffic-light "R" at bounding box center [951, 333] width 9 height 9
click at [952, 330] on button "R" at bounding box center [951, 333] width 6 height 6
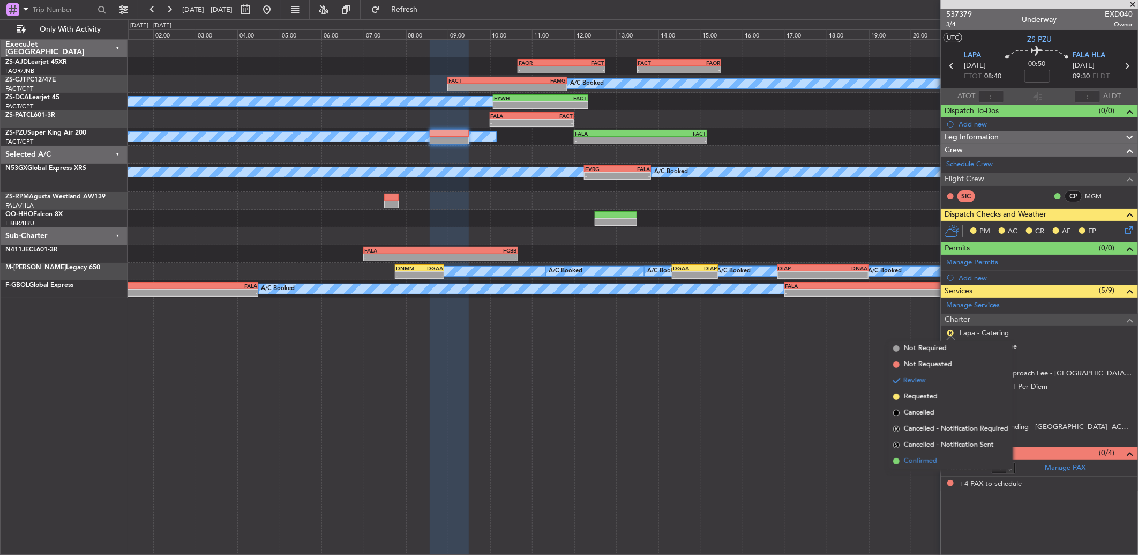
click at [938, 455] on li "Confirmed" at bounding box center [951, 461] width 124 height 16
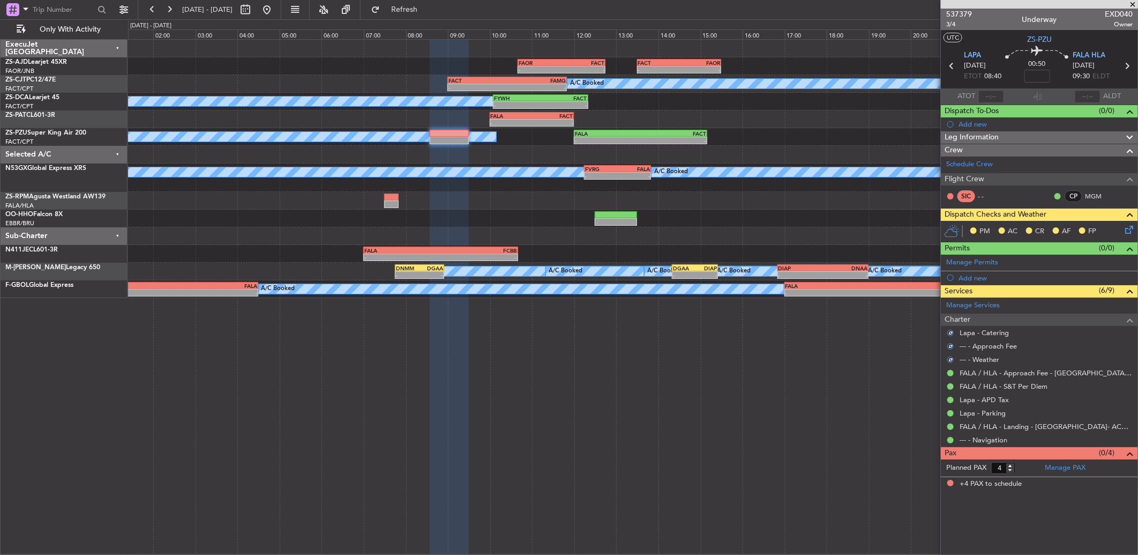
click at [1126, 229] on icon at bounding box center [1127, 228] width 9 height 9
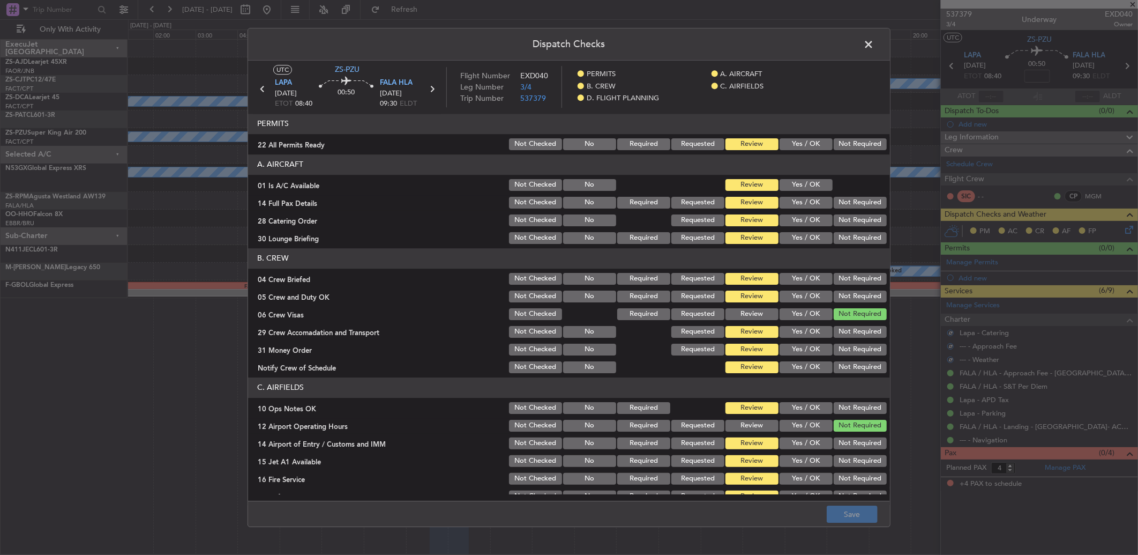
drag, startPoint x: 814, startPoint y: 138, endPoint x: 808, endPoint y: 149, distance: 12.7
click at [813, 141] on button "Yes / OK" at bounding box center [806, 144] width 53 height 12
drag, startPoint x: 807, startPoint y: 155, endPoint x: 801, endPoint y: 169, distance: 14.9
click at [804, 161] on article "PERMITS 22 All Permits Ready Not Checked No Required Requested Review Yes / OK …" at bounding box center [569, 304] width 642 height 381
click at [801, 173] on header "A. AIRCRAFT" at bounding box center [569, 164] width 642 height 20
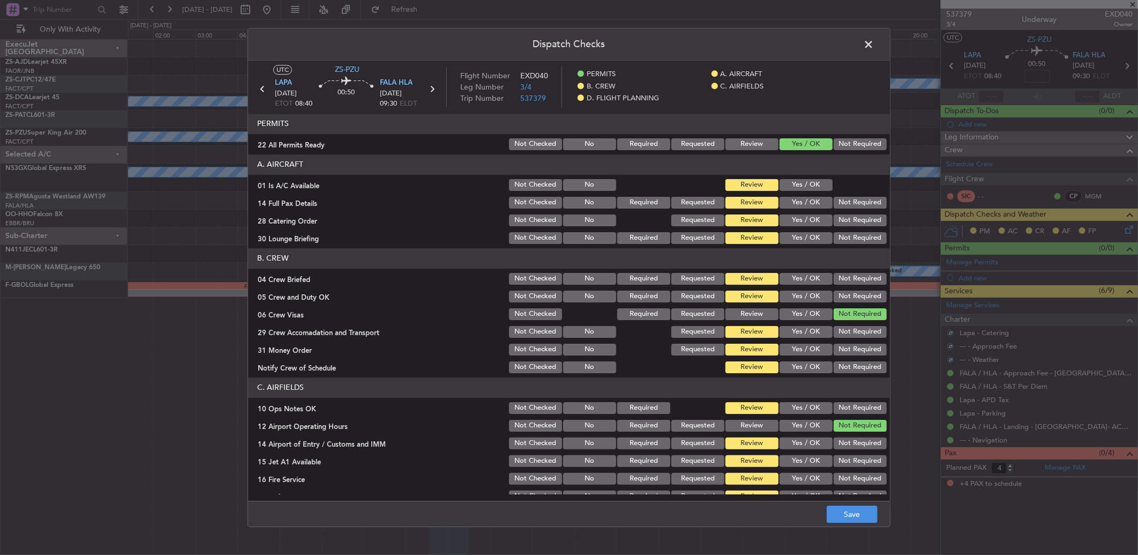
click at [800, 187] on button "Yes / OK" at bounding box center [806, 185] width 53 height 12
click at [806, 205] on button "Yes / OK" at bounding box center [806, 203] width 53 height 12
drag, startPoint x: 836, startPoint y: 218, endPoint x: 829, endPoint y: 245, distance: 28.9
click at [835, 220] on button "Not Required" at bounding box center [860, 220] width 53 height 12
click at [830, 252] on header "B. CREW" at bounding box center [569, 258] width 642 height 20
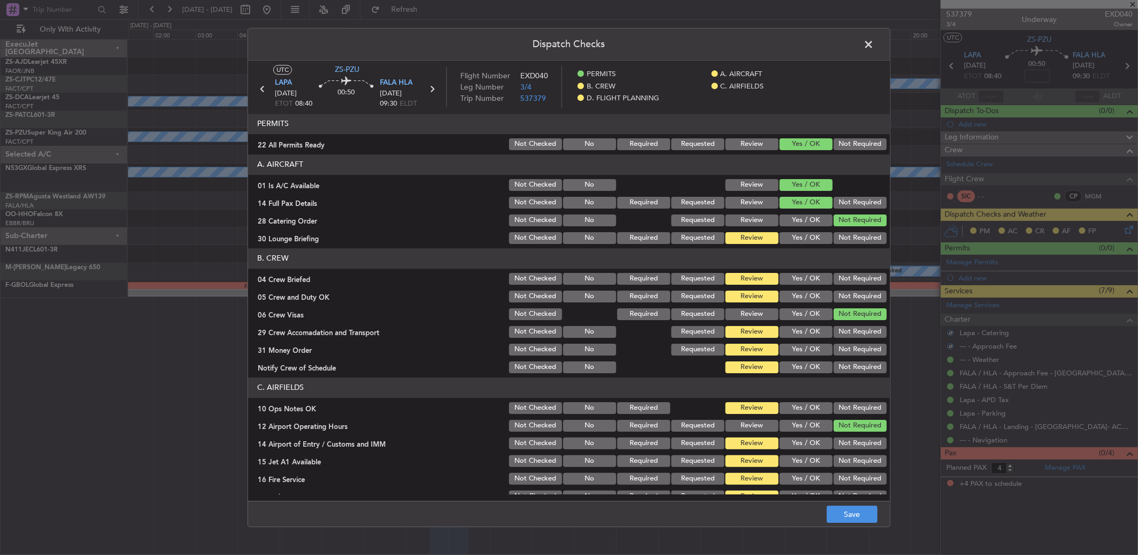
click at [839, 239] on button "Not Required" at bounding box center [860, 238] width 53 height 12
click at [837, 267] on header "B. CREW" at bounding box center [569, 258] width 642 height 20
click at [838, 277] on button "Not Required" at bounding box center [860, 279] width 53 height 12
click at [841, 288] on section "B. CREW 04 Crew Briefed Not Checked No Required Requested Review Yes / OK Not R…" at bounding box center [569, 311] width 642 height 126
click at [841, 292] on button "Not Required" at bounding box center [860, 296] width 53 height 12
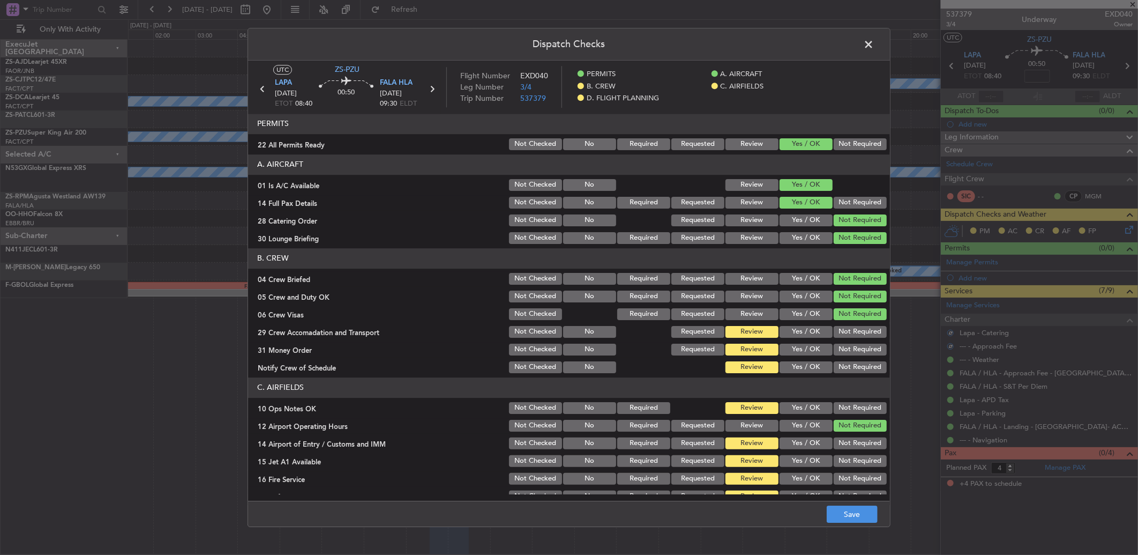
drag, startPoint x: 841, startPoint y: 298, endPoint x: 845, endPoint y: 357, distance: 59.6
click at [843, 310] on section "B. CREW 04 Crew Briefed Not Checked No Required Requested Review Yes / OK Not R…" at bounding box center [569, 311] width 642 height 126
click at [845, 357] on section "B. CREW 04 Crew Briefed Not Checked No Required Requested Review Yes / OK Not R…" at bounding box center [569, 311] width 642 height 126
click at [839, 331] on button "Not Required" at bounding box center [860, 332] width 53 height 12
drag, startPoint x: 840, startPoint y: 341, endPoint x: 839, endPoint y: 349, distance: 8.6
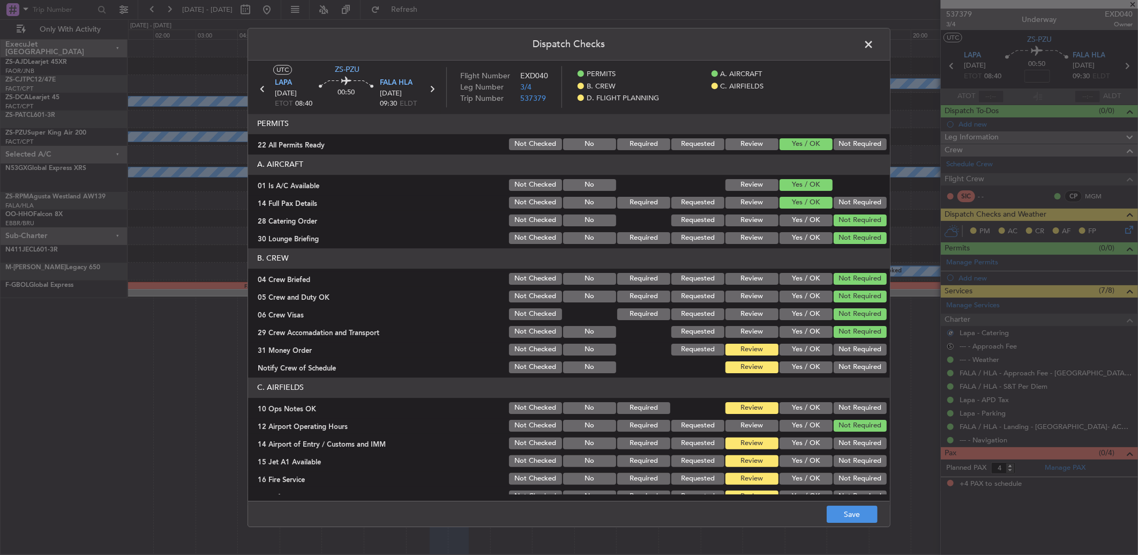
click at [840, 344] on section "B. CREW 04 Crew Briefed Not Checked No Required Requested Review Yes / OK Not R…" at bounding box center [569, 311] width 642 height 126
click at [837, 357] on section "B. CREW 04 Crew Briefed Not Checked No Required Requested Review Yes / OK Not R…" at bounding box center [569, 311] width 642 height 126
click at [836, 361] on button "Not Required" at bounding box center [860, 367] width 53 height 12
click at [837, 352] on button "Not Required" at bounding box center [860, 350] width 53 height 12
drag, startPoint x: 844, startPoint y: 405, endPoint x: 844, endPoint y: 424, distance: 19.8
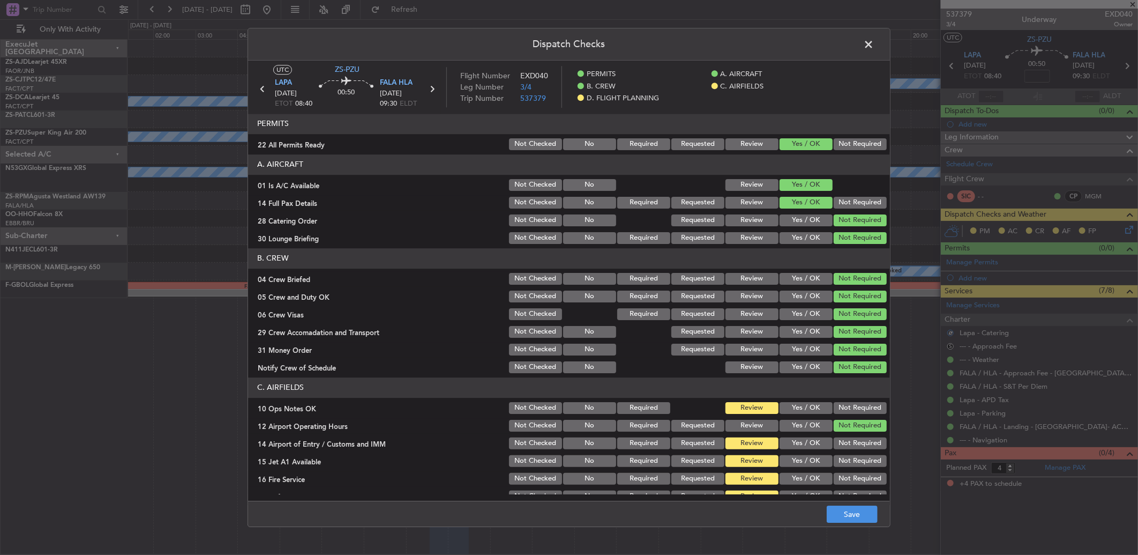
click at [843, 405] on button "Not Required" at bounding box center [860, 408] width 53 height 12
click at [843, 445] on button "Not Required" at bounding box center [860, 443] width 53 height 12
click at [837, 472] on div "Not Required" at bounding box center [859, 478] width 54 height 15
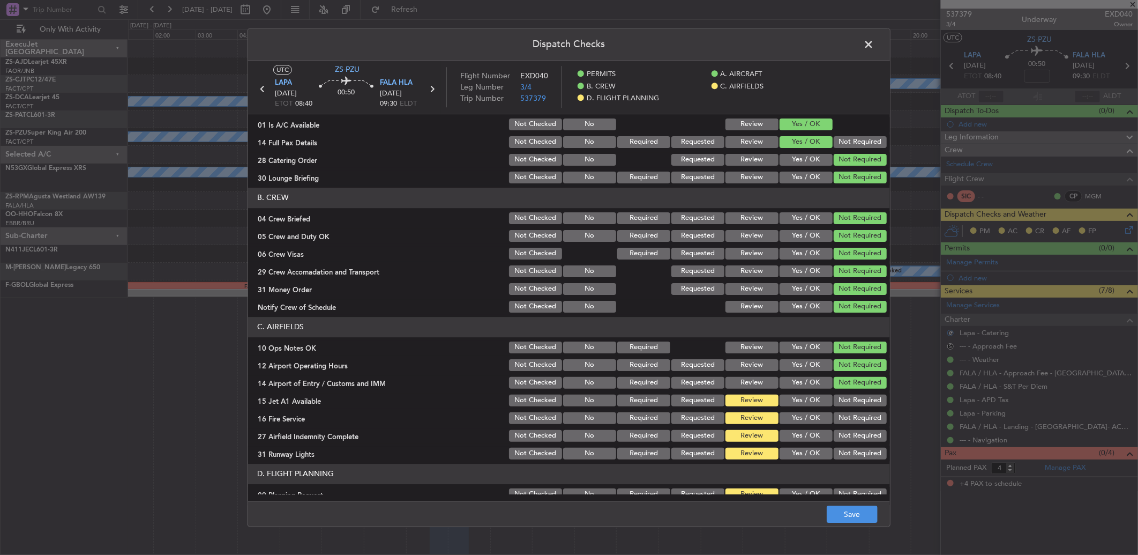
scroll to position [88, 0]
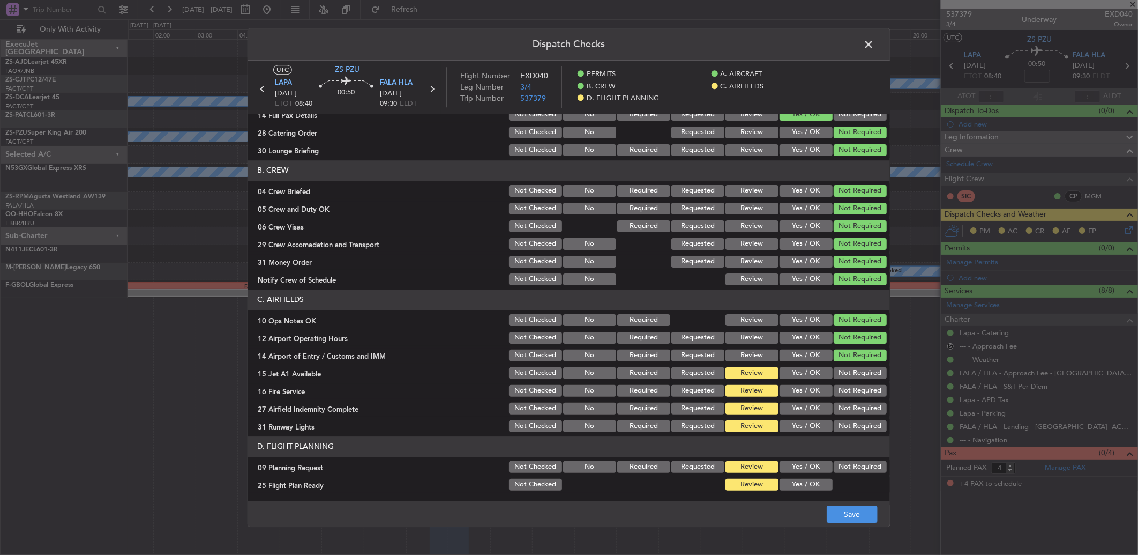
click at [864, 376] on button "Not Required" at bounding box center [860, 373] width 53 height 12
drag, startPoint x: 866, startPoint y: 393, endPoint x: 863, endPoint y: 398, distance: 6.0
click at [866, 393] on button "Not Required" at bounding box center [860, 391] width 53 height 12
click at [860, 403] on button "Not Required" at bounding box center [860, 409] width 53 height 12
click at [856, 409] on button "Not Required" at bounding box center [860, 409] width 53 height 12
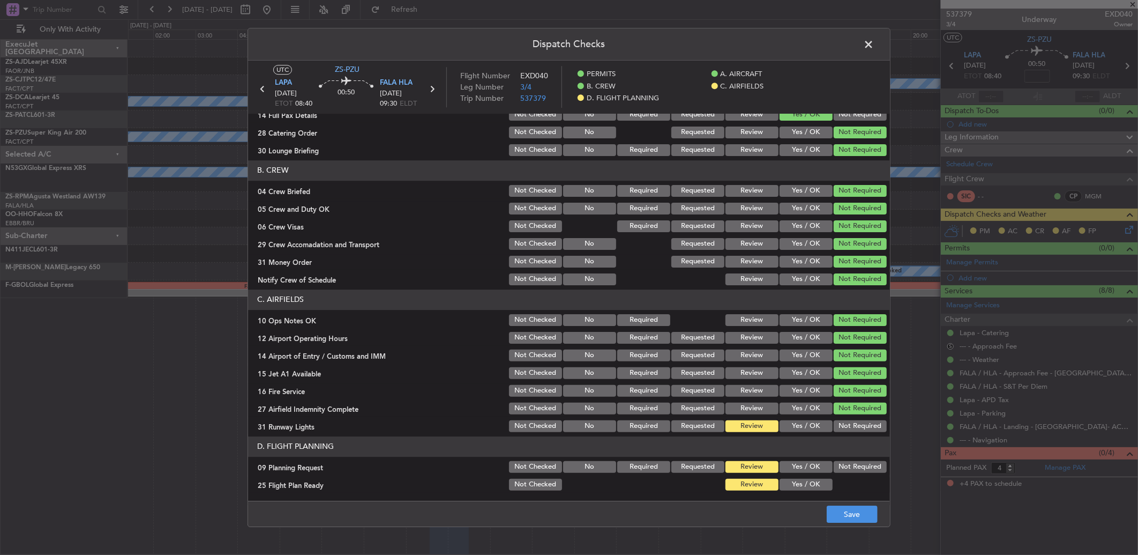
click at [847, 426] on button "Not Required" at bounding box center [860, 426] width 53 height 12
click at [838, 474] on section "D. FLIGHT PLANNING 09 Planning Request Not Checked No Required Requested Review…" at bounding box center [569, 464] width 642 height 56
click at [835, 468] on button "Not Required" at bounding box center [860, 467] width 53 height 12
click at [816, 483] on button "Yes / OK" at bounding box center [806, 485] width 53 height 12
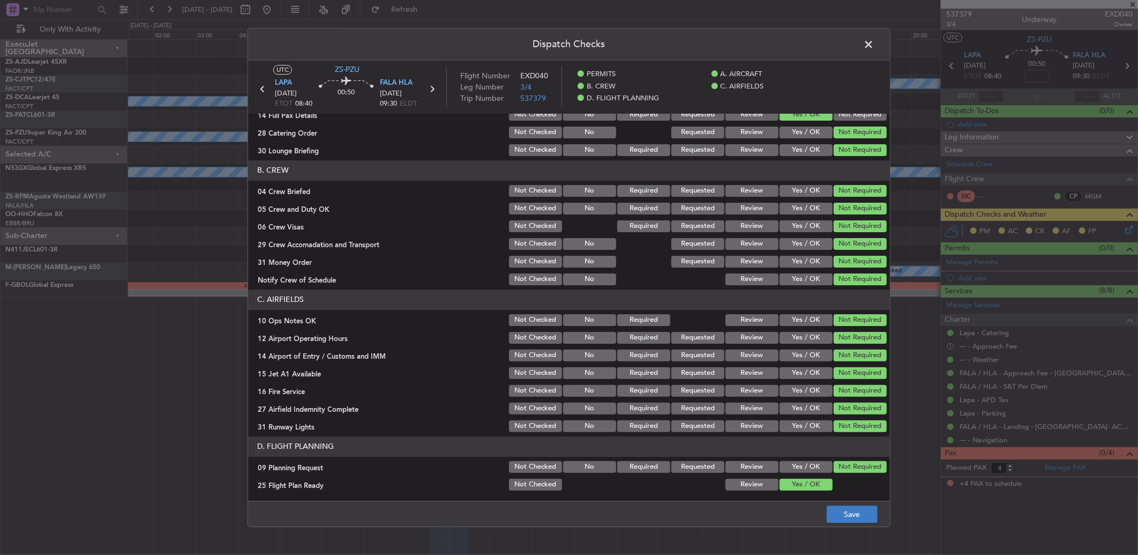
click at [840, 510] on footer "Save" at bounding box center [569, 514] width 642 height 26
click at [843, 509] on button "Save" at bounding box center [852, 513] width 51 height 17
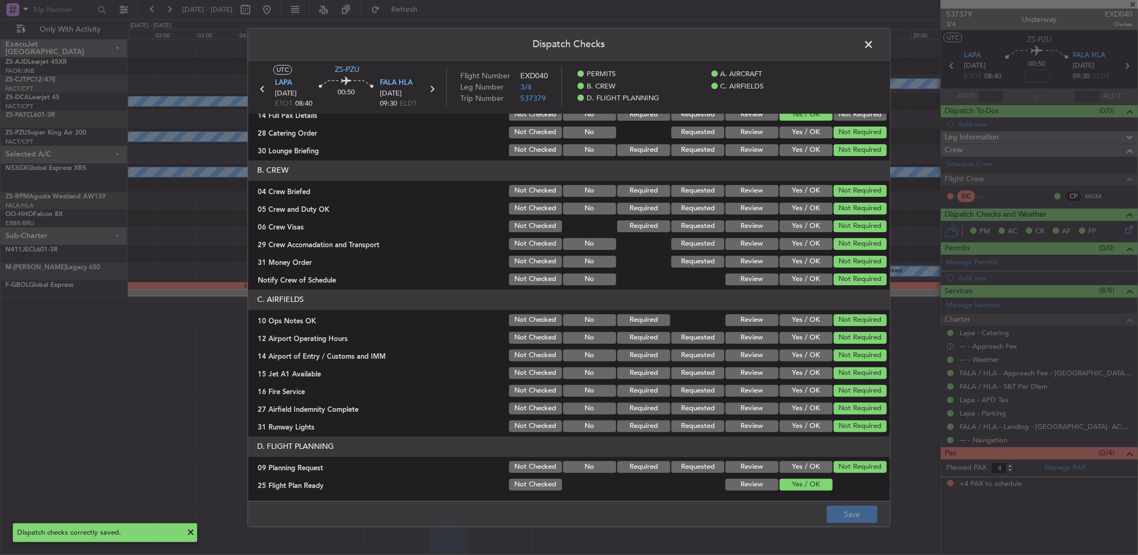
click at [874, 43] on span at bounding box center [874, 46] width 0 height 21
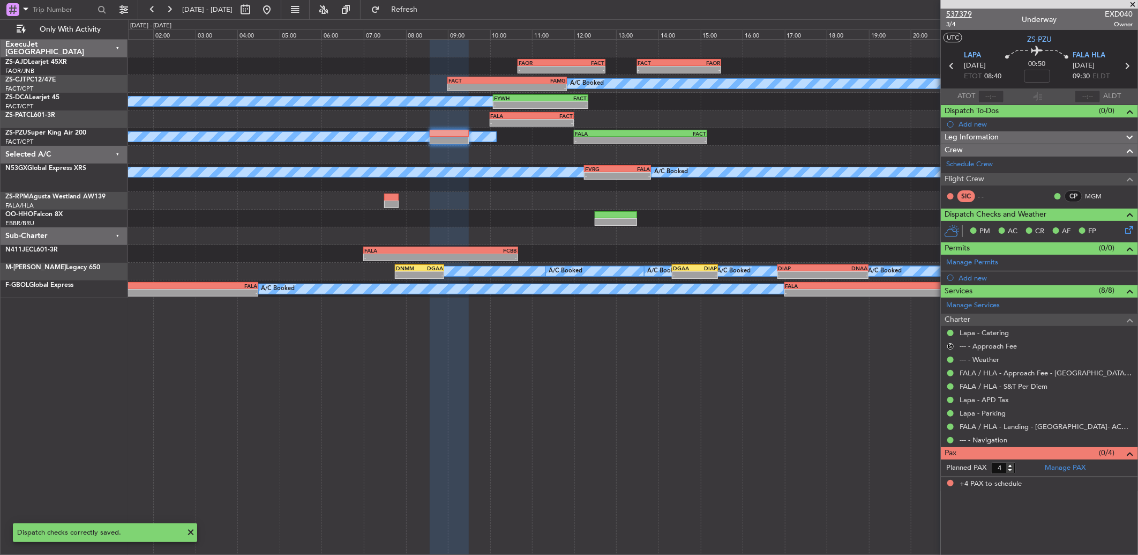
click at [963, 9] on span "537379" at bounding box center [960, 14] width 26 height 11
click at [953, 346] on button "S" at bounding box center [951, 346] width 6 height 6
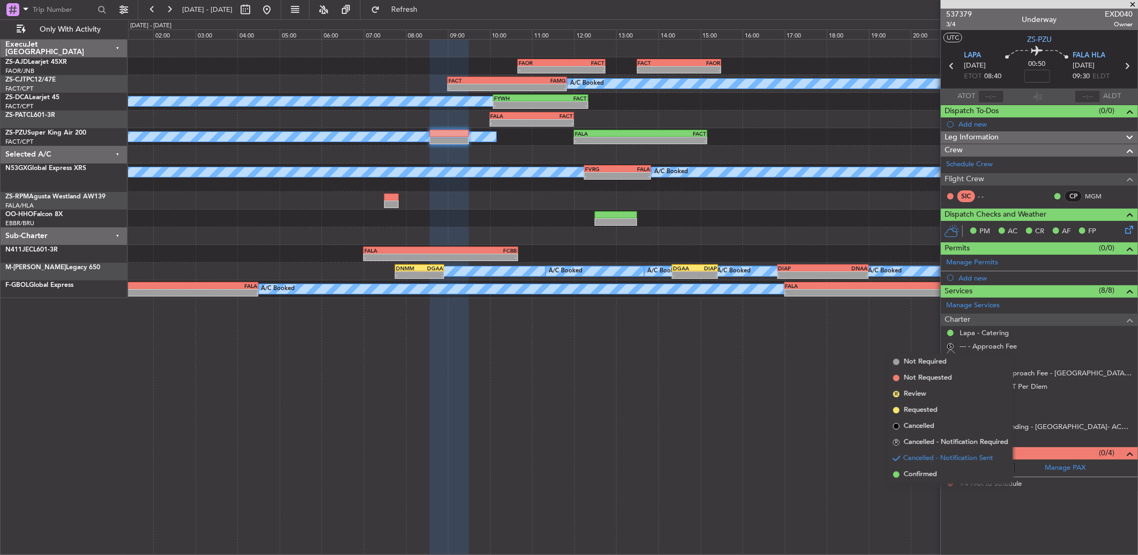
click at [903, 473] on li "Confirmed" at bounding box center [951, 474] width 124 height 16
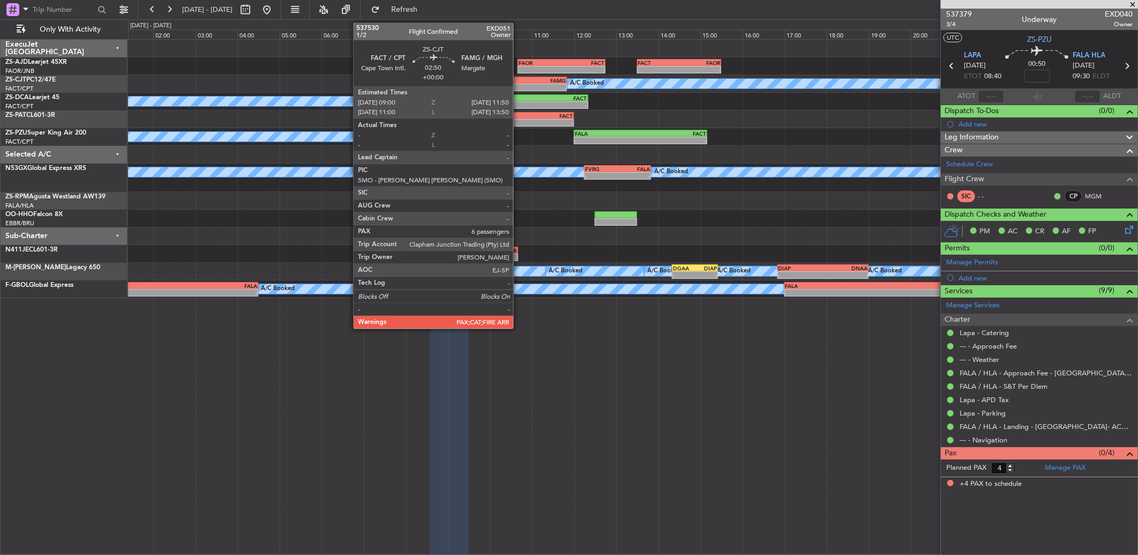
click at [519, 83] on div "11:50 Z" at bounding box center [537, 86] width 59 height 6
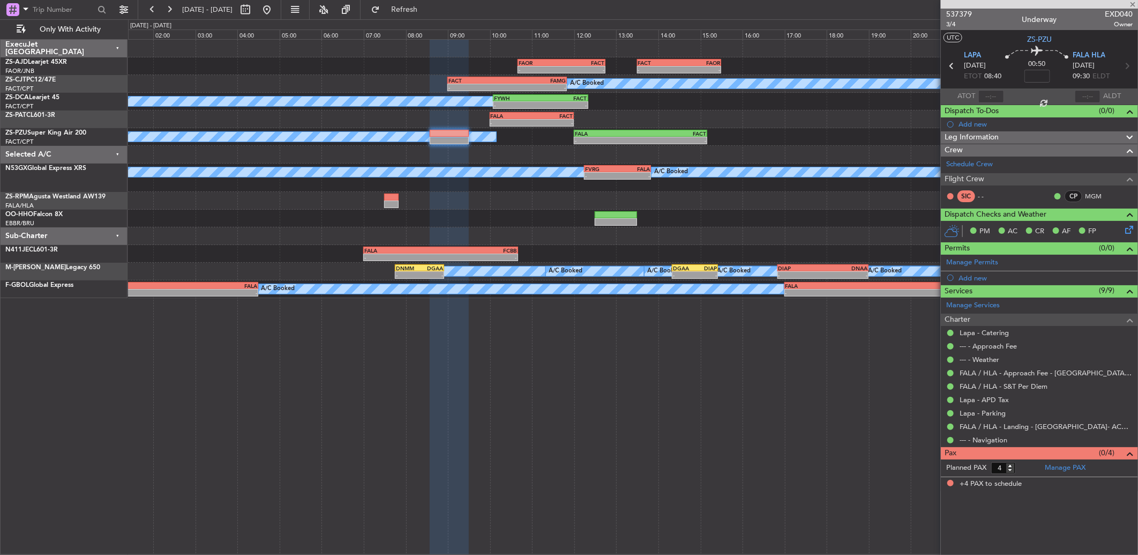
type input "6"
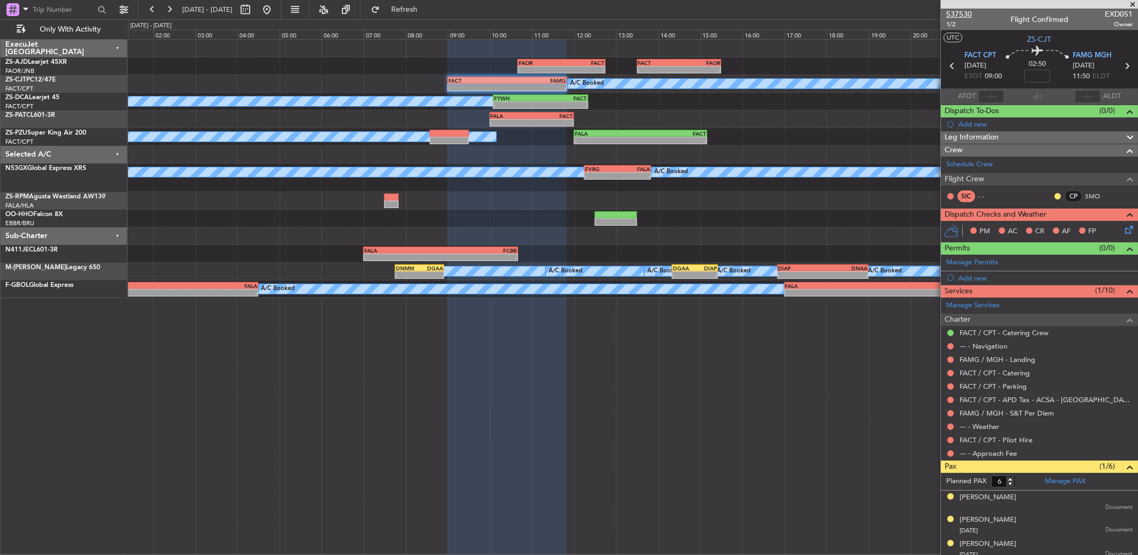
click at [953, 9] on span "537530" at bounding box center [960, 14] width 26 height 11
click at [1055, 195] on button at bounding box center [1058, 196] width 6 height 6
click at [1038, 223] on span "Acknowledged" at bounding box center [1052, 227] width 47 height 11
click at [948, 452] on button at bounding box center [951, 453] width 6 height 6
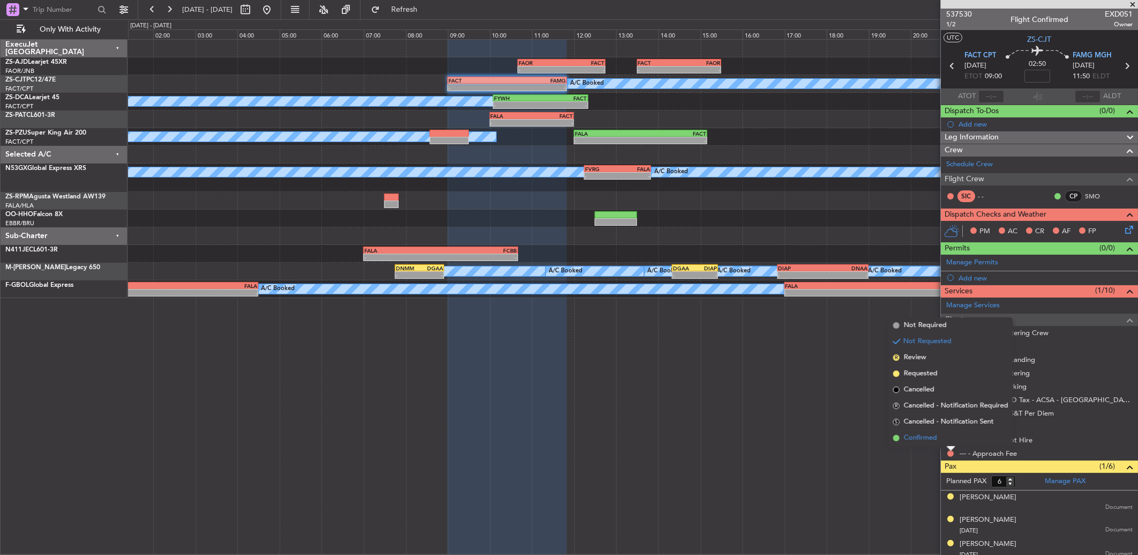
click at [950, 438] on li "Confirmed" at bounding box center [951, 438] width 124 height 16
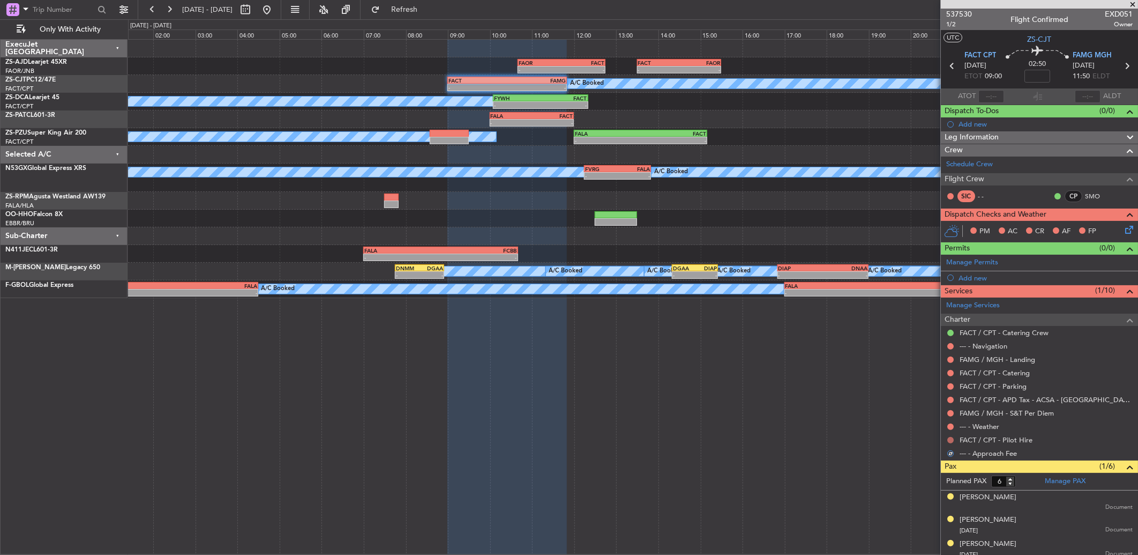
click at [950, 437] on button at bounding box center [951, 440] width 6 height 6
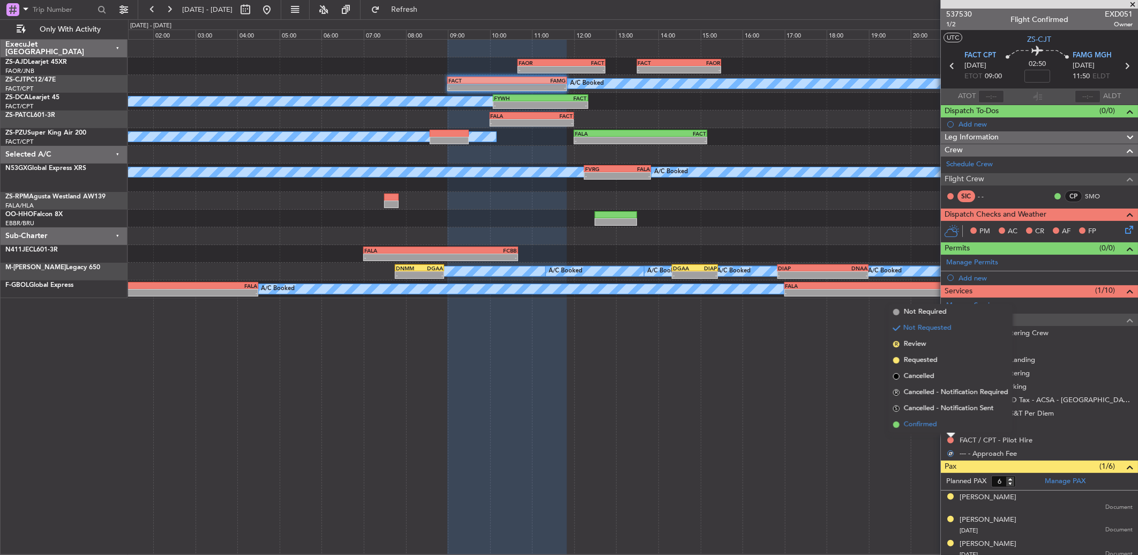
click at [949, 426] on li "Confirmed" at bounding box center [951, 424] width 124 height 16
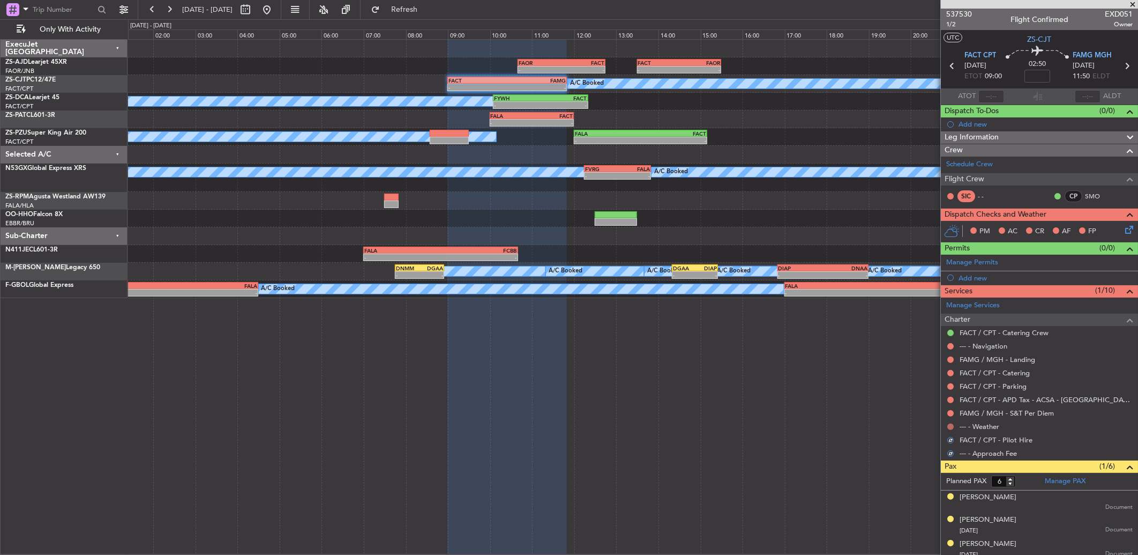
click at [949, 425] on button at bounding box center [951, 426] width 6 height 6
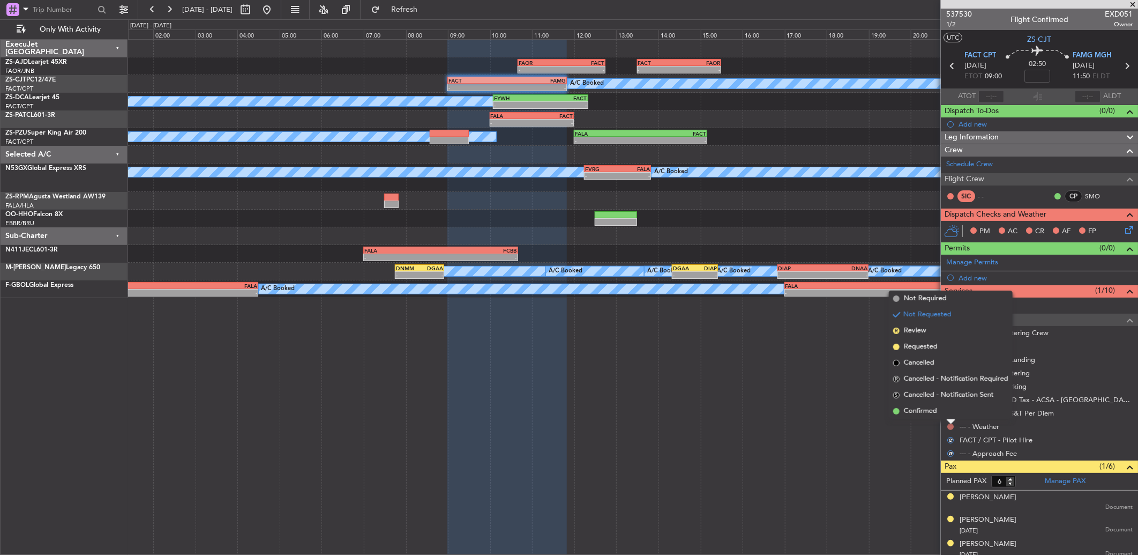
click at [949, 420] on div at bounding box center [951, 422] width 9 height 4
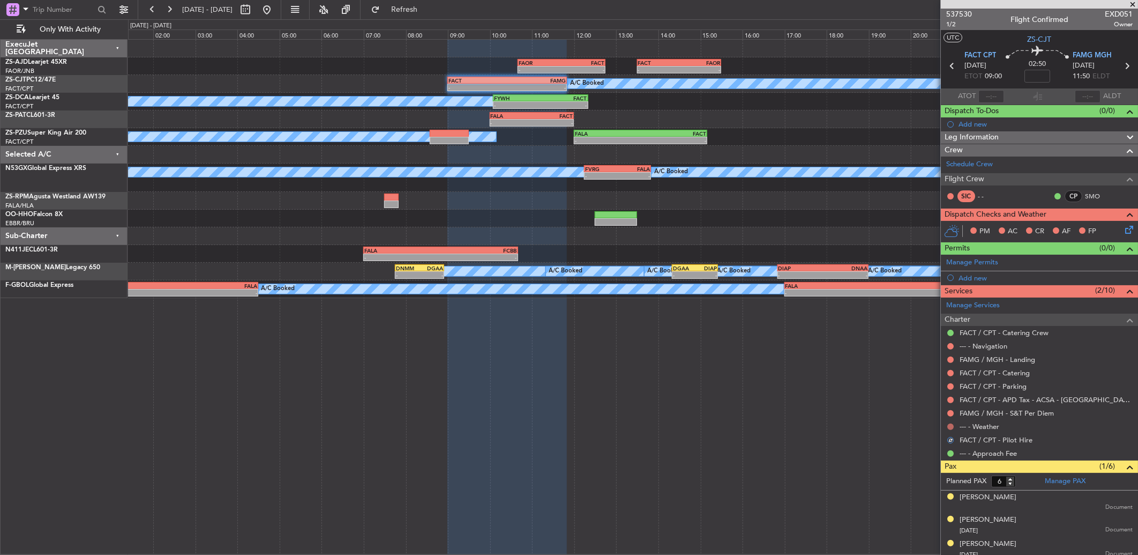
click at [949, 425] on button at bounding box center [951, 426] width 6 height 6
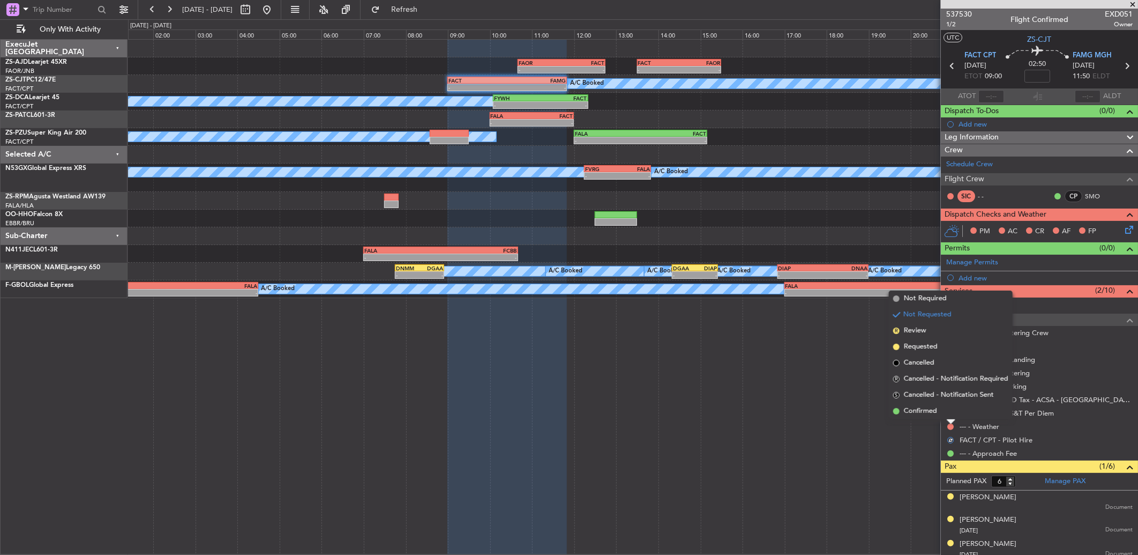
click at [946, 413] on li "Confirmed" at bounding box center [951, 411] width 124 height 16
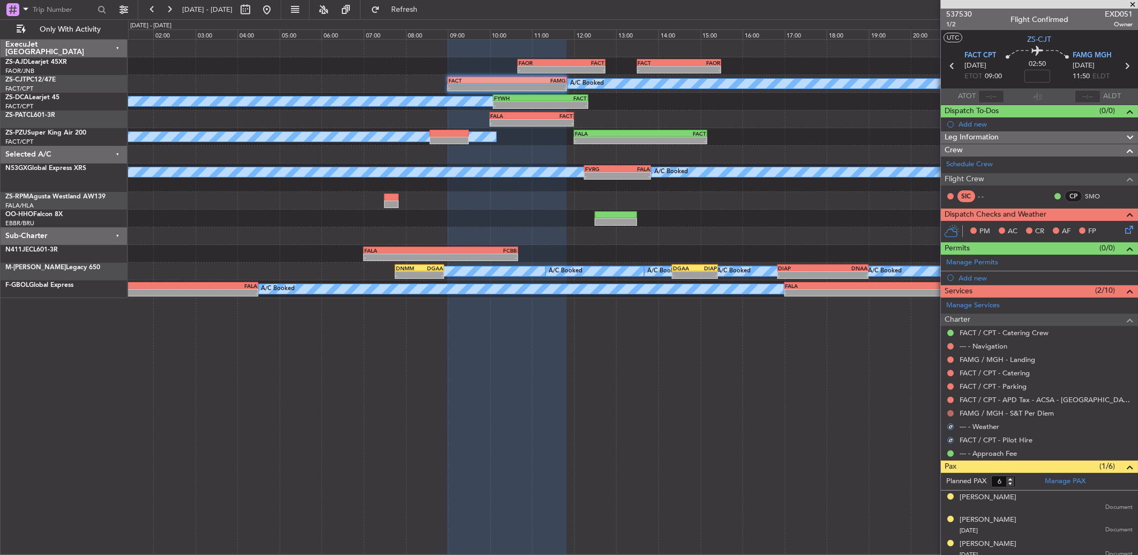
click at [951, 411] on button at bounding box center [951, 413] width 6 height 6
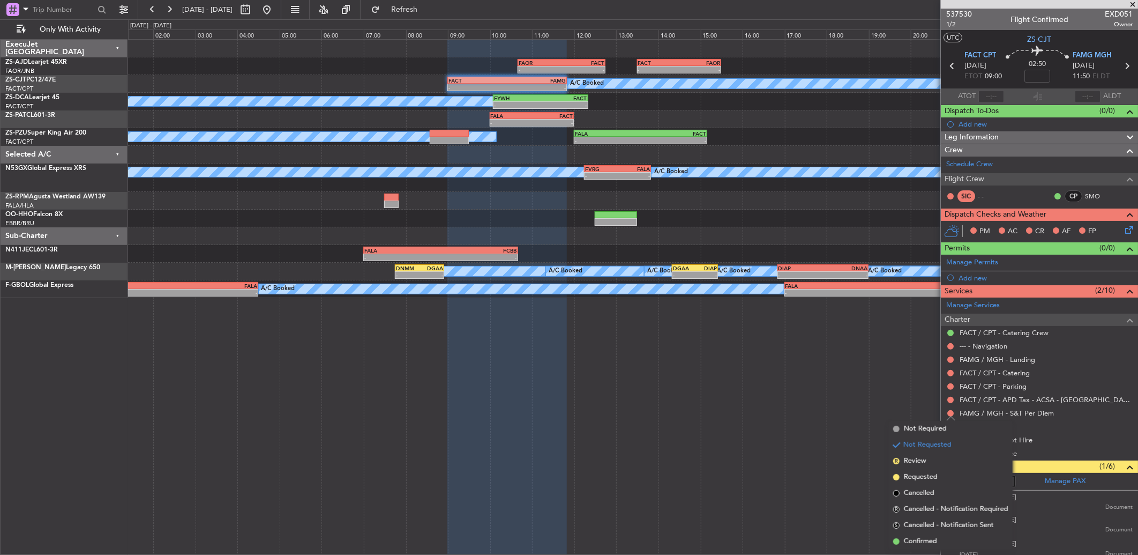
click at [950, 404] on div at bounding box center [951, 400] width 9 height 9
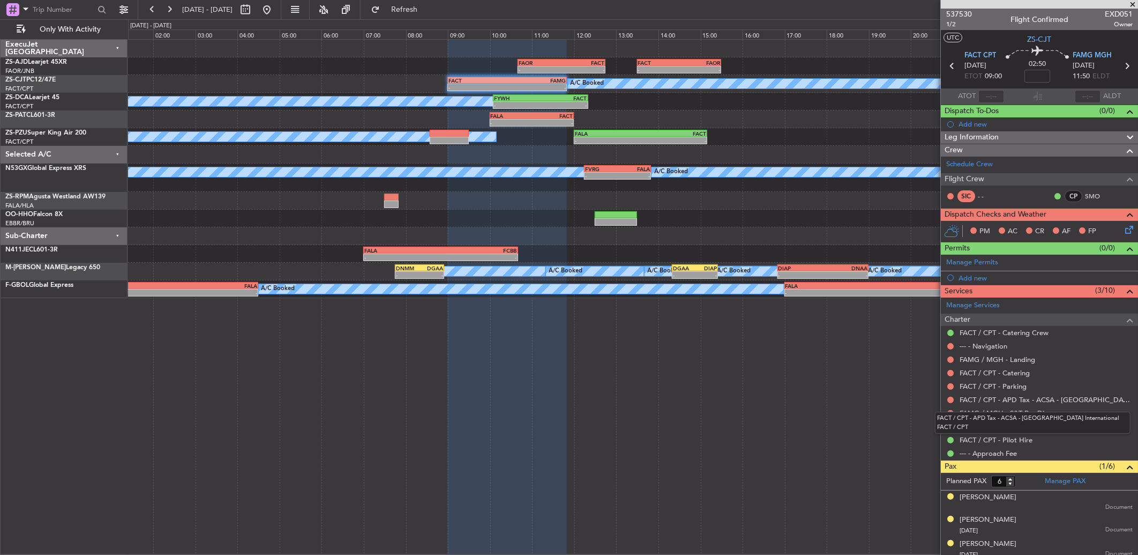
click at [949, 411] on mat-tooltip-component "FACT / CPT - APD Tax - ACSA - Cape Town International FACT / CPT" at bounding box center [1033, 422] width 211 height 37
click at [948, 413] on div "FACT / CPT - APD Tax - ACSA - Cape Town International FACT / CPT" at bounding box center [1033, 423] width 196 height 22
click at [950, 411] on button at bounding box center [951, 413] width 6 height 6
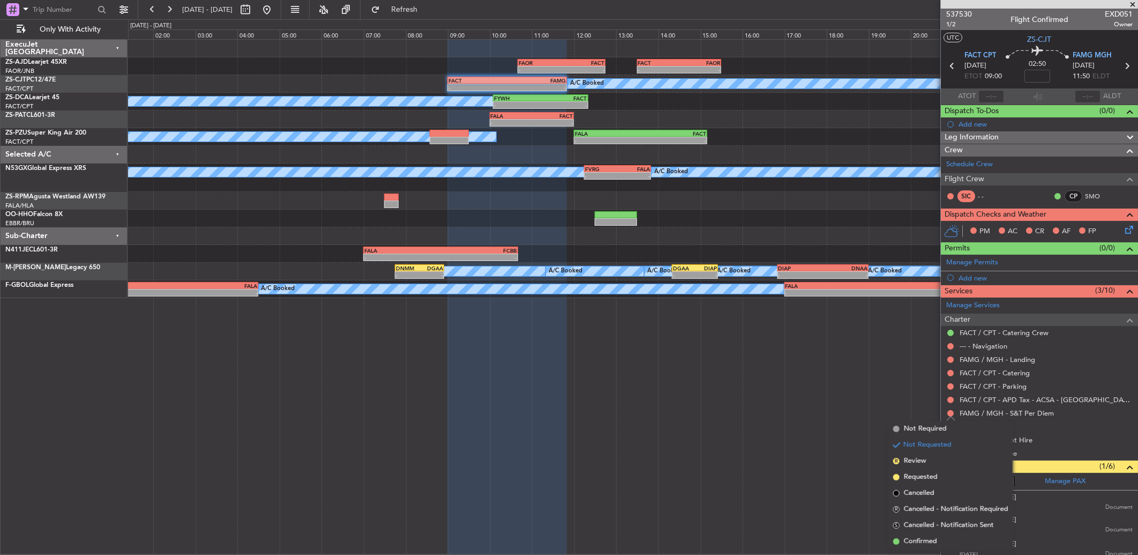
click at [957, 533] on li "Confirmed" at bounding box center [951, 541] width 124 height 16
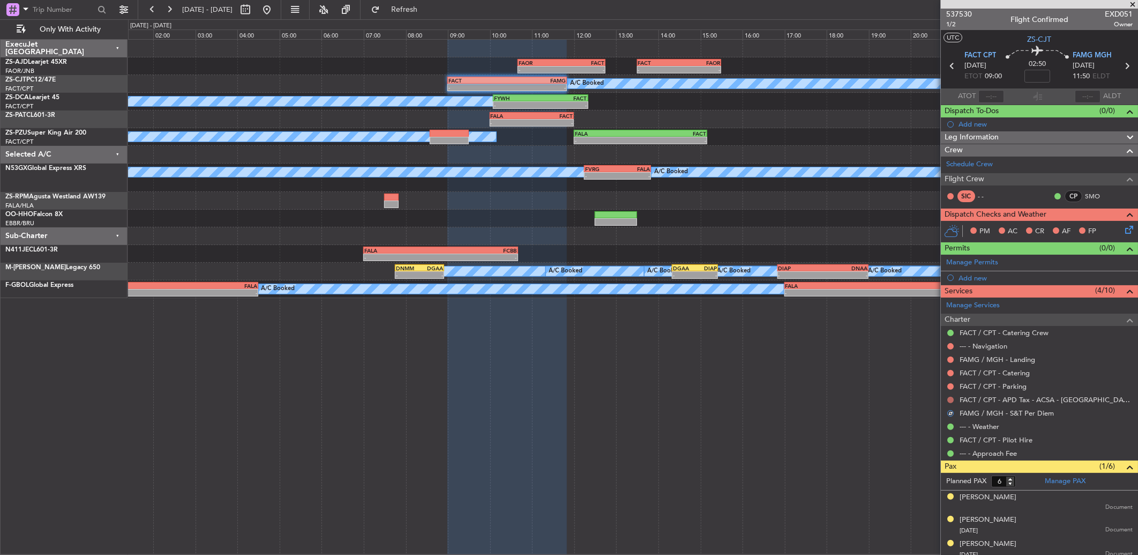
click at [951, 397] on button at bounding box center [951, 400] width 6 height 6
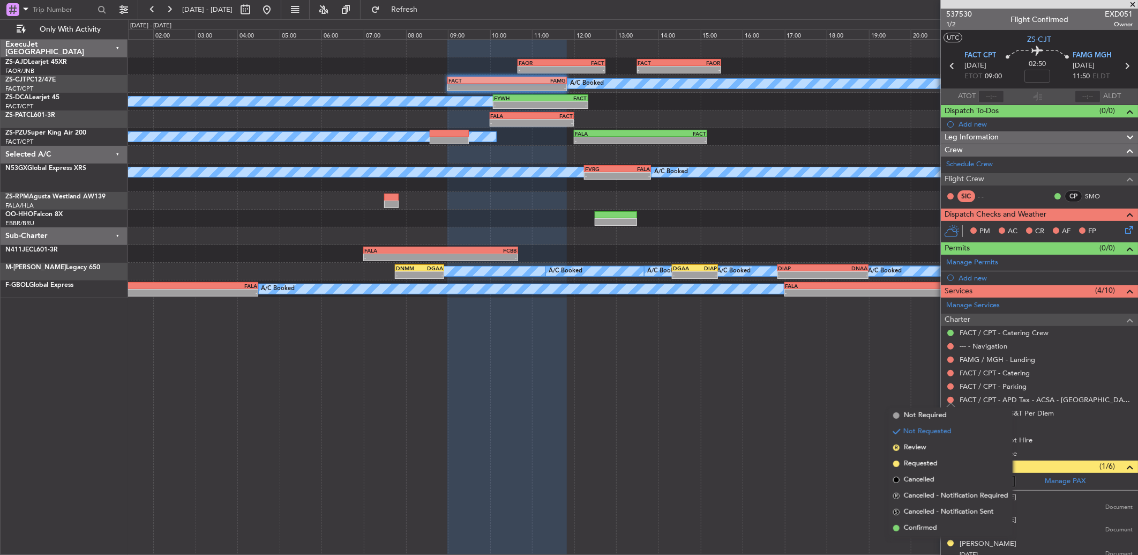
drag, startPoint x: 945, startPoint y: 532, endPoint x: 955, endPoint y: 475, distance: 57.1
click at [944, 529] on li "Confirmed" at bounding box center [951, 528] width 124 height 16
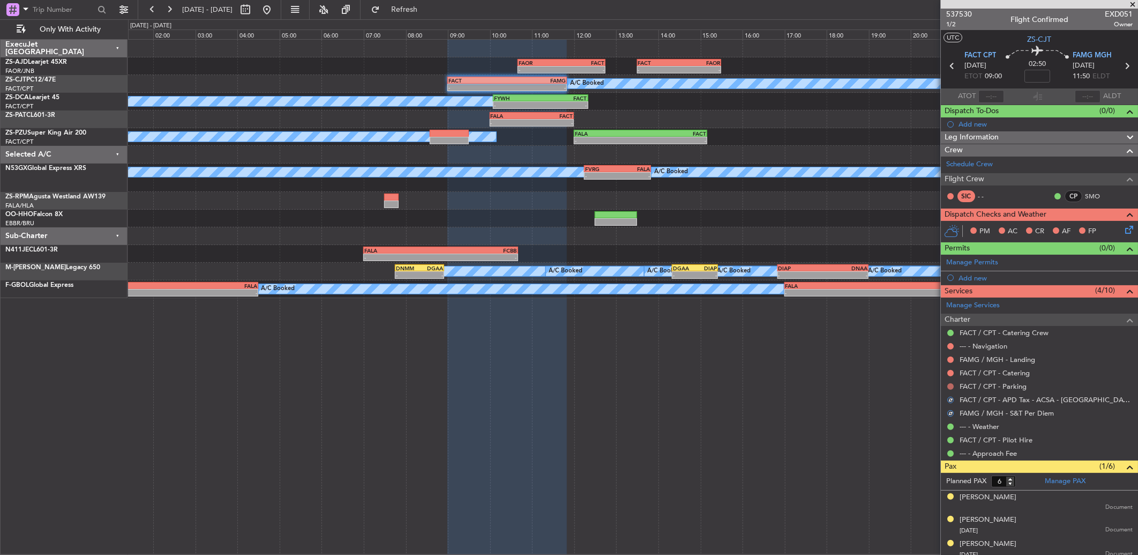
click at [951, 384] on button at bounding box center [951, 386] width 6 height 6
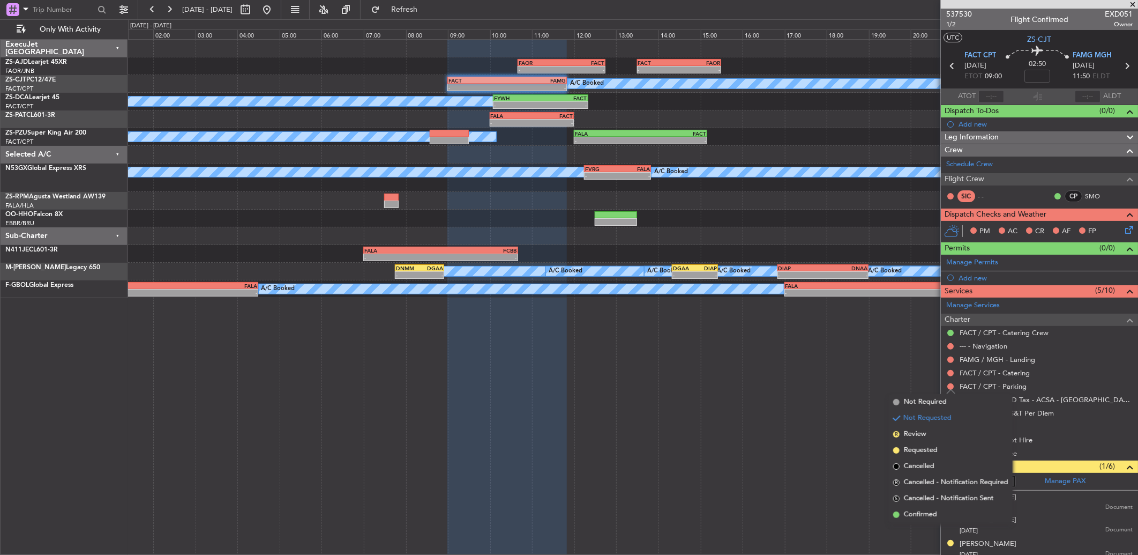
drag, startPoint x: 945, startPoint y: 515, endPoint x: 951, endPoint y: 481, distance: 34.4
click at [945, 512] on li "Confirmed" at bounding box center [951, 514] width 124 height 16
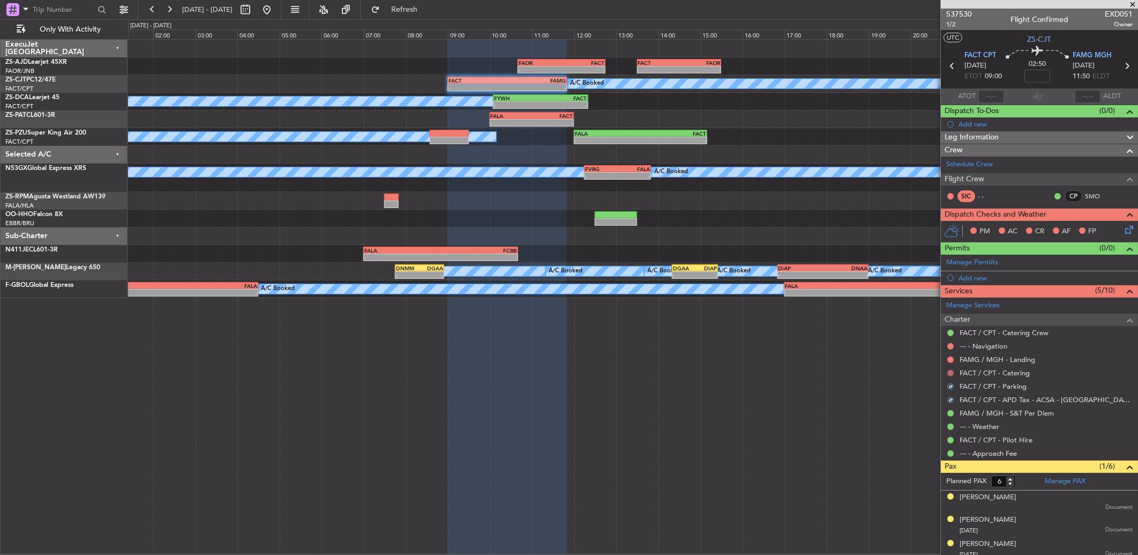
click at [950, 374] on button at bounding box center [951, 373] width 6 height 6
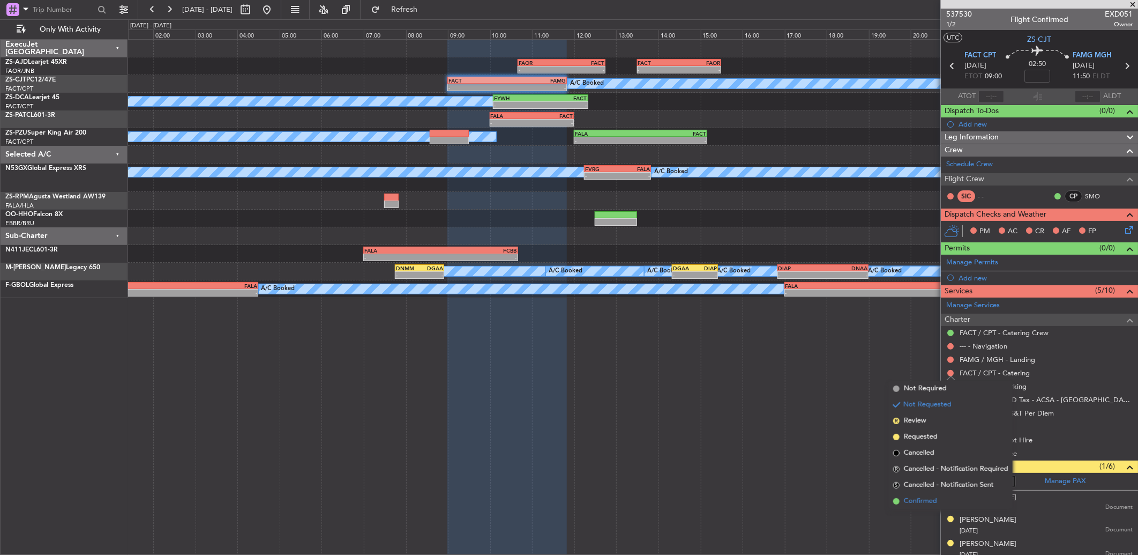
click at [941, 501] on li "Confirmed" at bounding box center [951, 501] width 124 height 16
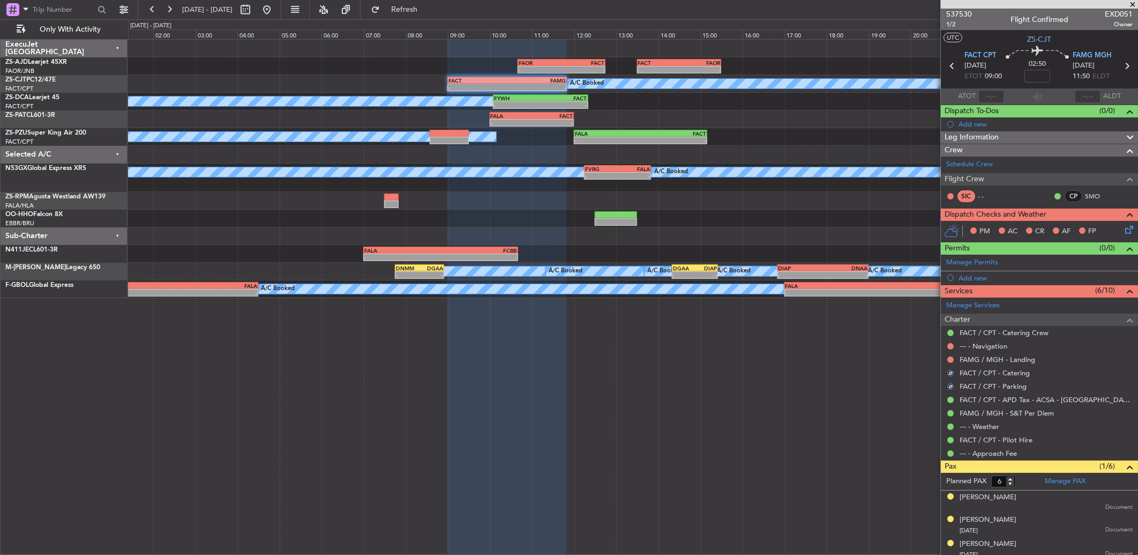
click at [951, 359] on button at bounding box center [951, 359] width 6 height 6
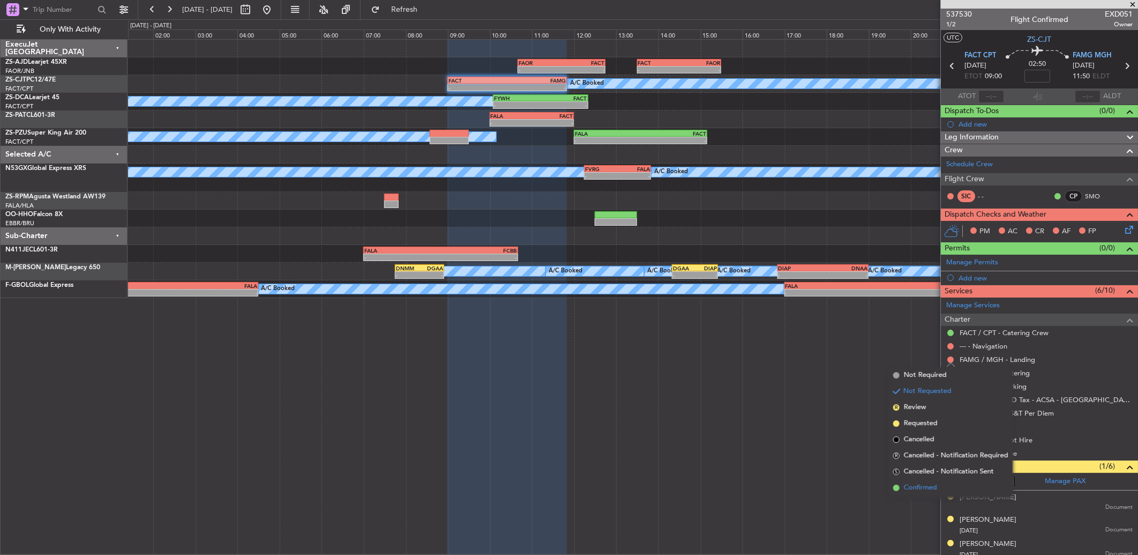
click at [949, 488] on li "Confirmed" at bounding box center [951, 488] width 124 height 16
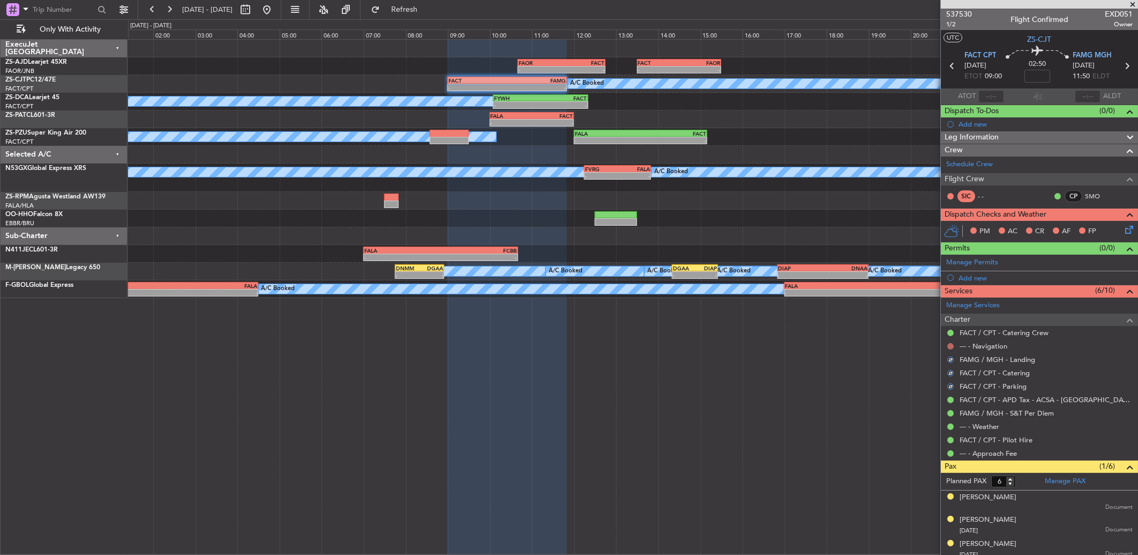
click at [951, 345] on button at bounding box center [951, 346] width 6 height 6
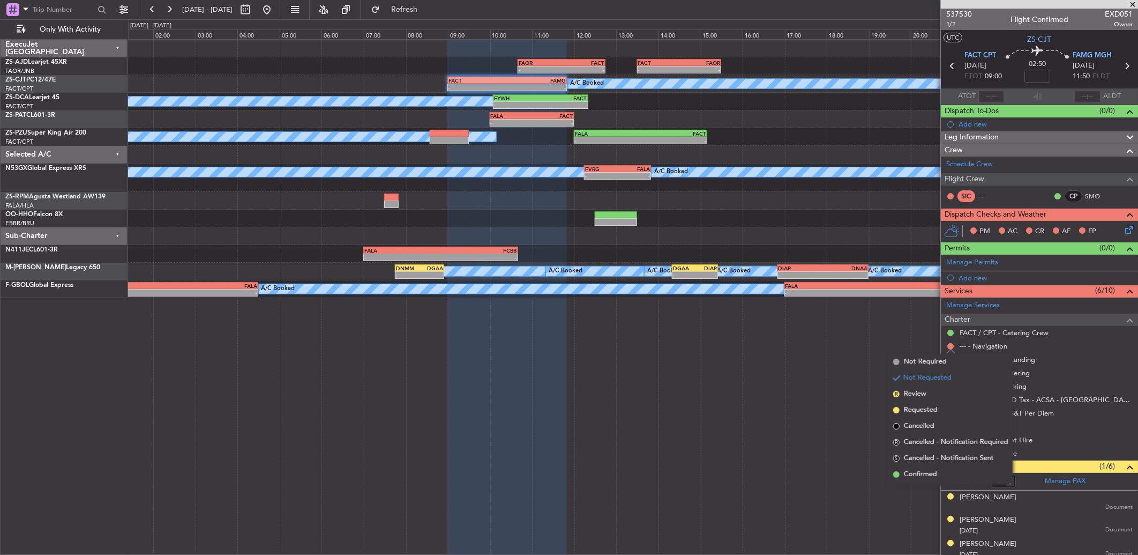
click at [939, 461] on span "Cancelled - Notification Sent" at bounding box center [949, 458] width 90 height 11
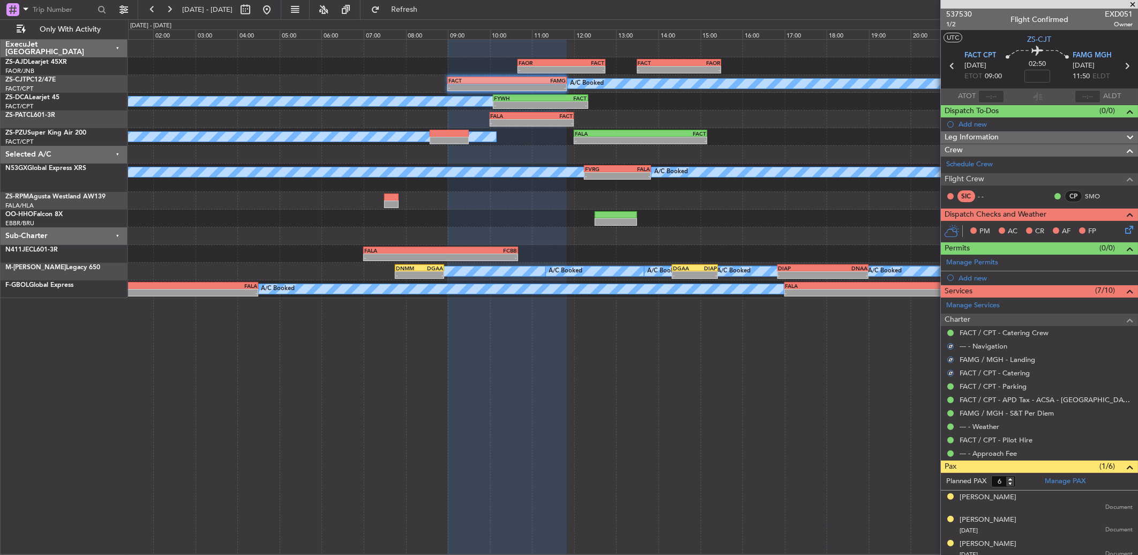
click at [1123, 229] on icon at bounding box center [1127, 228] width 9 height 9
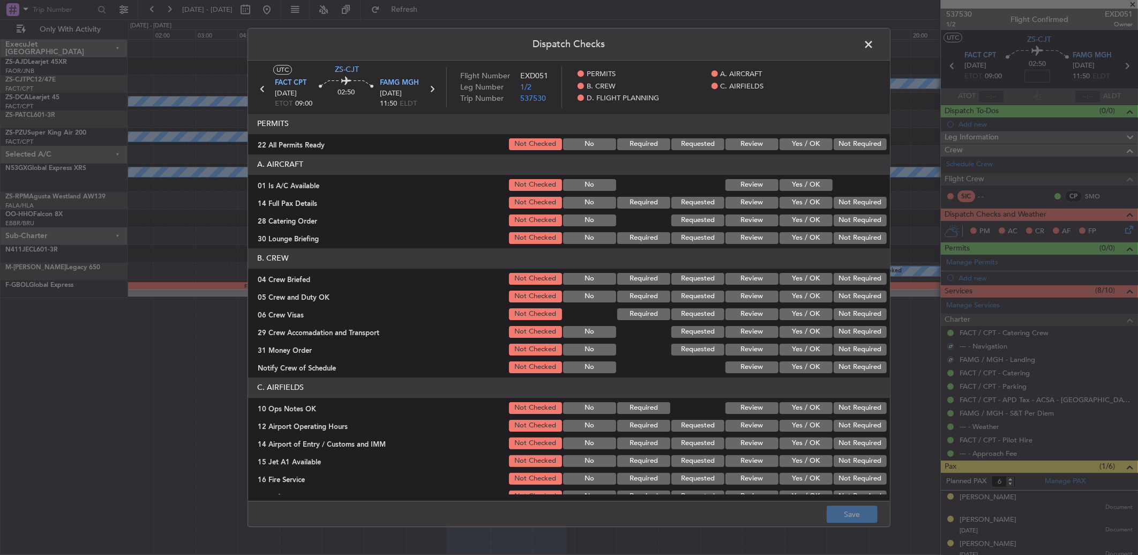
click at [808, 151] on div "Yes / OK" at bounding box center [805, 144] width 54 height 15
click at [808, 142] on button "Yes / OK" at bounding box center [806, 144] width 53 height 12
click at [789, 189] on button "Yes / OK" at bounding box center [806, 185] width 53 height 12
click at [811, 197] on button "Yes / OK" at bounding box center [806, 203] width 53 height 12
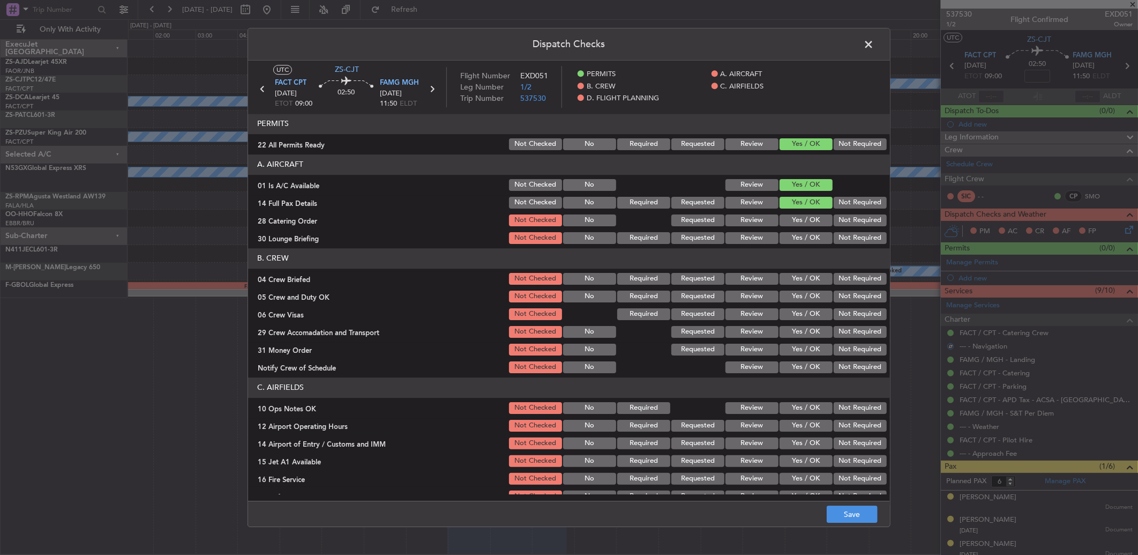
click at [843, 222] on button "Not Required" at bounding box center [860, 220] width 53 height 12
click at [845, 234] on button "Not Required" at bounding box center [860, 238] width 53 height 12
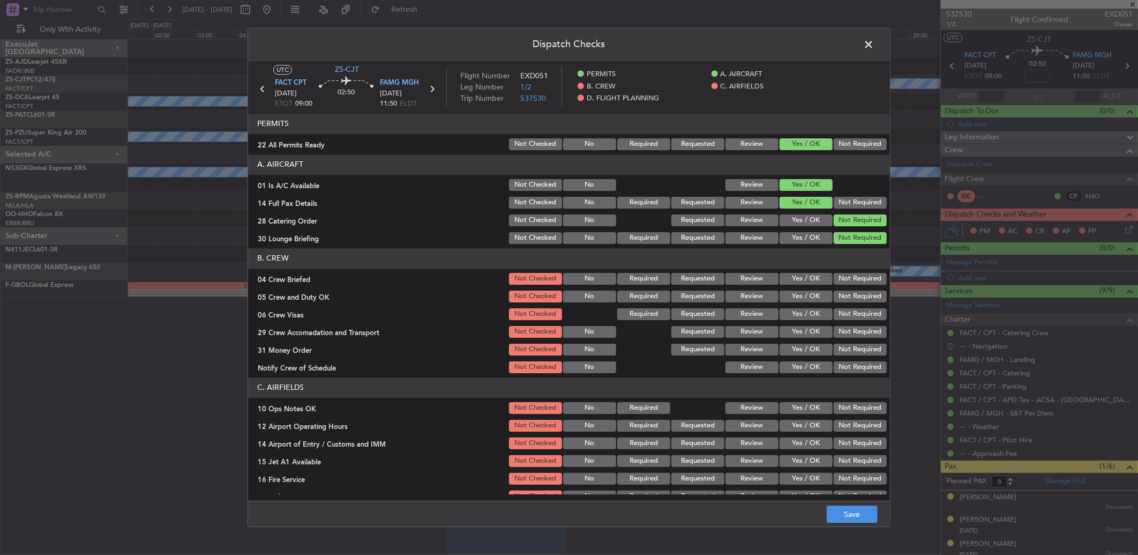
click at [806, 283] on button "Yes / OK" at bounding box center [806, 279] width 53 height 12
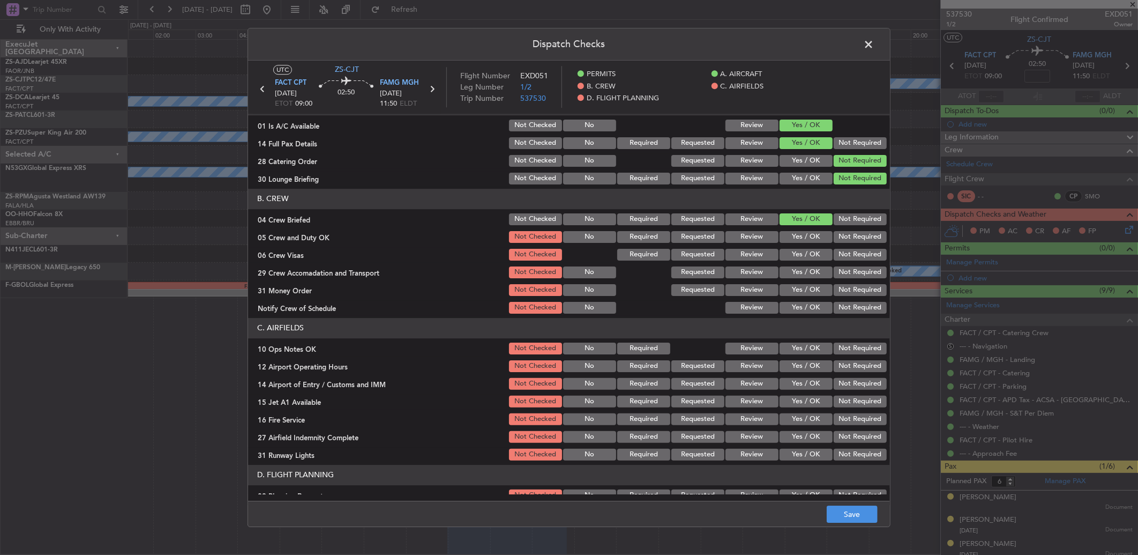
click at [810, 237] on button "Yes / OK" at bounding box center [806, 237] width 53 height 12
click at [859, 235] on button "Not Required" at bounding box center [860, 237] width 53 height 12
click at [851, 256] on button "Not Required" at bounding box center [860, 255] width 53 height 12
click at [852, 267] on button "Not Required" at bounding box center [860, 272] width 53 height 12
click at [847, 289] on button "Not Required" at bounding box center [860, 290] width 53 height 12
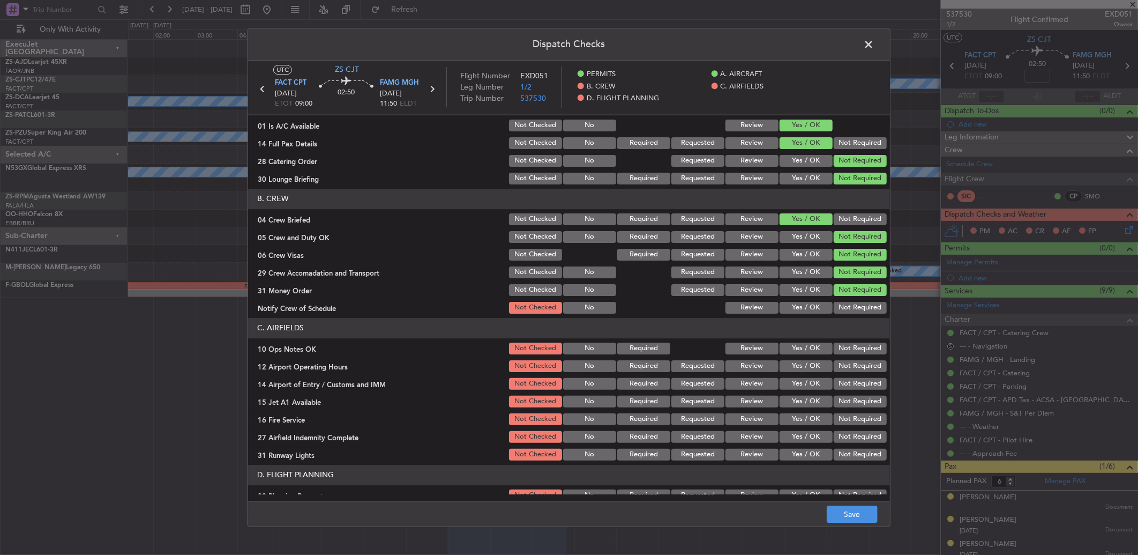
click at [793, 307] on button "Yes / OK" at bounding box center [806, 308] width 53 height 12
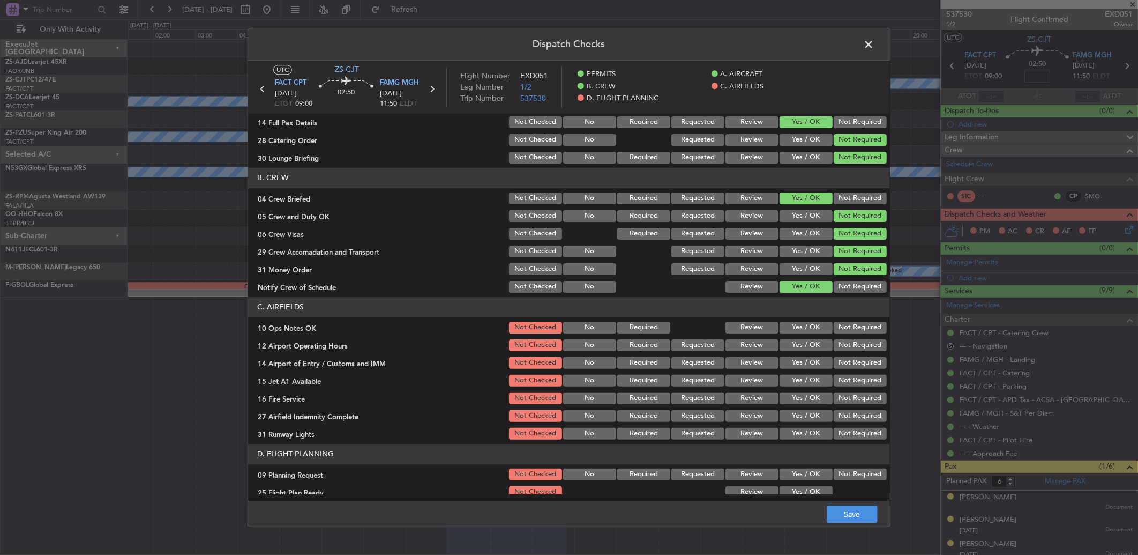
scroll to position [88, 0]
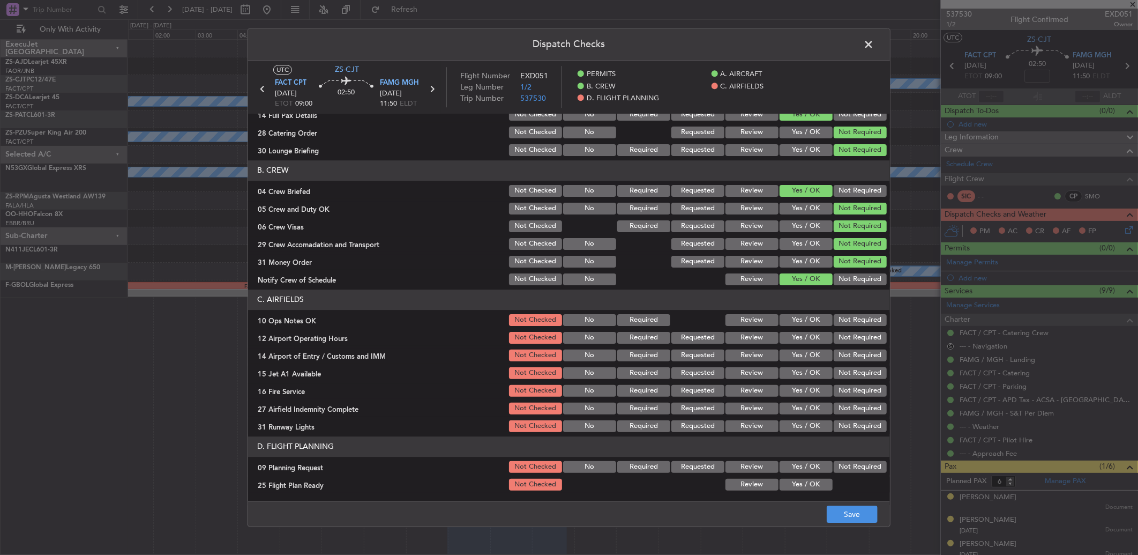
click at [802, 320] on button "Yes / OK" at bounding box center [806, 320] width 53 height 12
click at [796, 334] on button "Yes / OK" at bounding box center [806, 338] width 53 height 12
click at [840, 355] on button "Not Required" at bounding box center [860, 355] width 53 height 12
click at [818, 363] on section "C. AIRFIELDS 10 Ops Notes OK Not Checked No Required Review Yes / OK Not Requir…" at bounding box center [569, 361] width 642 height 144
click at [809, 372] on button "Yes / OK" at bounding box center [806, 373] width 53 height 12
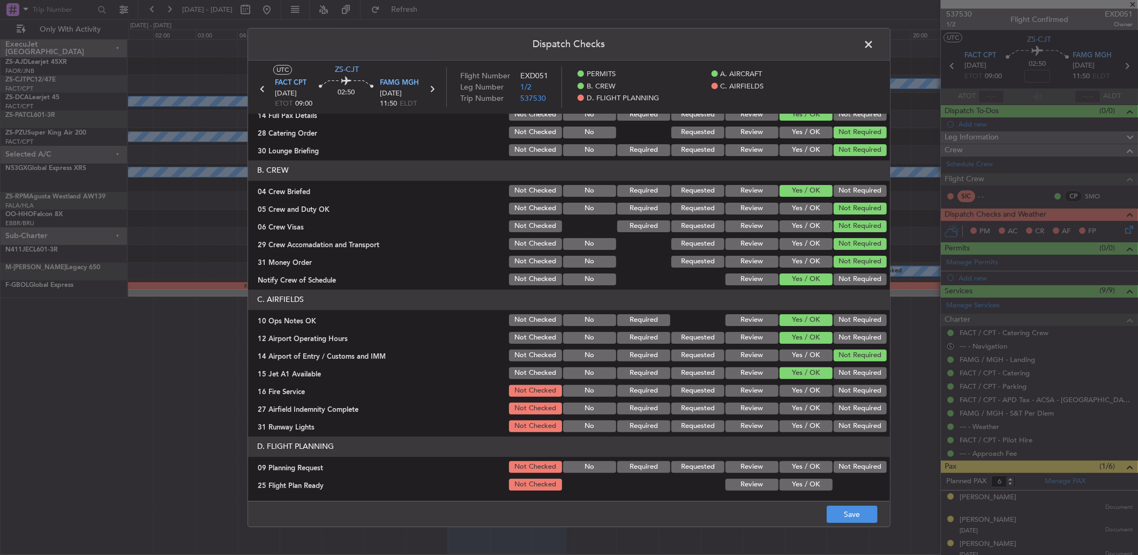
click at [808, 392] on button "Yes / OK" at bounding box center [806, 391] width 53 height 12
click at [837, 405] on button "Not Required" at bounding box center [860, 409] width 53 height 12
click at [841, 428] on button "Not Required" at bounding box center [860, 426] width 53 height 12
click at [845, 464] on button "Not Required" at bounding box center [860, 467] width 53 height 12
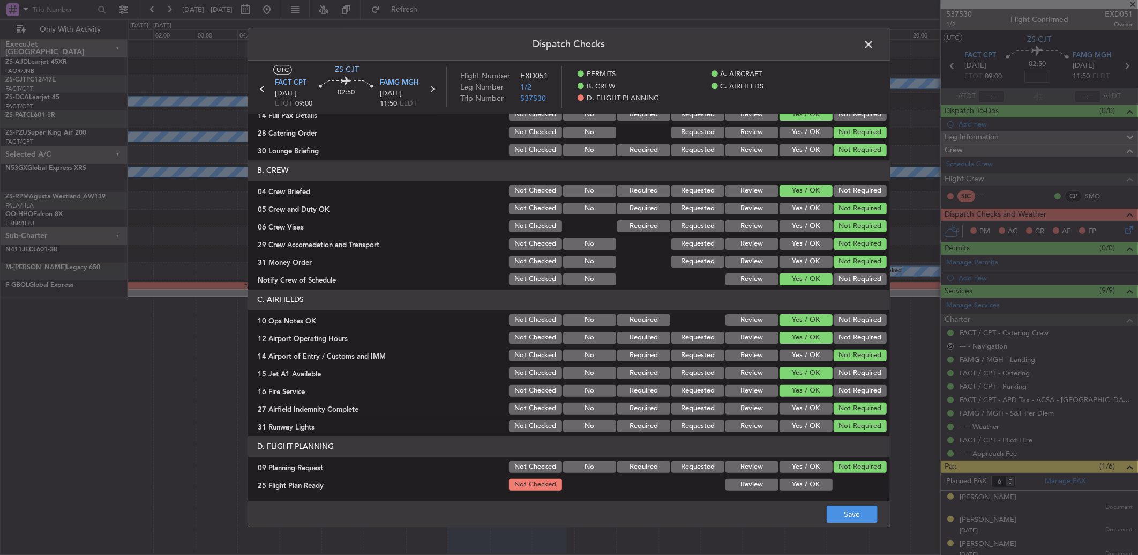
click at [780, 484] on button "Yes / OK" at bounding box center [806, 485] width 53 height 12
click at [754, 488] on button "Review" at bounding box center [752, 485] width 53 height 12
click at [863, 508] on button "Save" at bounding box center [852, 513] width 51 height 17
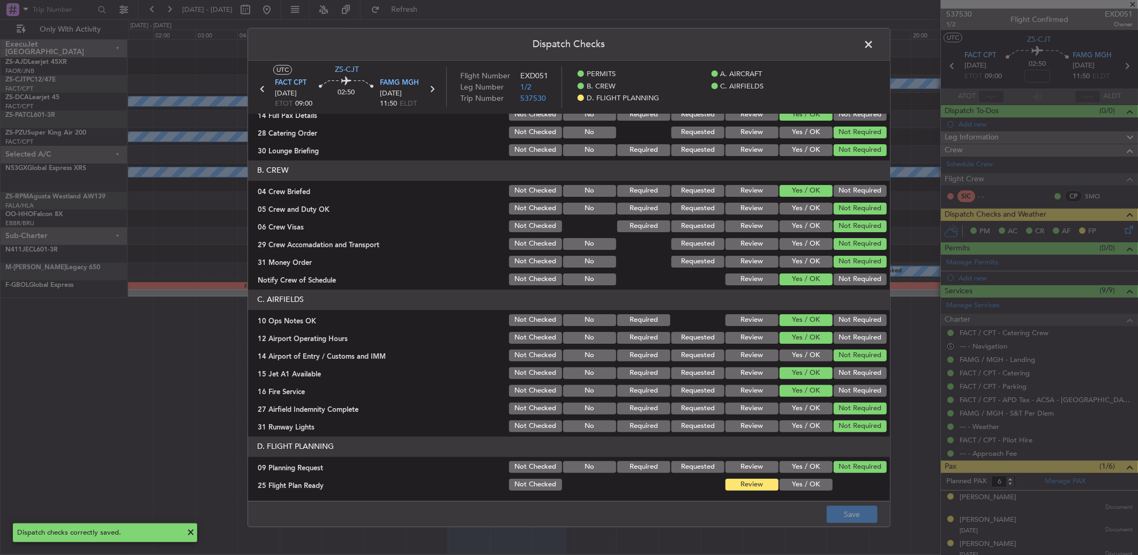
drag, startPoint x: 871, startPoint y: 36, endPoint x: 867, endPoint y: 40, distance: 5.7
click at [874, 36] on span at bounding box center [874, 46] width 0 height 21
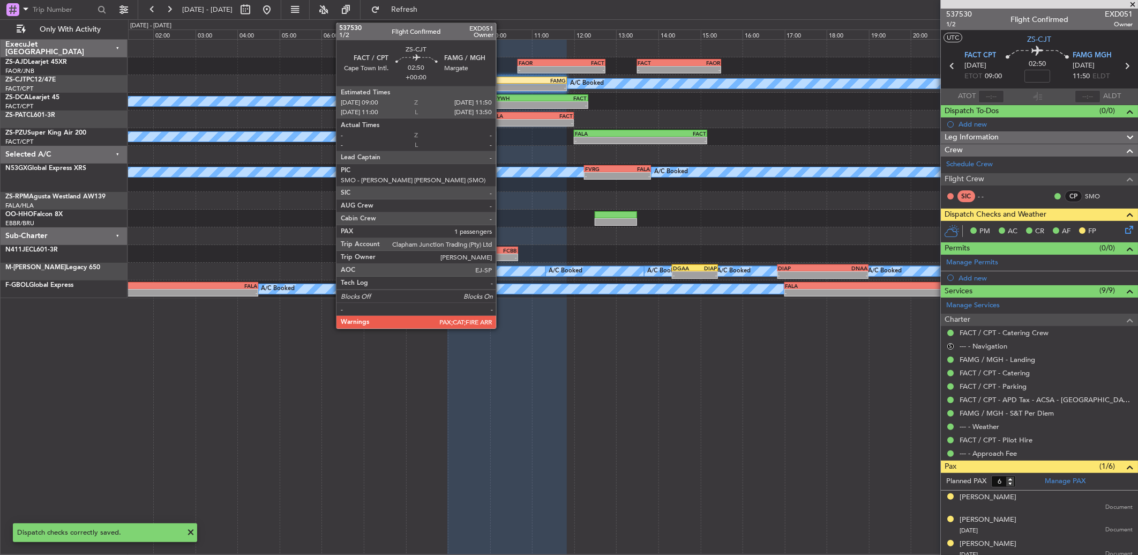
click at [502, 86] on div "-" at bounding box center [478, 87] width 59 height 6
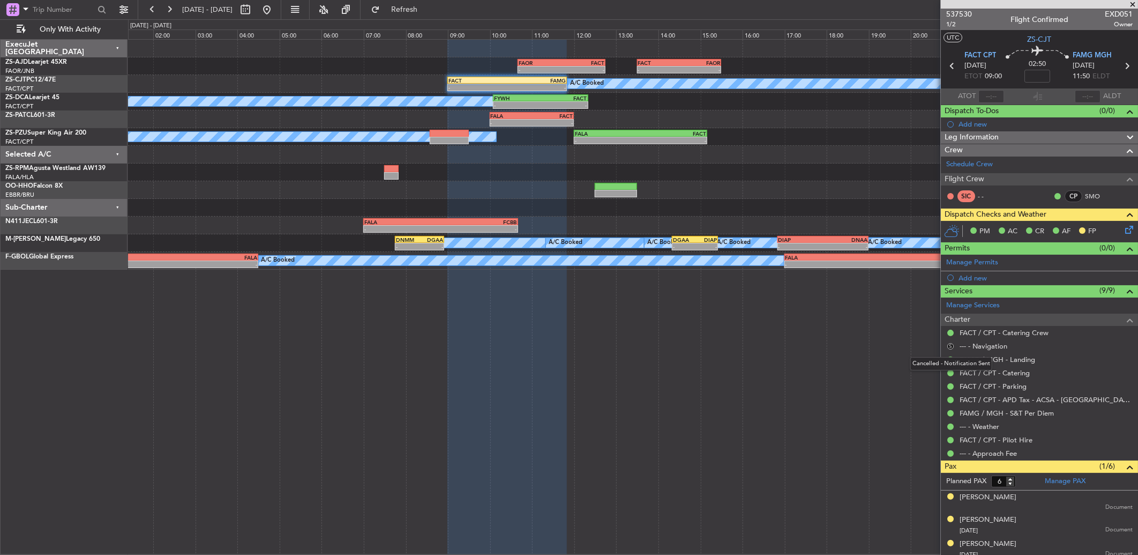
click at [949, 345] on button "S" at bounding box center [951, 346] width 6 height 6
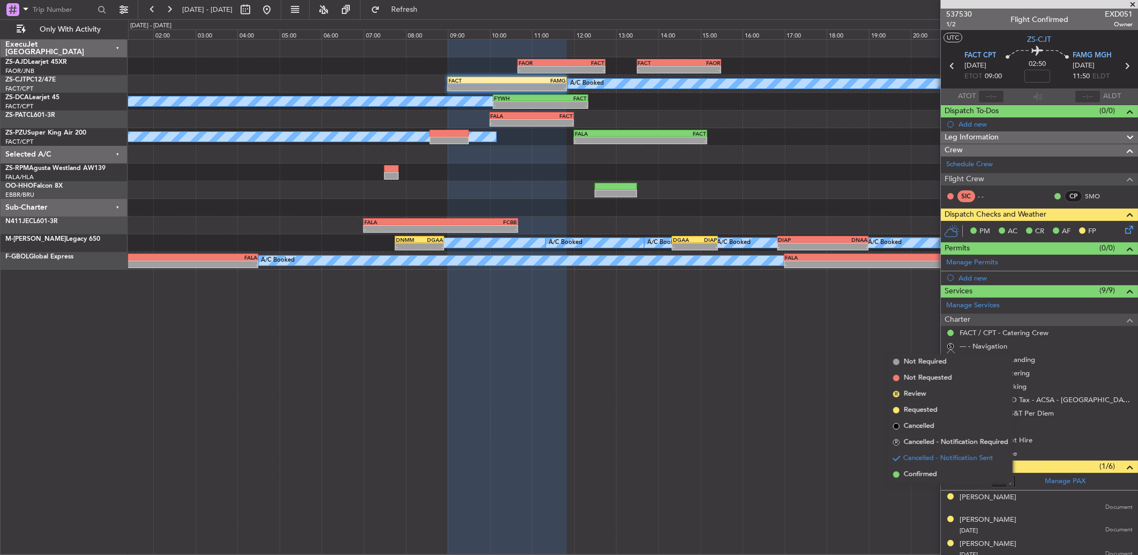
click at [907, 479] on span "Confirmed" at bounding box center [920, 474] width 33 height 11
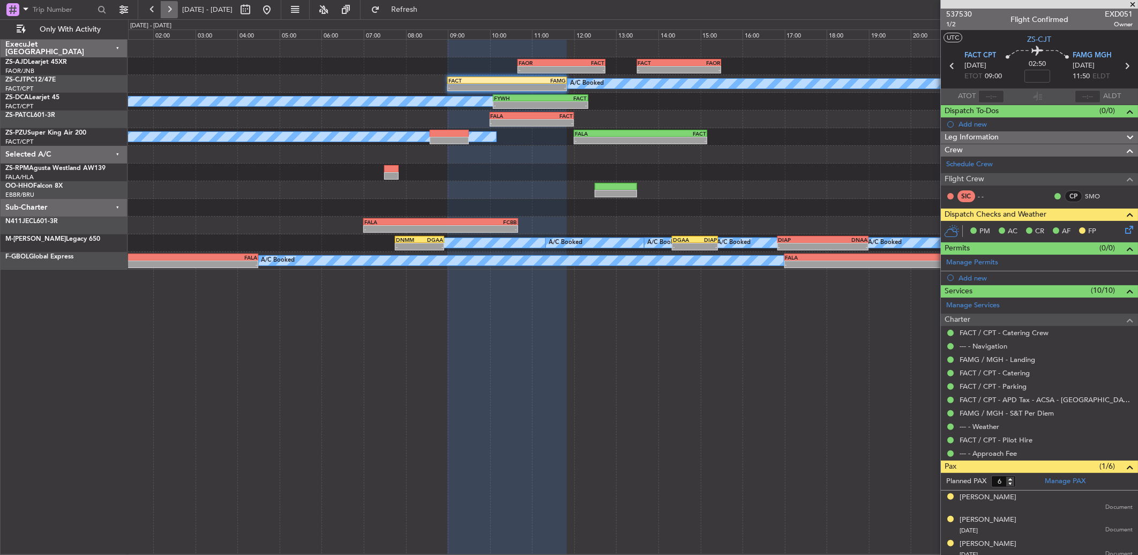
click at [168, 15] on button at bounding box center [169, 9] width 17 height 17
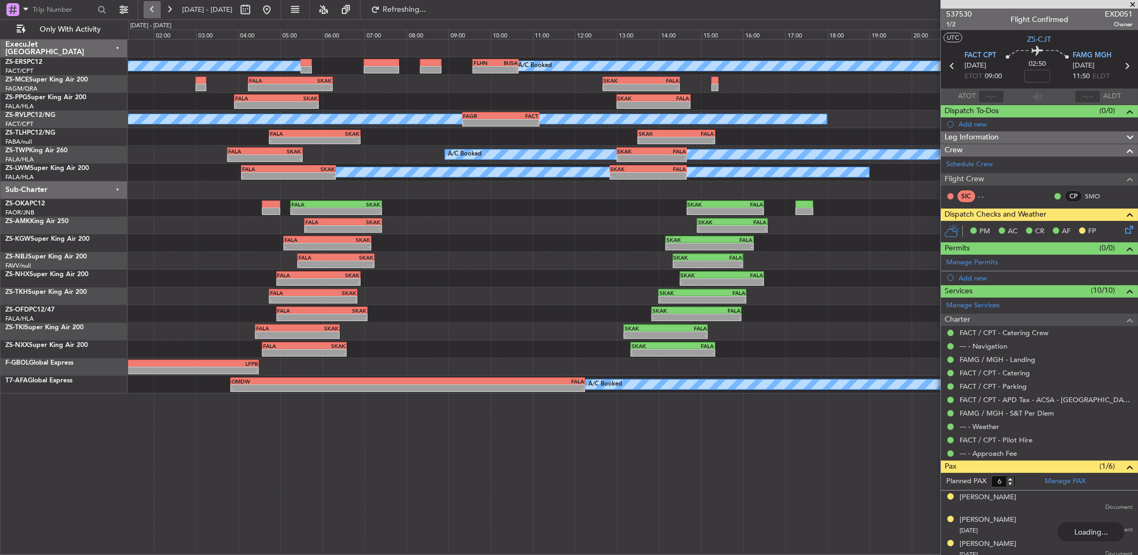
click at [157, 8] on button at bounding box center [152, 9] width 17 height 17
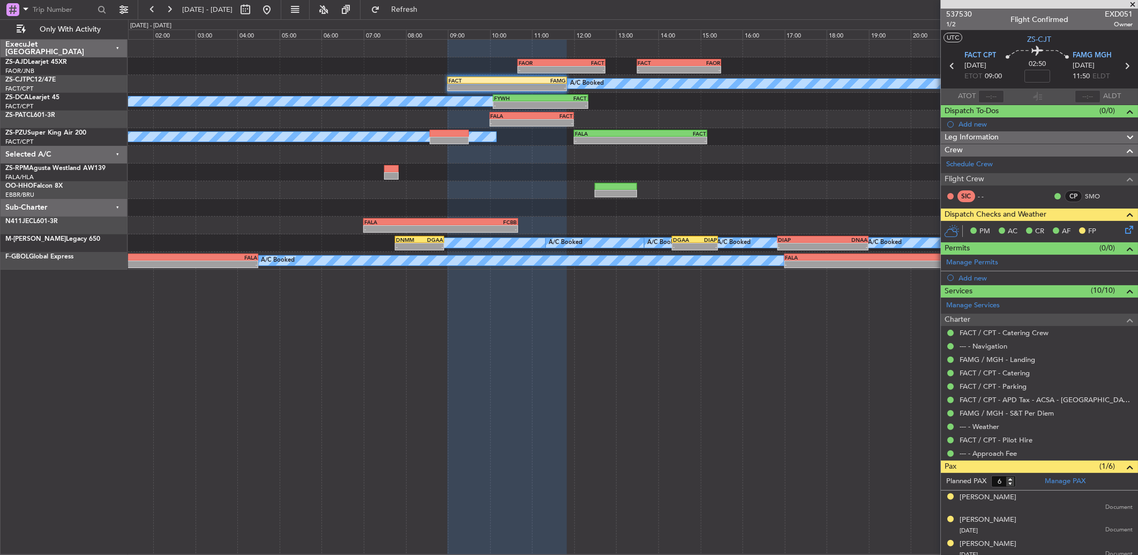
drag, startPoint x: 161, startPoint y: 8, endPoint x: 160, endPoint y: 0, distance: 7.6
click at [161, 6] on div at bounding box center [161, 9] width 34 height 17
click at [159, 18] on fb-range-datepicker "23 Sep 2025 - 24 Sep 2025" at bounding box center [210, 9] width 144 height 19
drag, startPoint x: 155, startPoint y: 7, endPoint x: 155, endPoint y: 0, distance: 7.0
click at [156, 7] on button at bounding box center [152, 9] width 17 height 17
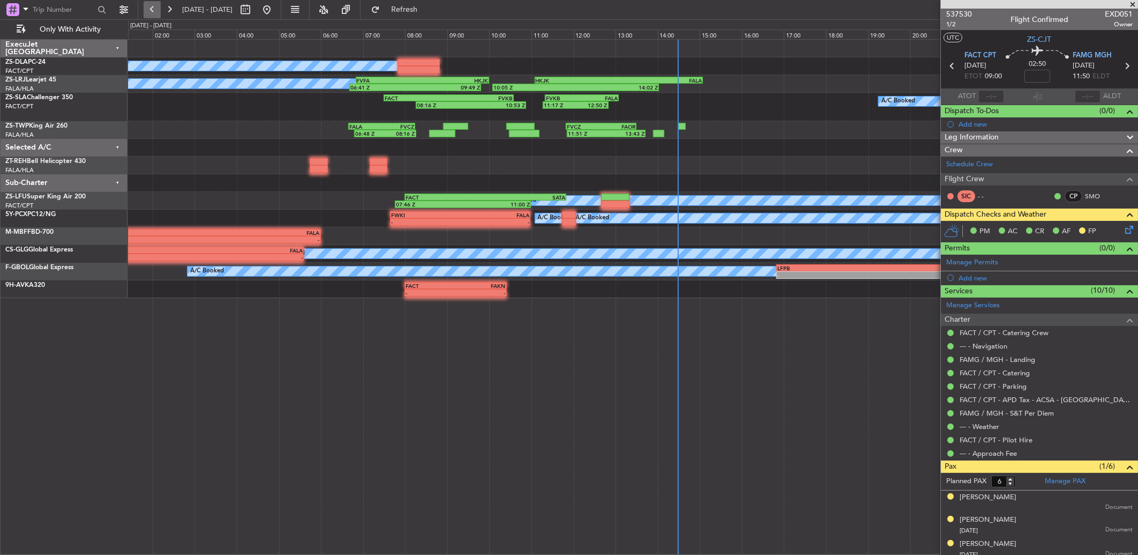
click at [156, 9] on button at bounding box center [152, 9] width 17 height 17
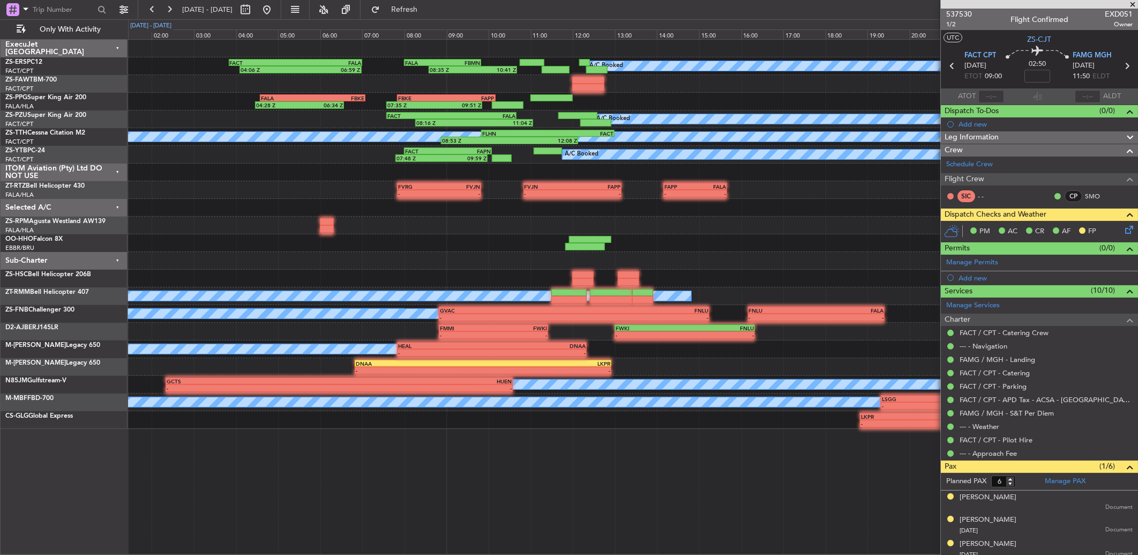
drag, startPoint x: 155, startPoint y: 13, endPoint x: 157, endPoint y: 20, distance: 7.0
click at [157, 21] on fb-flight-board "21 Sep 2025 - 22 Sep 2025 Refresh Quick Links Only With Activity A/C Booked 08:…" at bounding box center [569, 281] width 1138 height 547
click at [150, 17] on button at bounding box center [152, 9] width 17 height 17
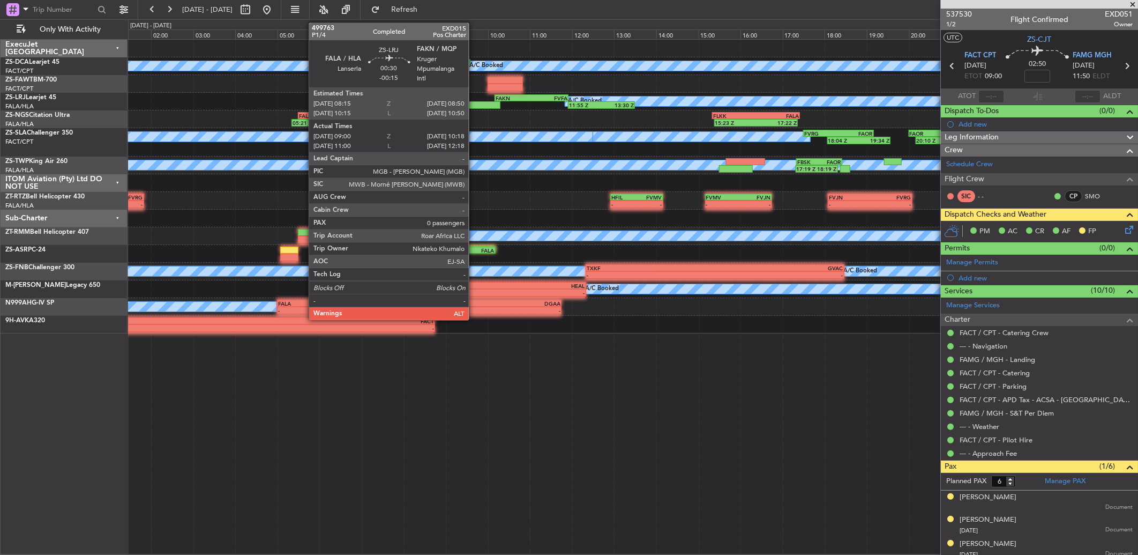
click at [474, 106] on div at bounding box center [472, 105] width 55 height 8
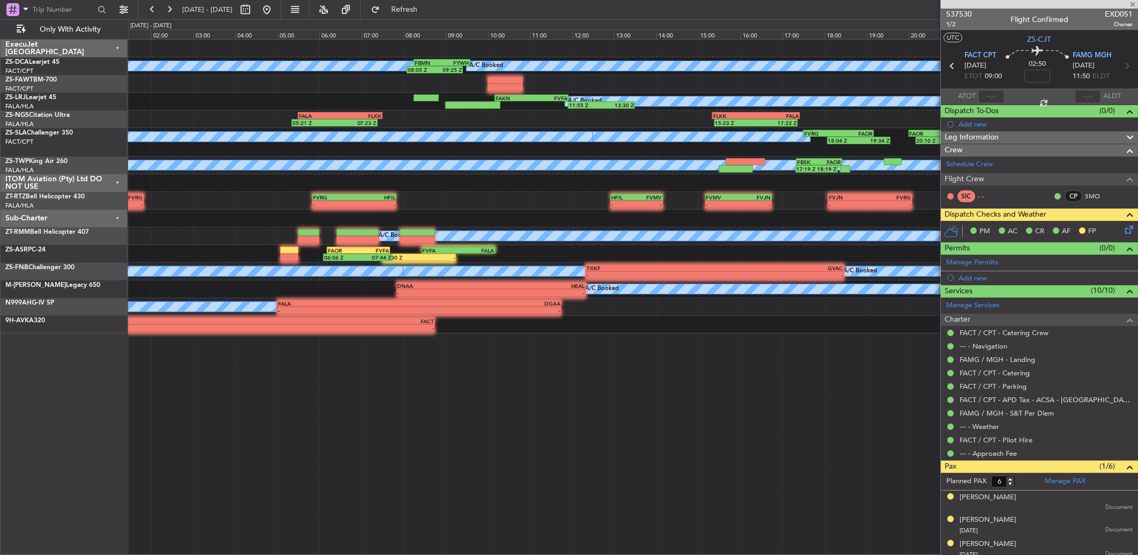
type input "-00:15"
type input "09:00"
type input "10:13"
type input "0"
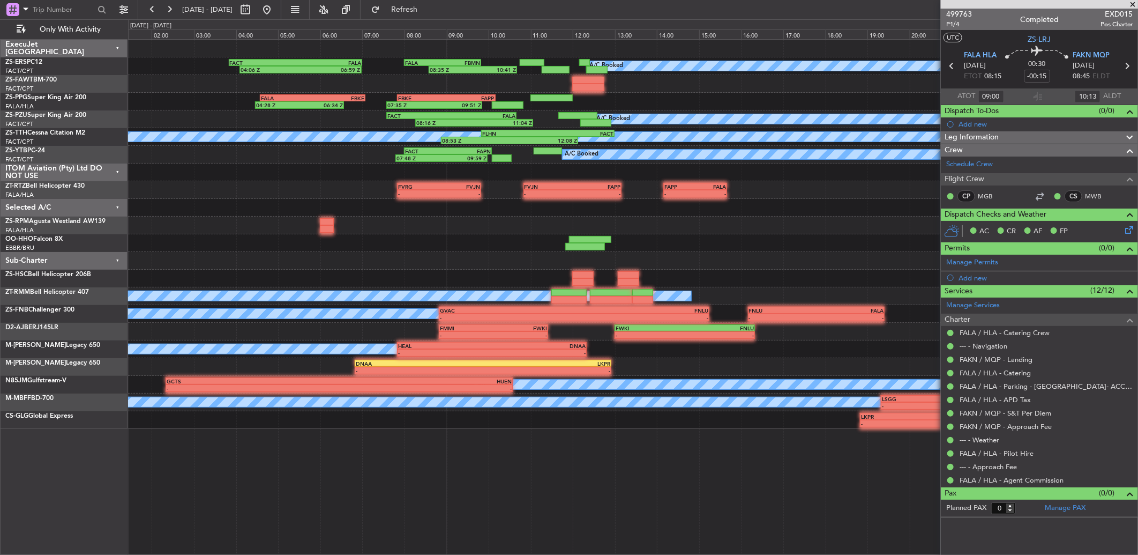
click at [174, 11] on button at bounding box center [169, 9] width 17 height 17
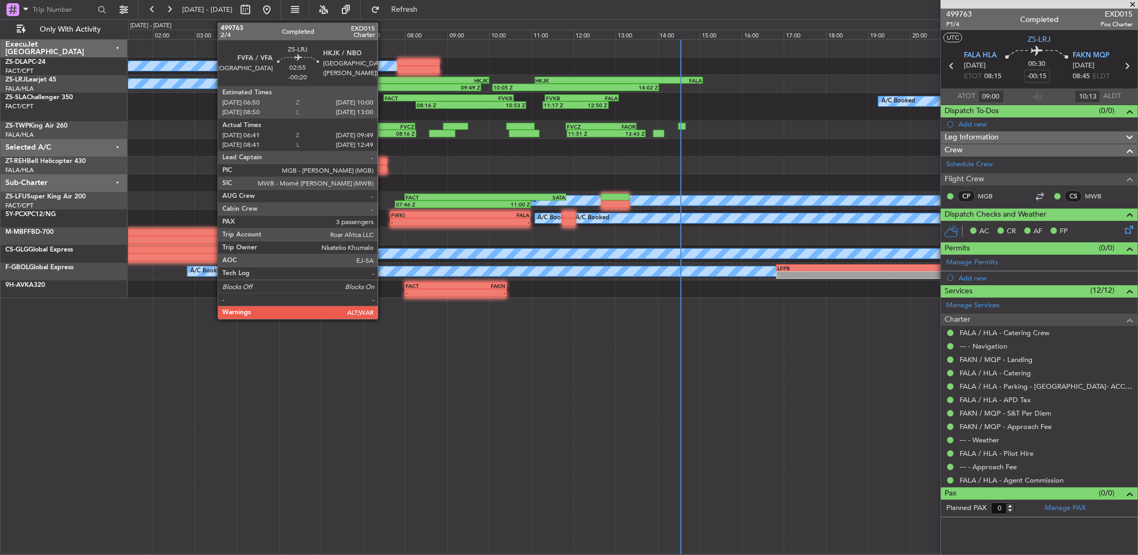
click at [386, 81] on div "FVFA" at bounding box center [390, 80] width 66 height 6
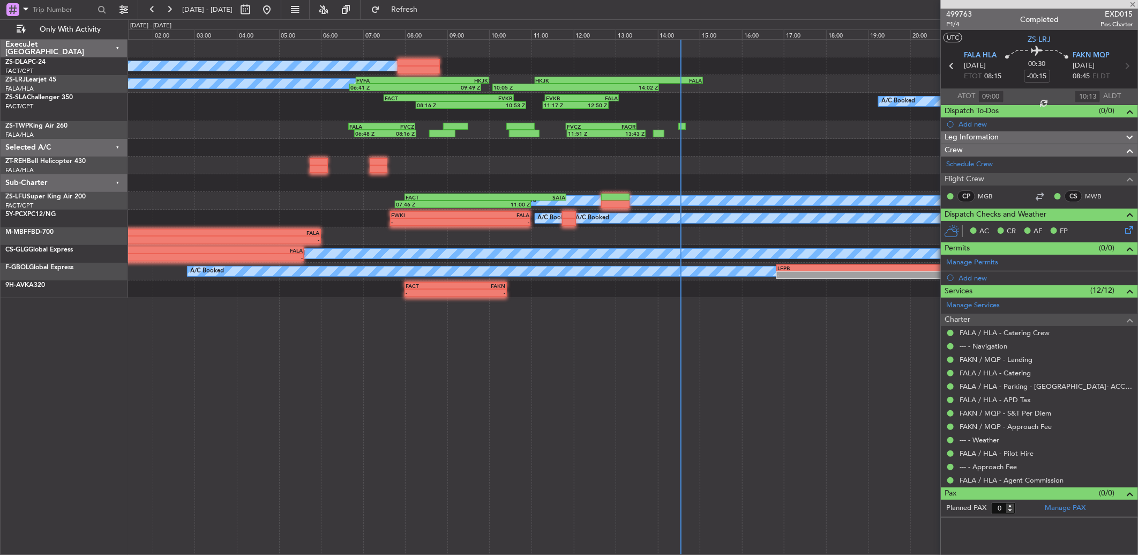
type input "11:00"
type input "12:13"
type input "09:00"
type input "10:13"
click at [953, 11] on span "499763" at bounding box center [960, 14] width 26 height 11
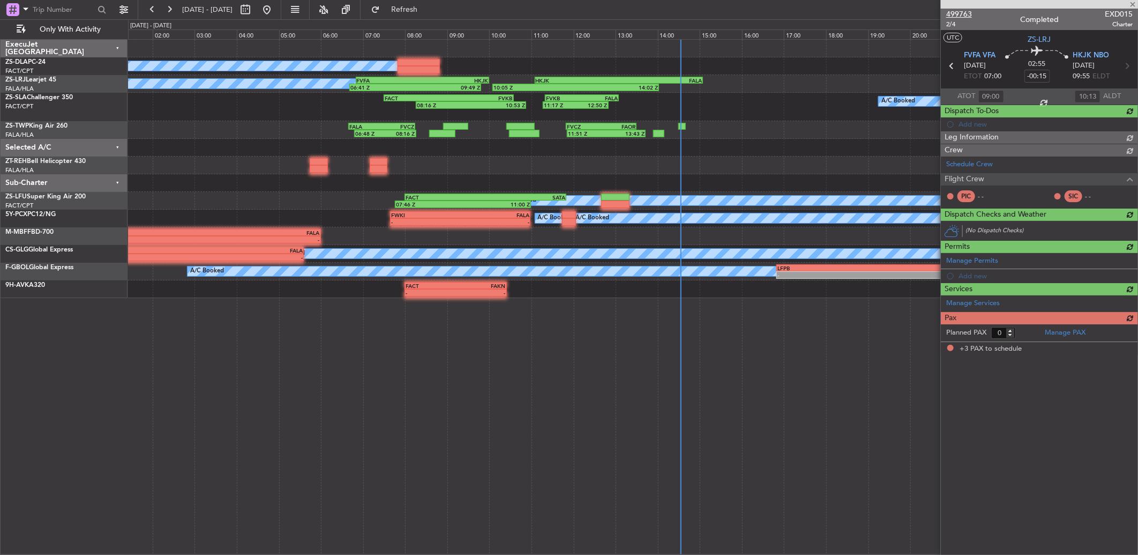
type input "-00:20"
type input "06:51"
type input "09:44"
type input "3"
